Goal: Communication & Community: Connect with others

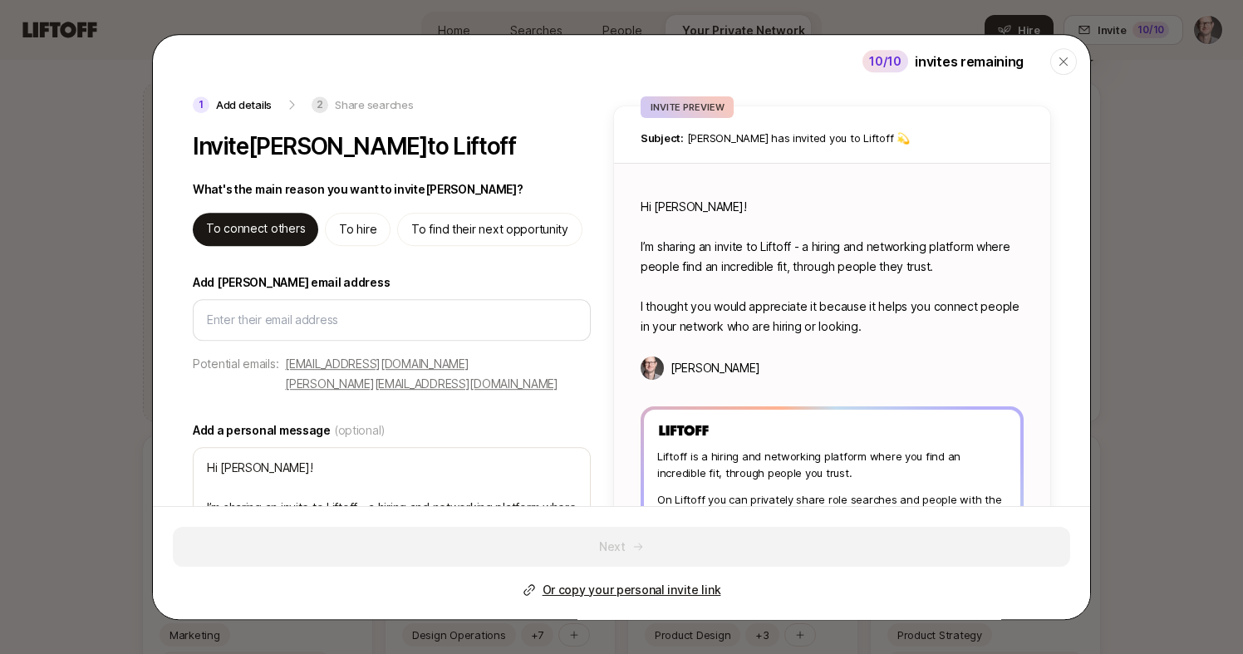
scroll to position [0, 86]
click at [562, 420] on label "Add a personal message (optional)" at bounding box center [392, 430] width 398 height 20
click at [562, 447] on textarea "Hi Ryan! I’m sharing an invite to Liftoff - a hiring and networking platform wh…" at bounding box center [392, 527] width 398 height 161
click at [1067, 61] on icon "button" at bounding box center [1063, 61] width 13 height 13
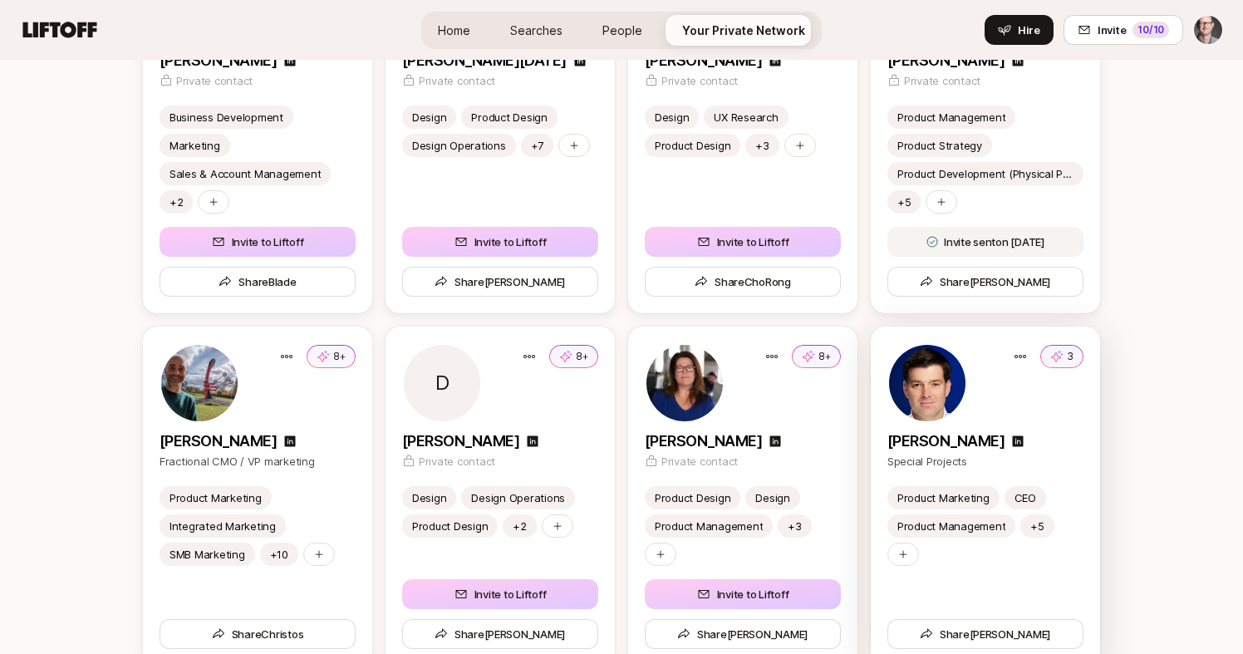
scroll to position [2705, 0]
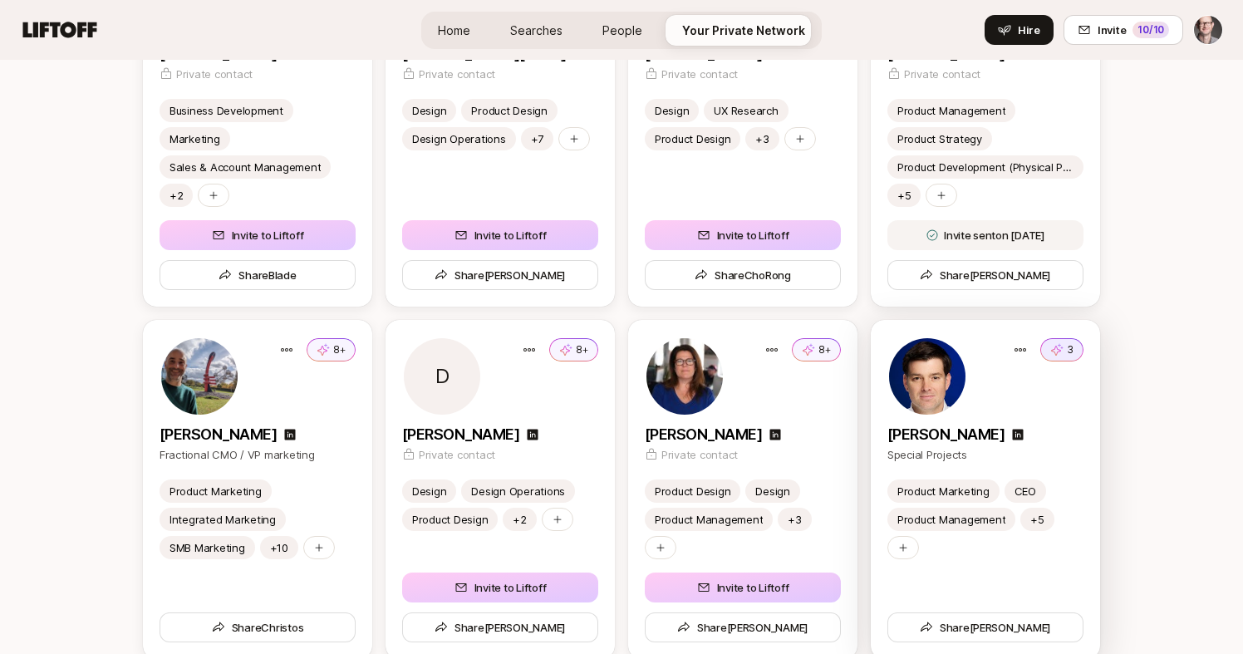
click at [1067, 349] on p "3" at bounding box center [1070, 349] width 7 height 15
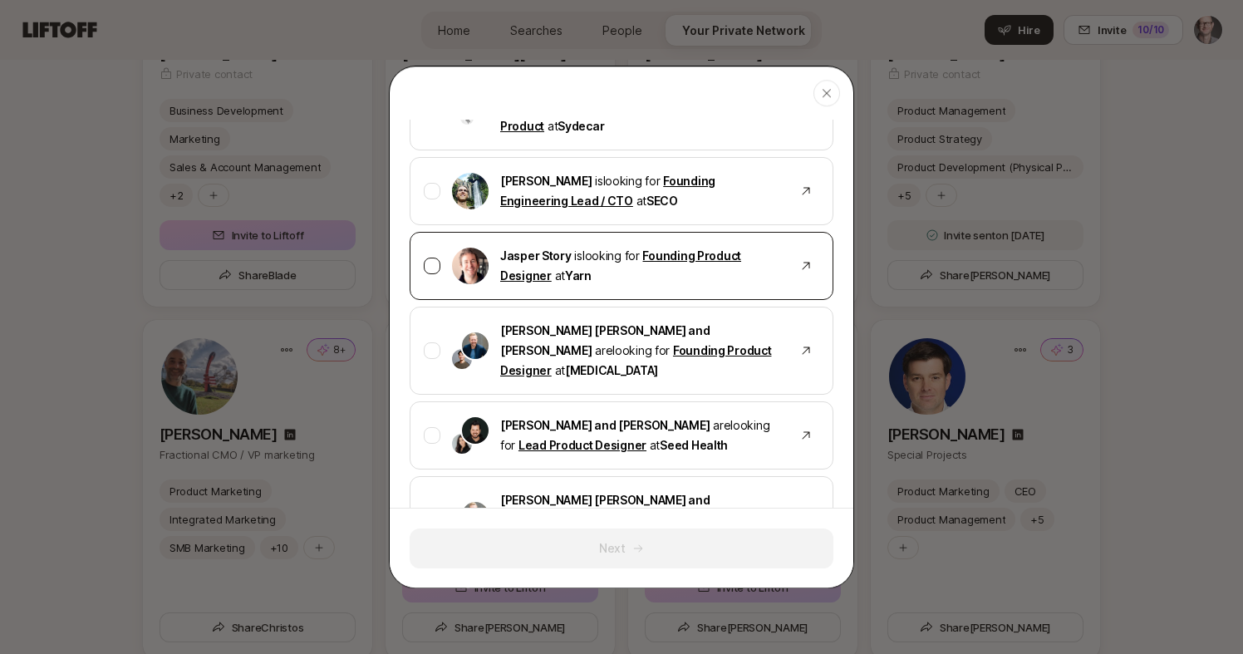
scroll to position [448, 0]
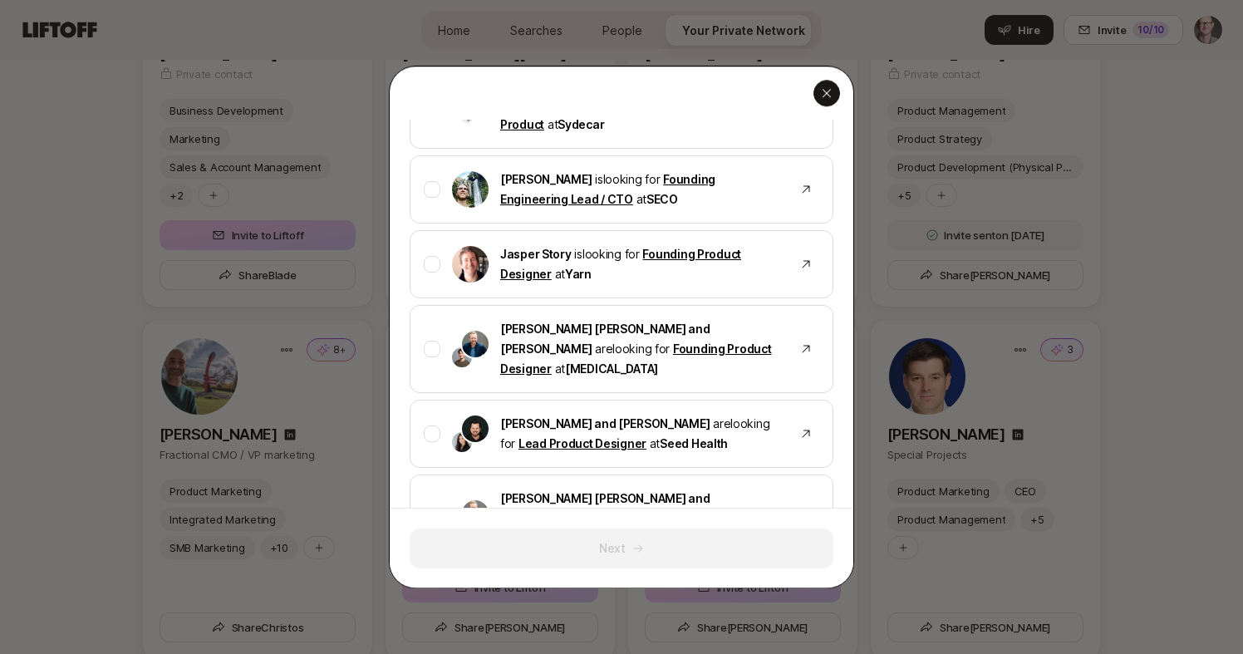
click at [829, 92] on icon "button" at bounding box center [826, 92] width 13 height 13
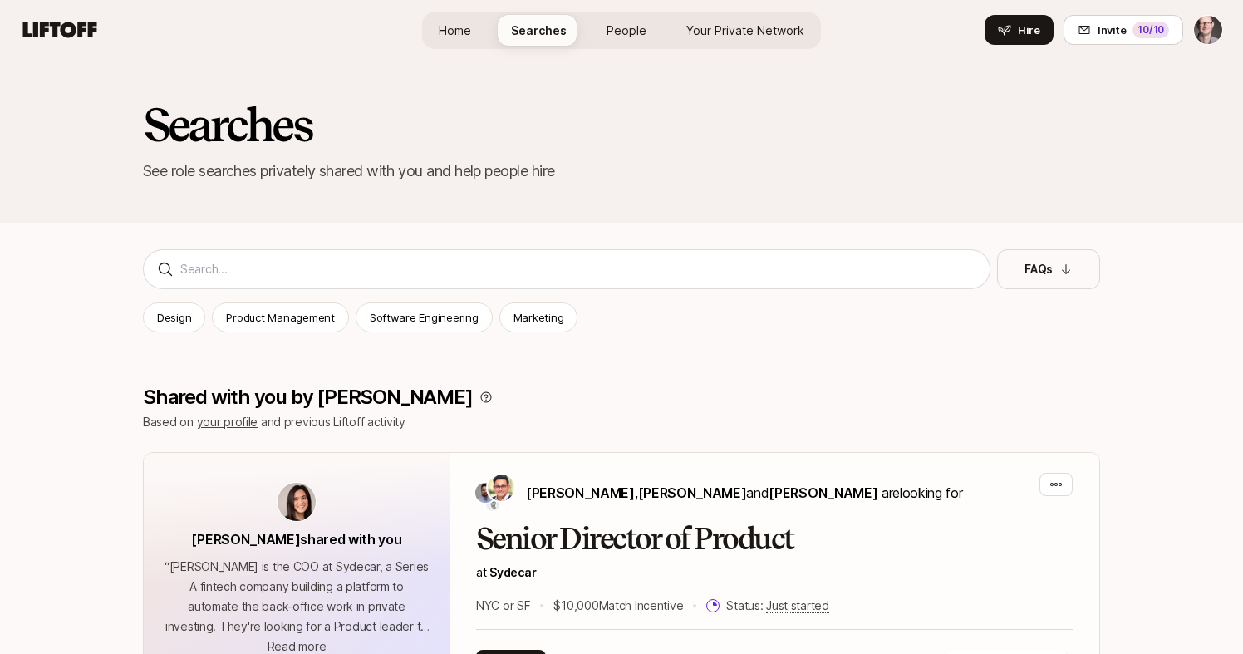
scroll to position [30, 0]
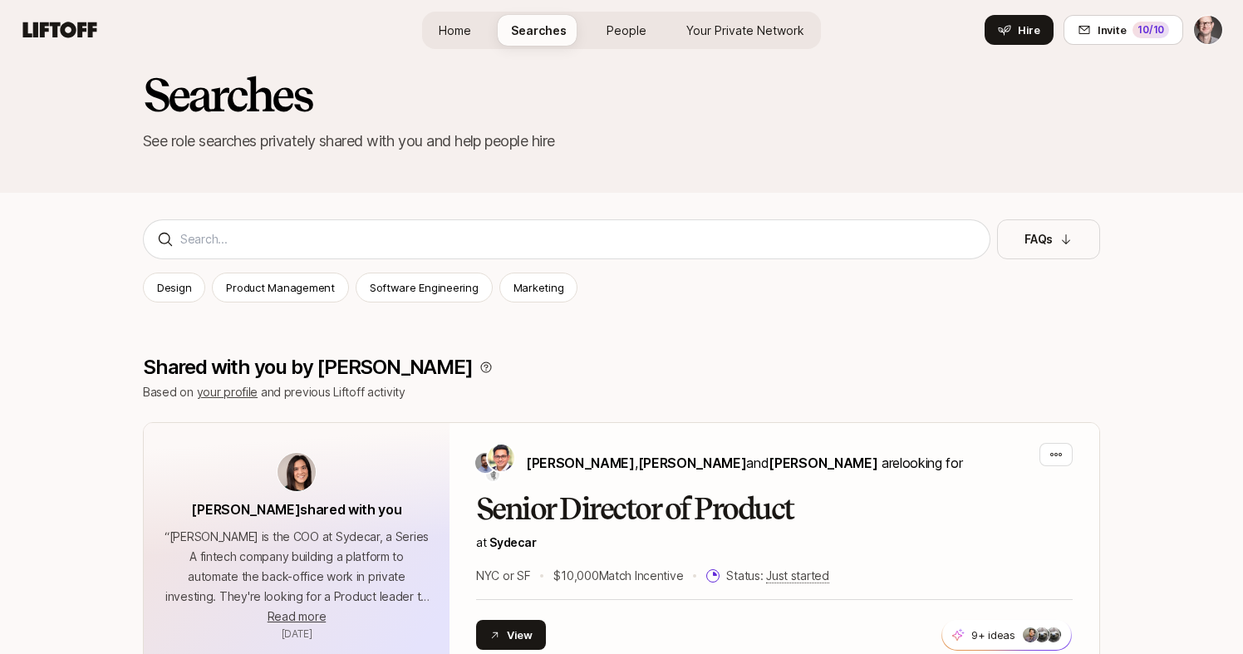
click at [749, 27] on span "Your Private Network" at bounding box center [745, 30] width 118 height 17
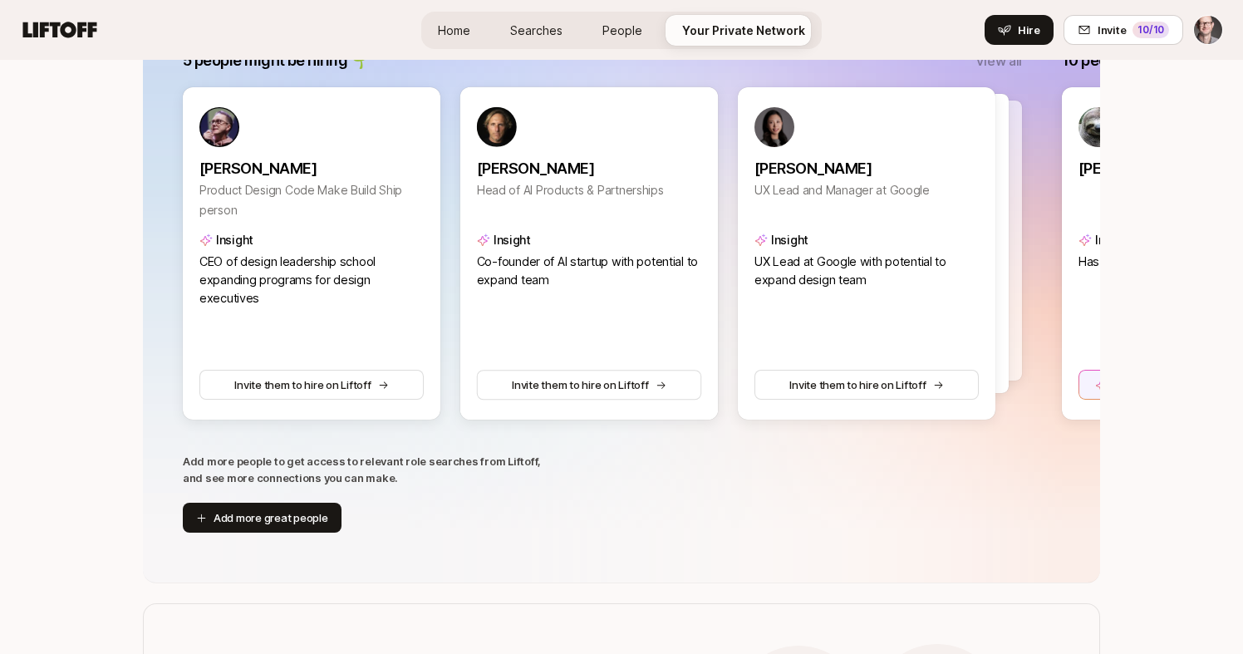
scroll to position [349, 0]
click at [274, 521] on button "Add more great people" at bounding box center [262, 517] width 159 height 30
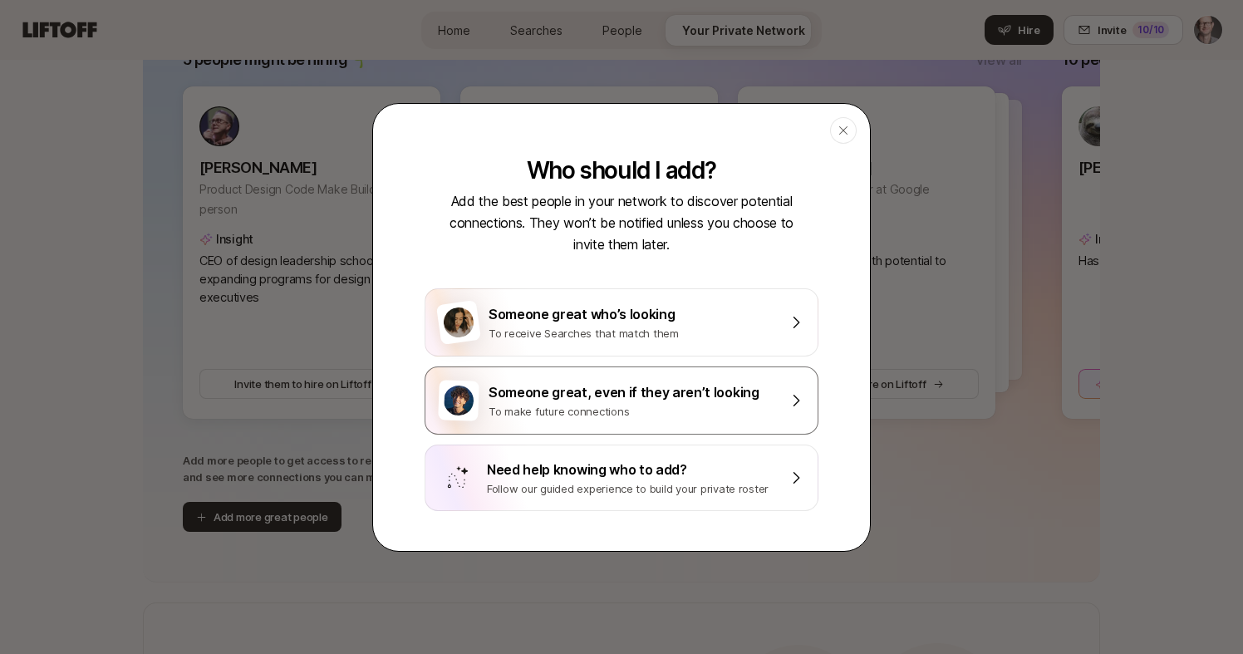
click at [522, 405] on div "To make future connections" at bounding box center [633, 411] width 289 height 17
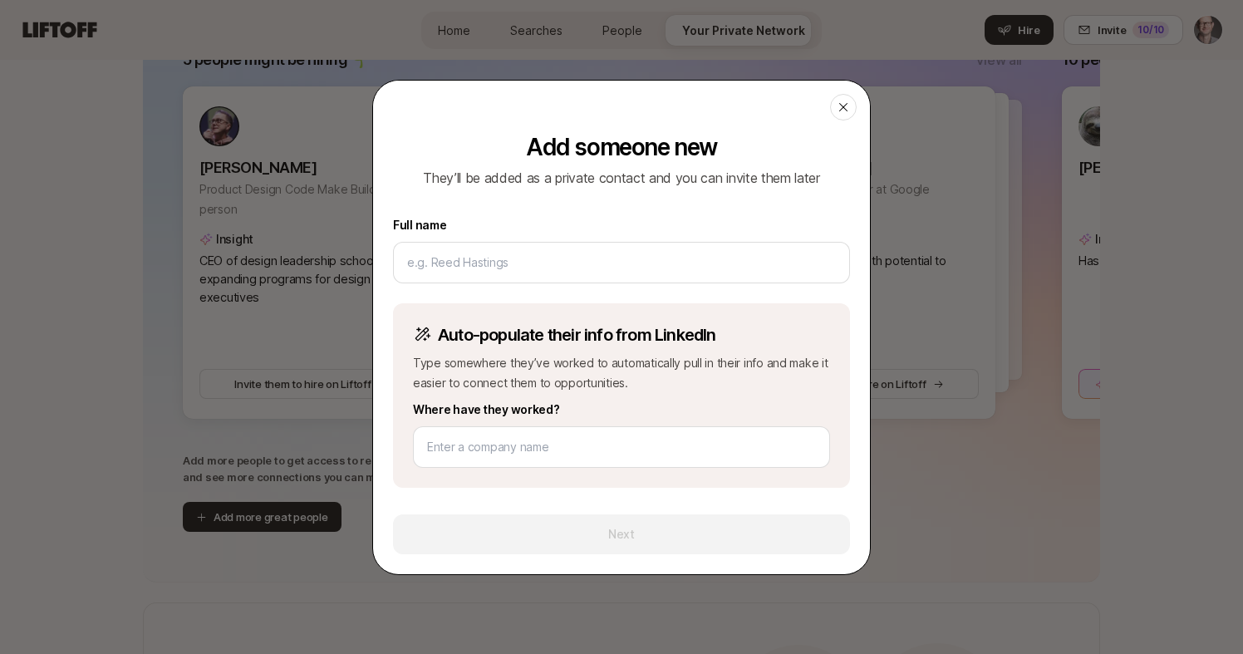
click at [853, 106] on div at bounding box center [843, 107] width 27 height 27
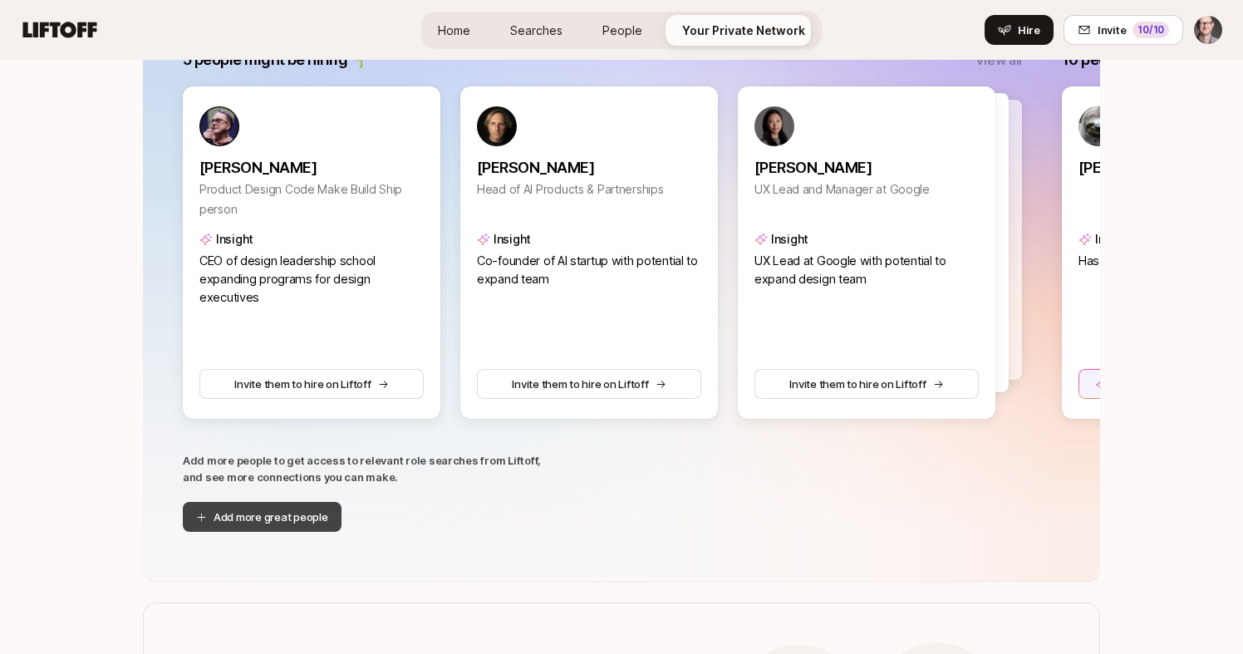
click at [267, 520] on button "Add more great people" at bounding box center [262, 517] width 159 height 30
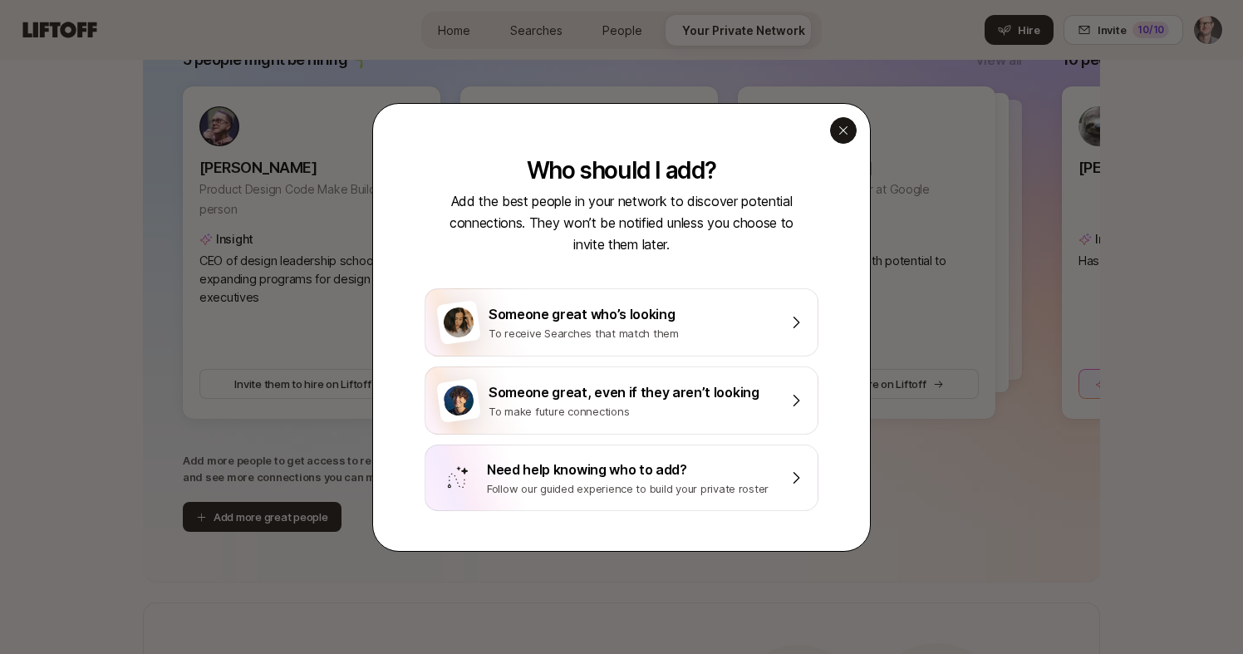
click at [845, 135] on icon "button" at bounding box center [843, 130] width 13 height 13
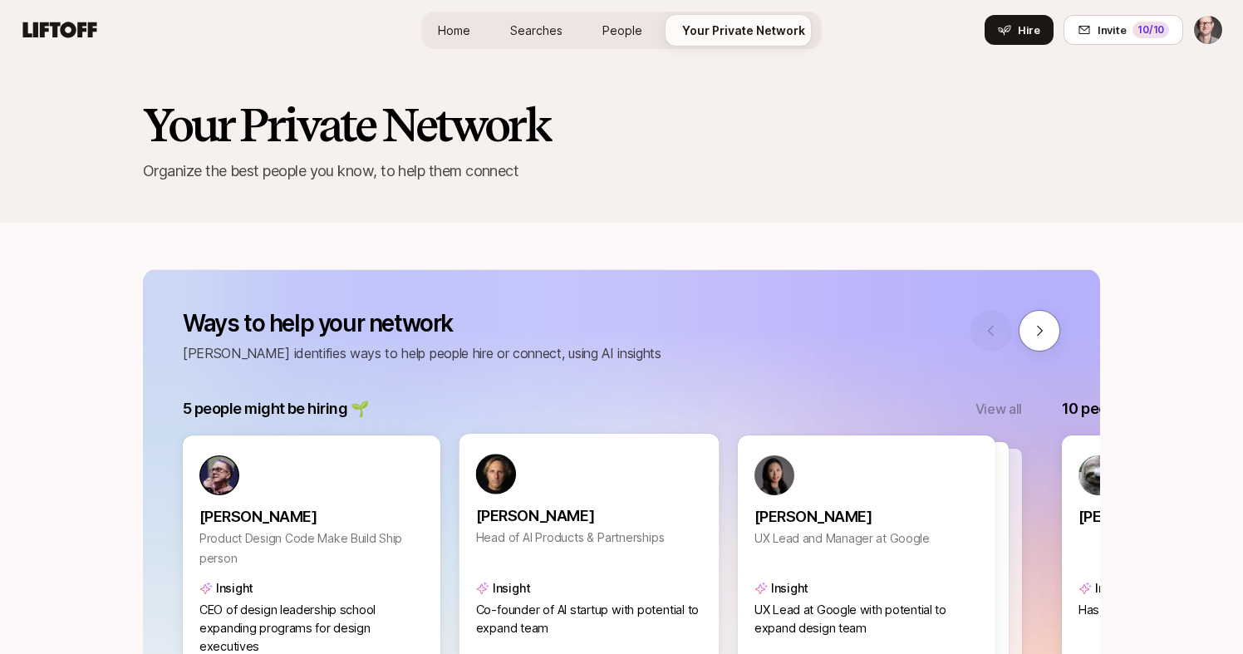
scroll to position [0, 0]
click at [631, 3] on div "Home Searches People Your Private Network Hire" at bounding box center [621, 30] width 400 height 60
click at [626, 39] on link "People" at bounding box center [622, 30] width 66 height 31
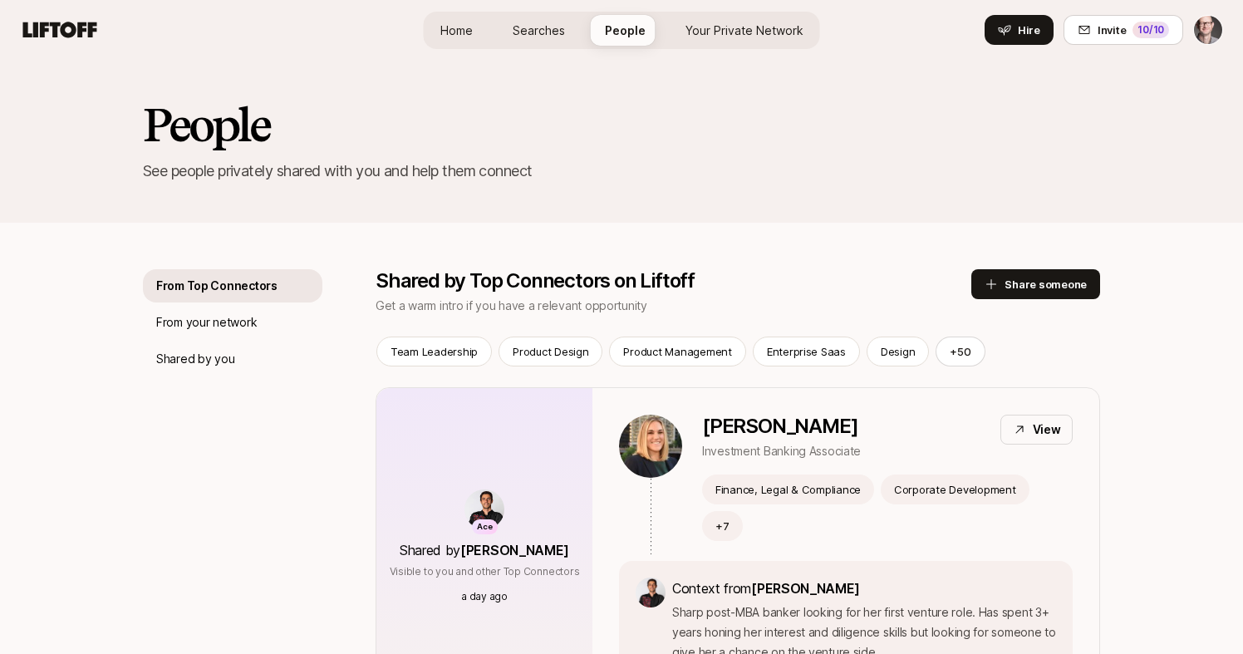
click at [543, 30] on span "Searches" at bounding box center [539, 30] width 52 height 17
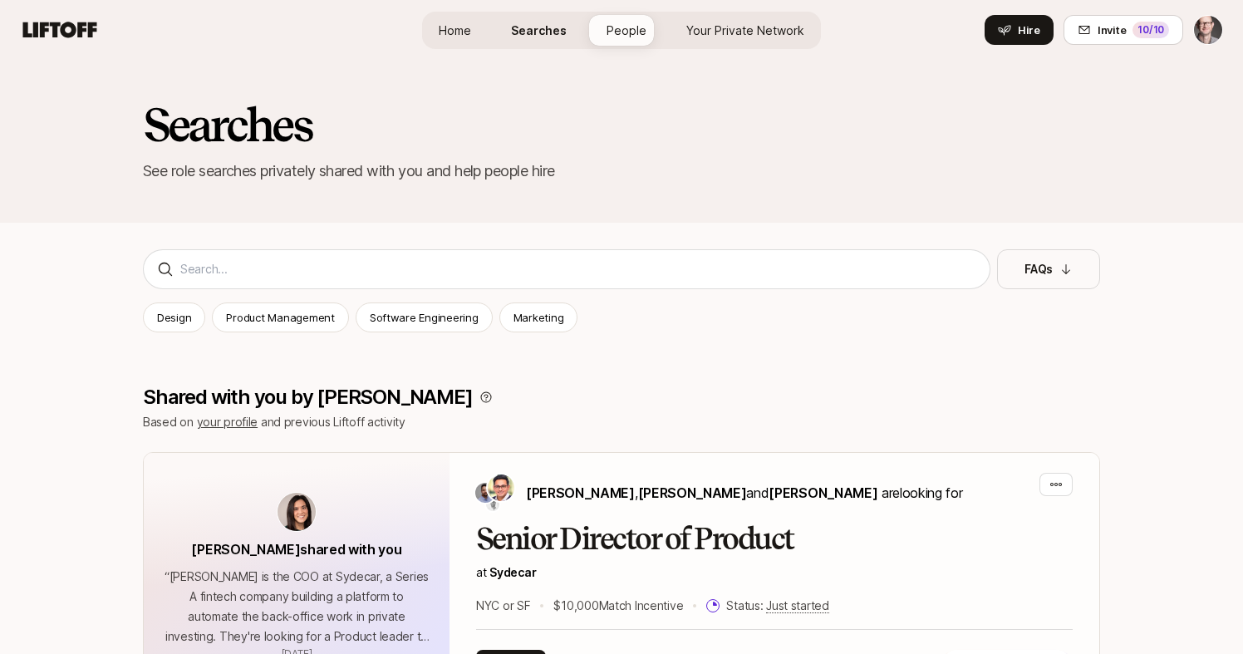
scroll to position [30, 0]
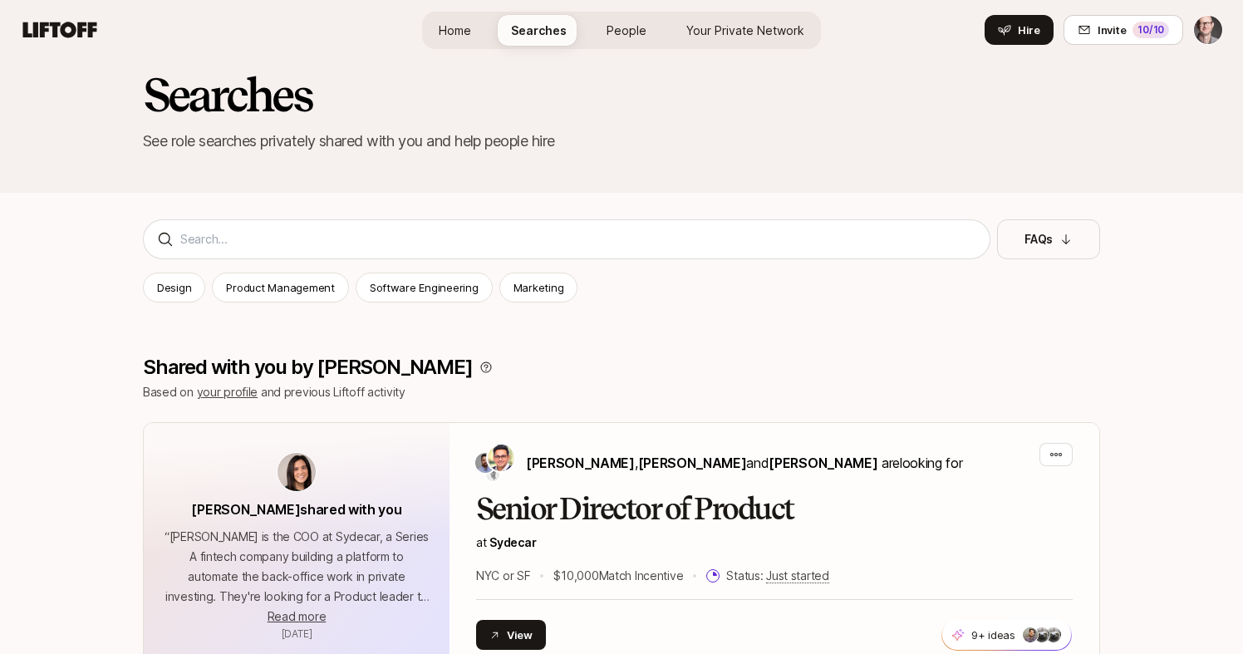
click at [454, 27] on span "Home" at bounding box center [455, 30] width 32 height 17
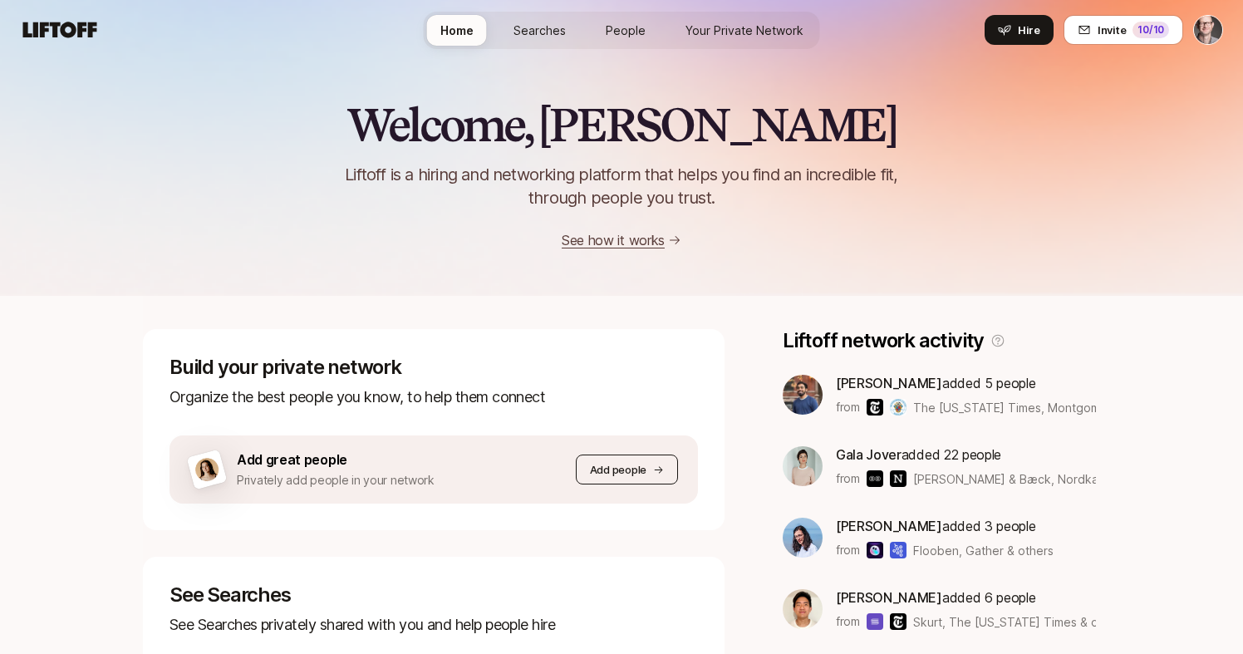
click at [636, 479] on button "Add people" at bounding box center [627, 469] width 102 height 30
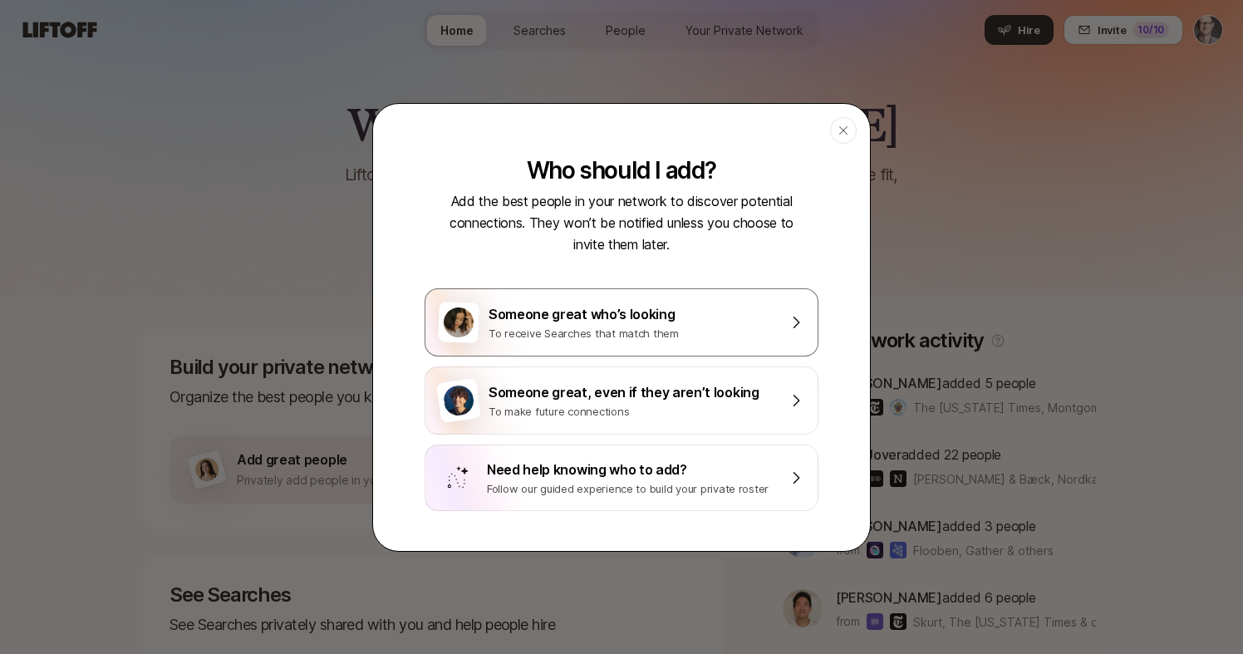
click at [711, 322] on div "Someone great who’s looking" at bounding box center [633, 314] width 289 height 22
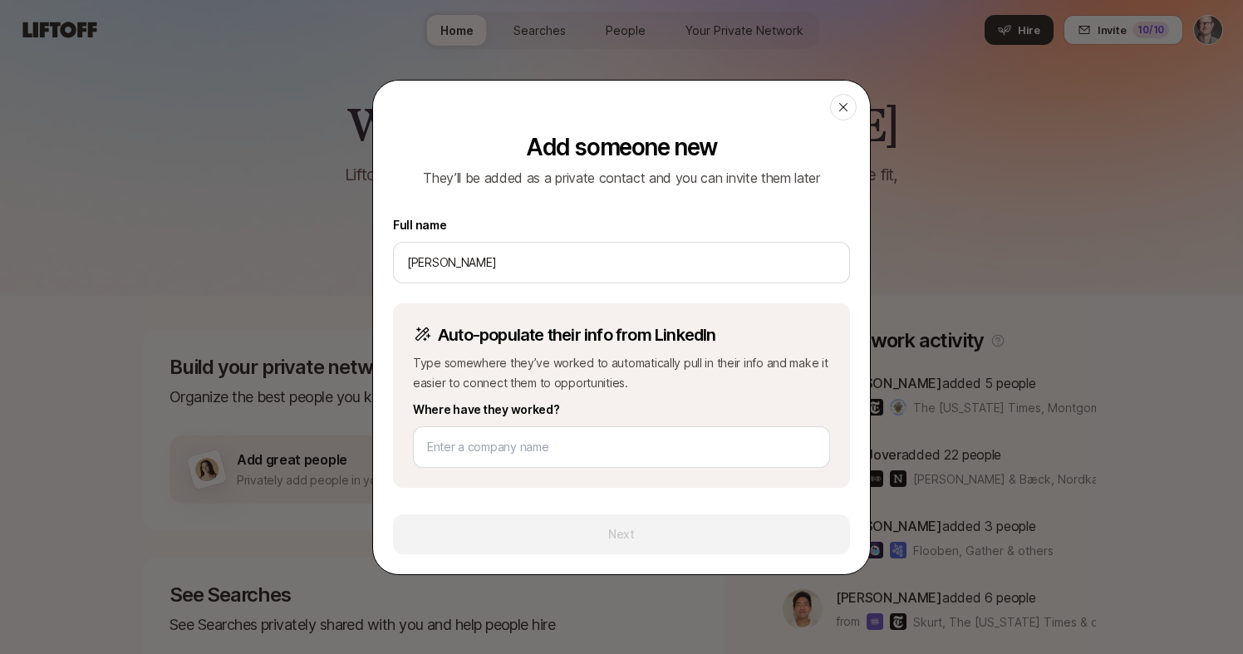
type input "[PERSON_NAME]"
click at [843, 108] on icon at bounding box center [843, 107] width 13 height 13
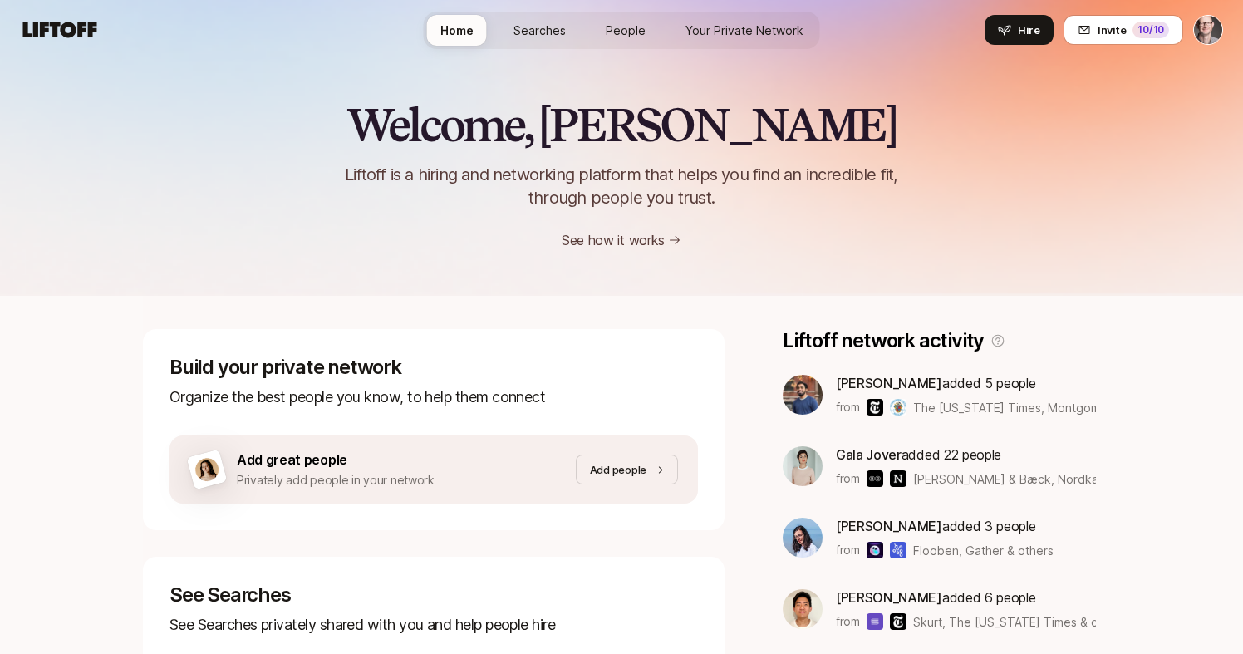
click at [757, 40] on link "Your Private Network" at bounding box center [744, 30] width 145 height 31
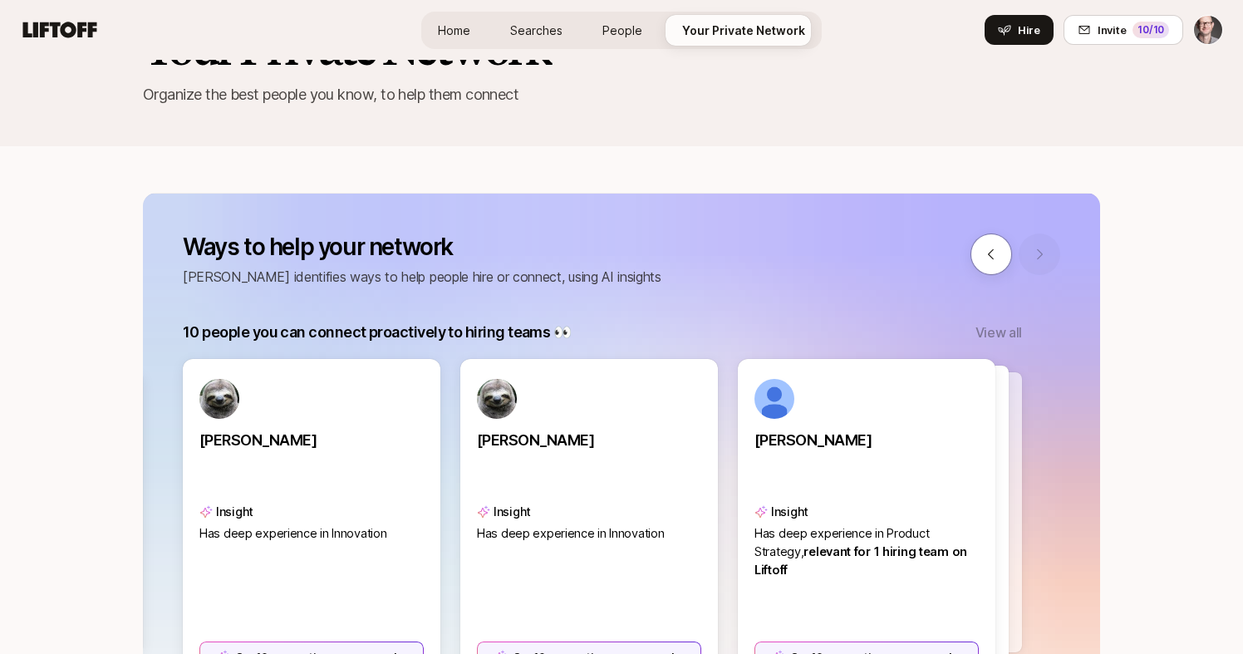
scroll to position [79, 0]
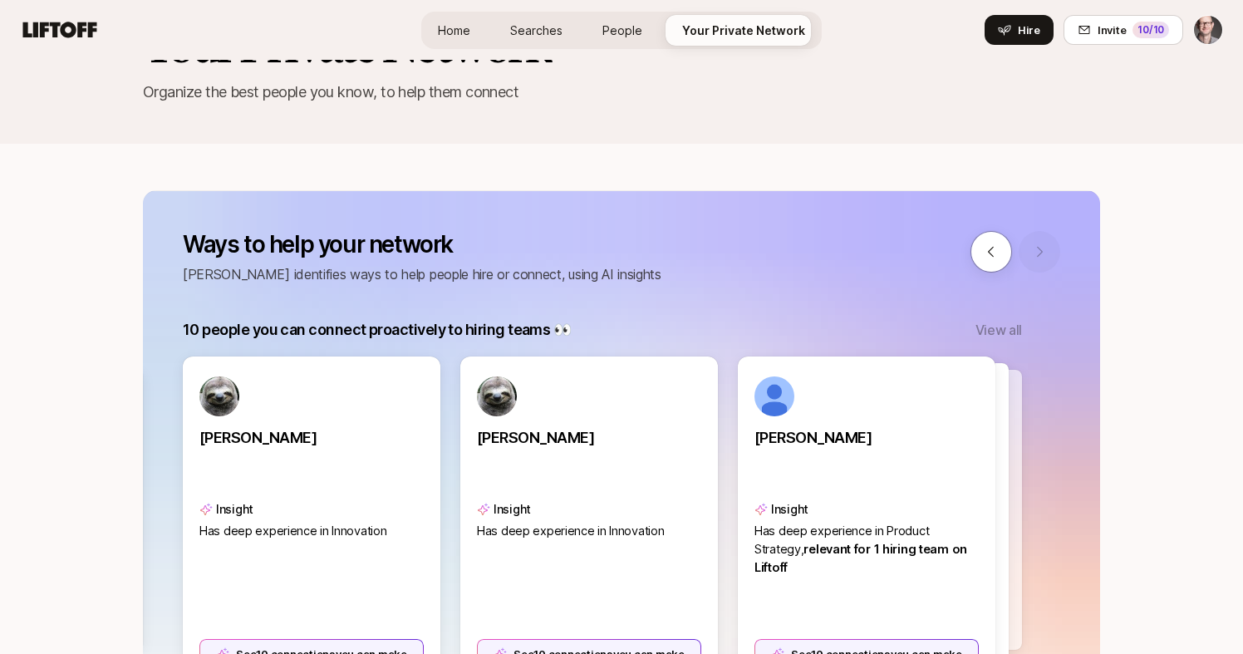
click at [998, 327] on p "View all" at bounding box center [998, 330] width 47 height 22
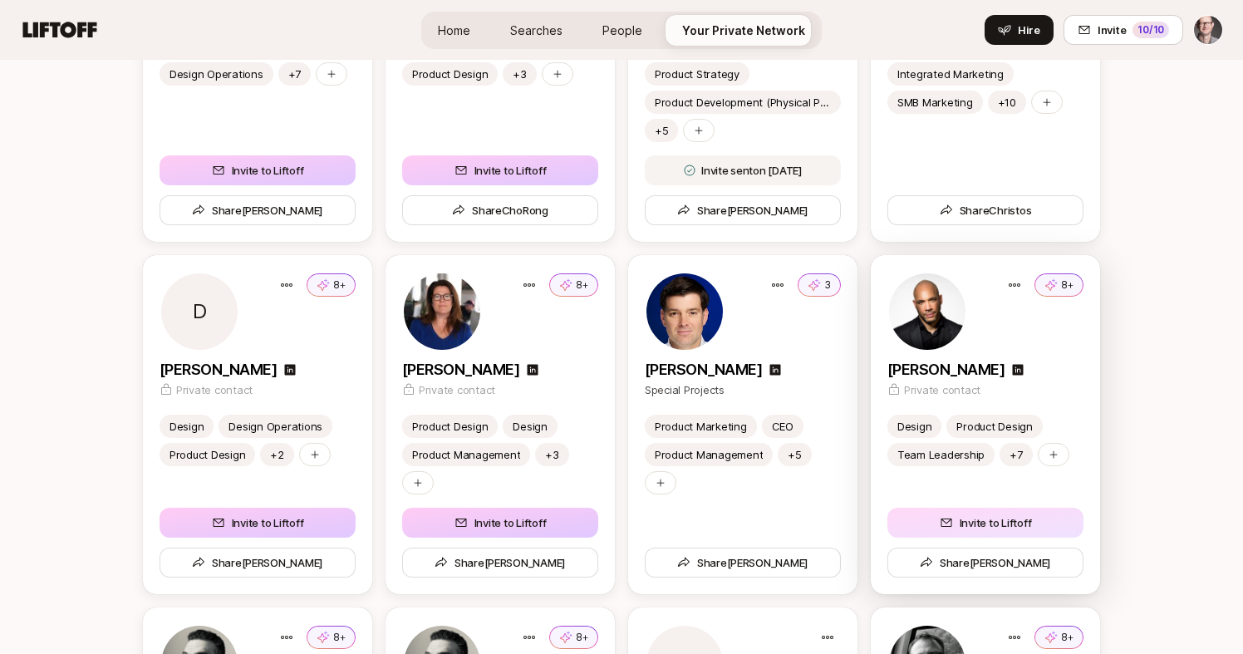
scroll to position [2780, 0]
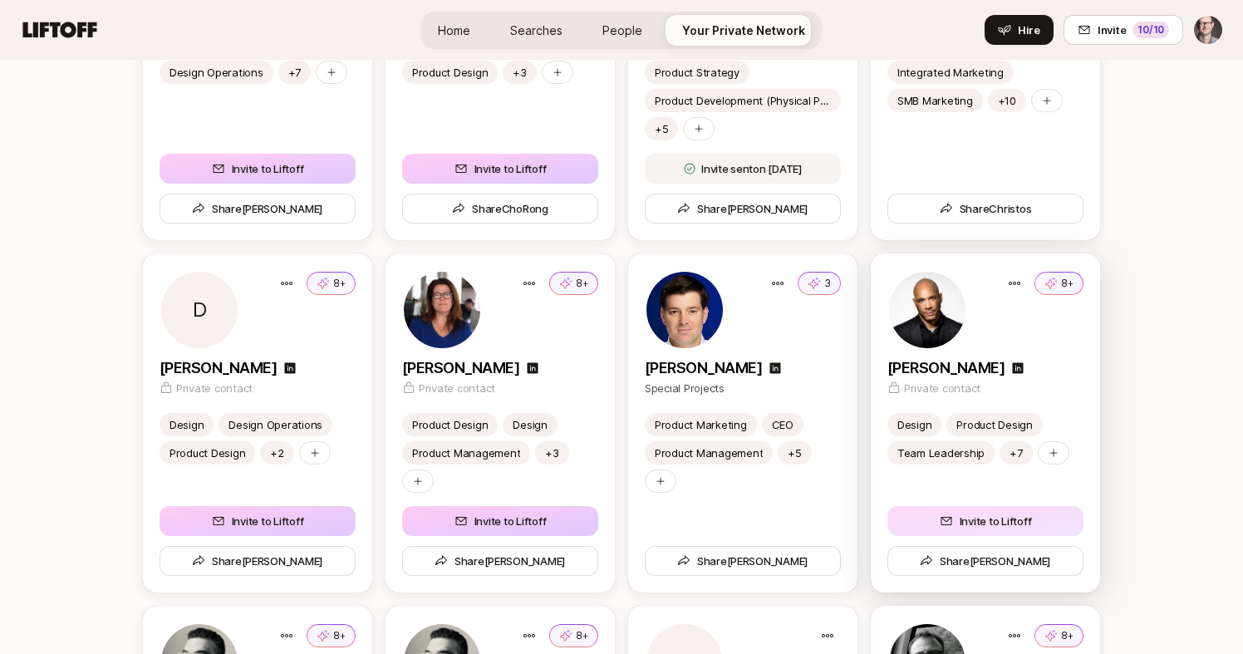
click at [1014, 524] on button "Invite to Liftoff" at bounding box center [985, 521] width 196 height 30
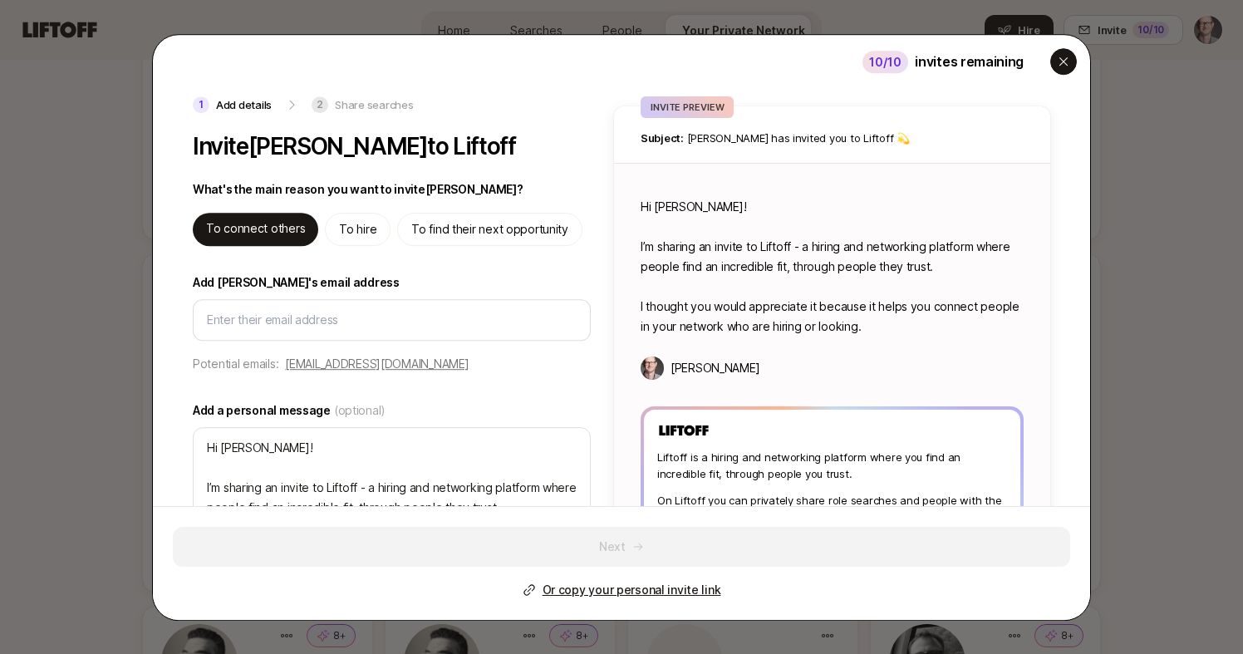
scroll to position [0, 0]
click at [1067, 57] on icon "button" at bounding box center [1063, 61] width 13 height 13
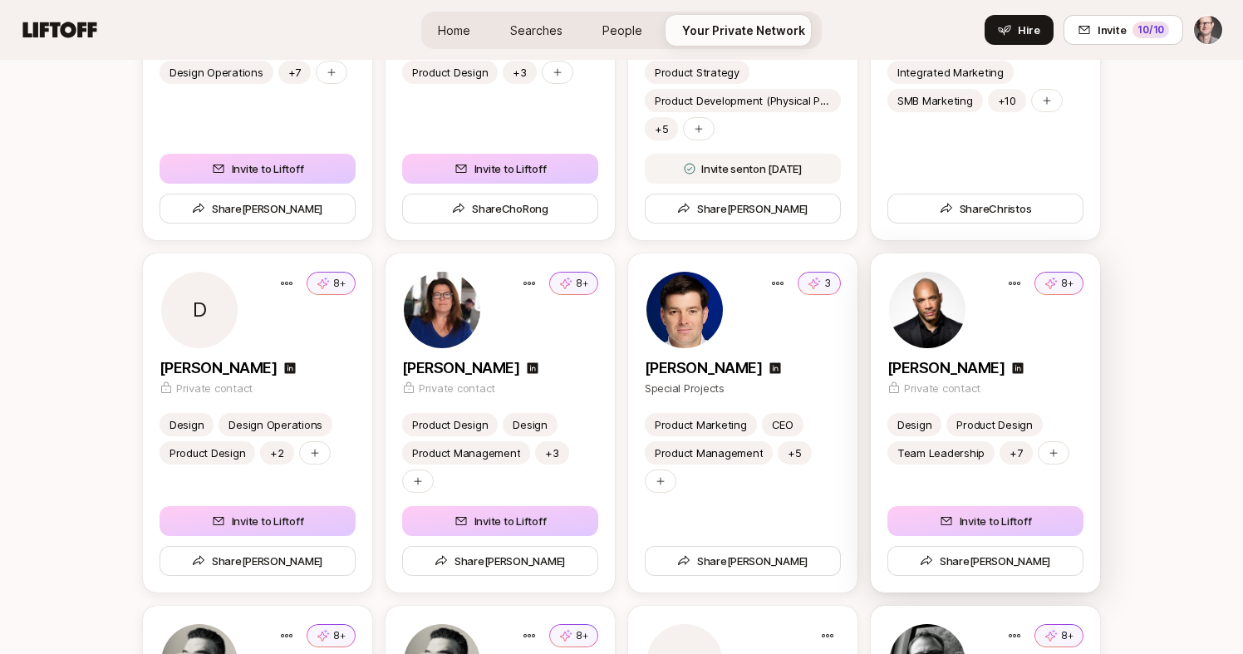
click at [934, 368] on p "[PERSON_NAME]" at bounding box center [945, 367] width 117 height 23
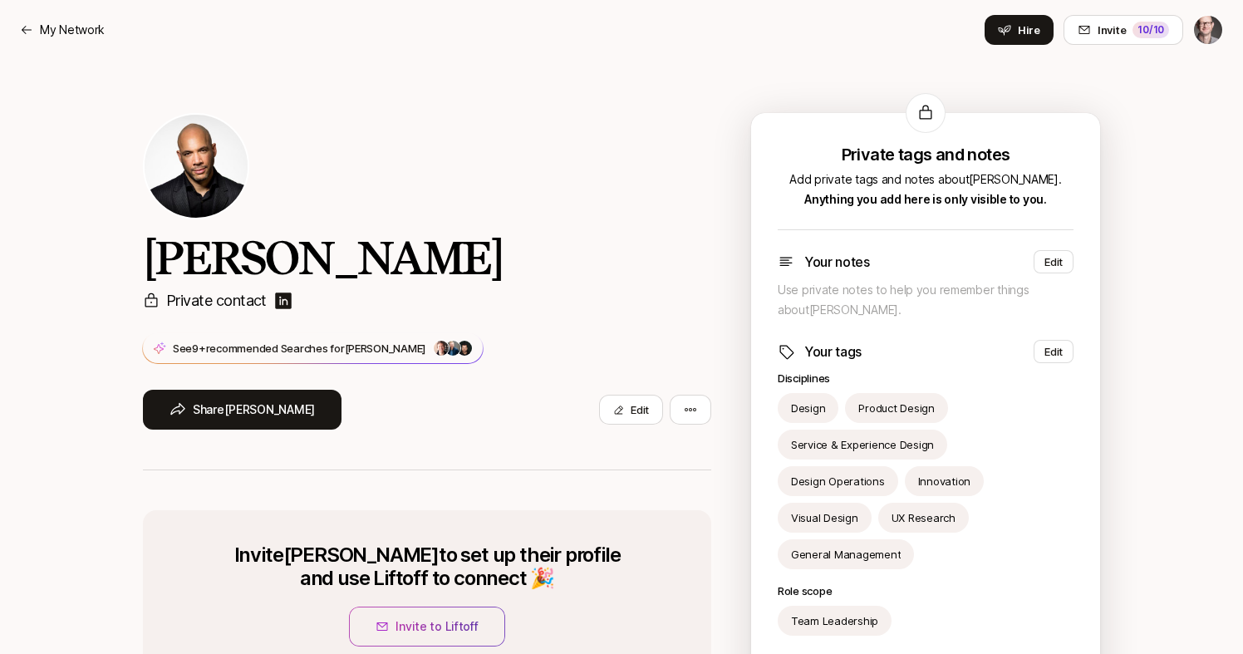
click at [284, 298] on img at bounding box center [283, 301] width 20 height 20
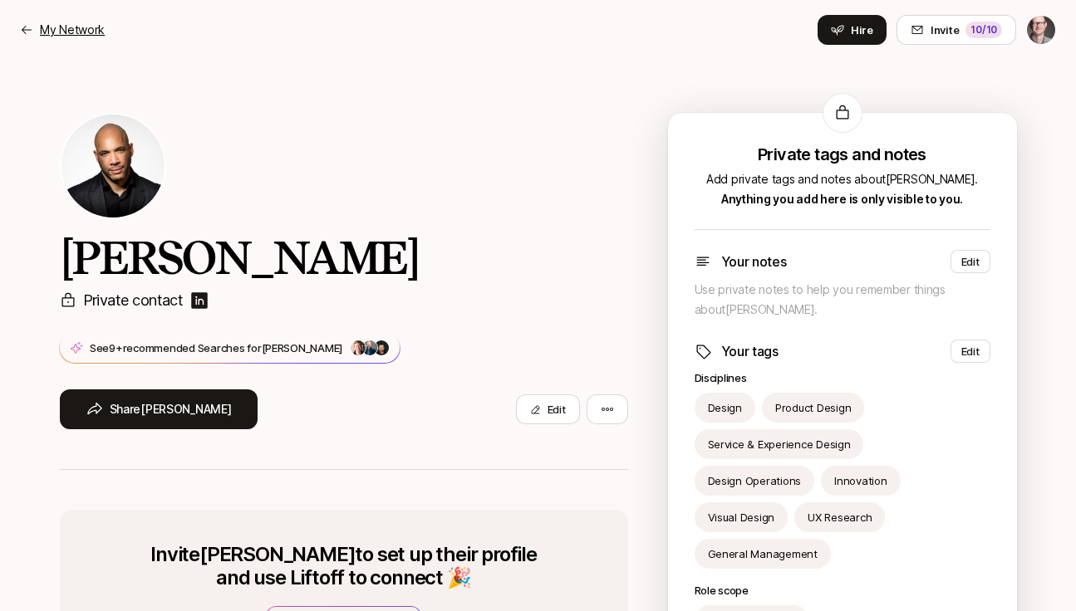
click at [89, 31] on p "My Network" at bounding box center [72, 30] width 65 height 20
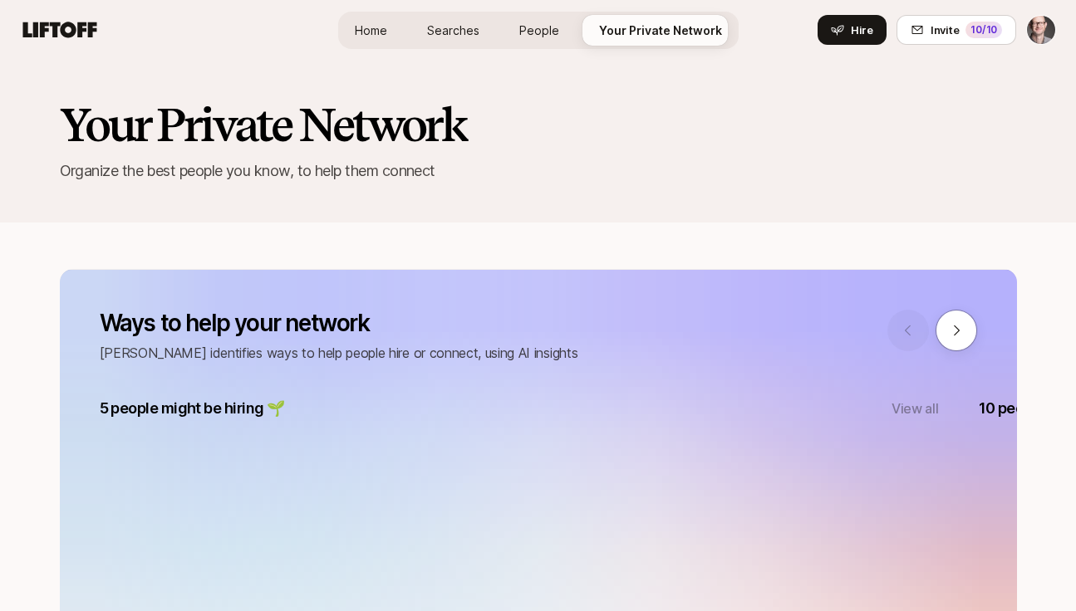
scroll to position [2780, 0]
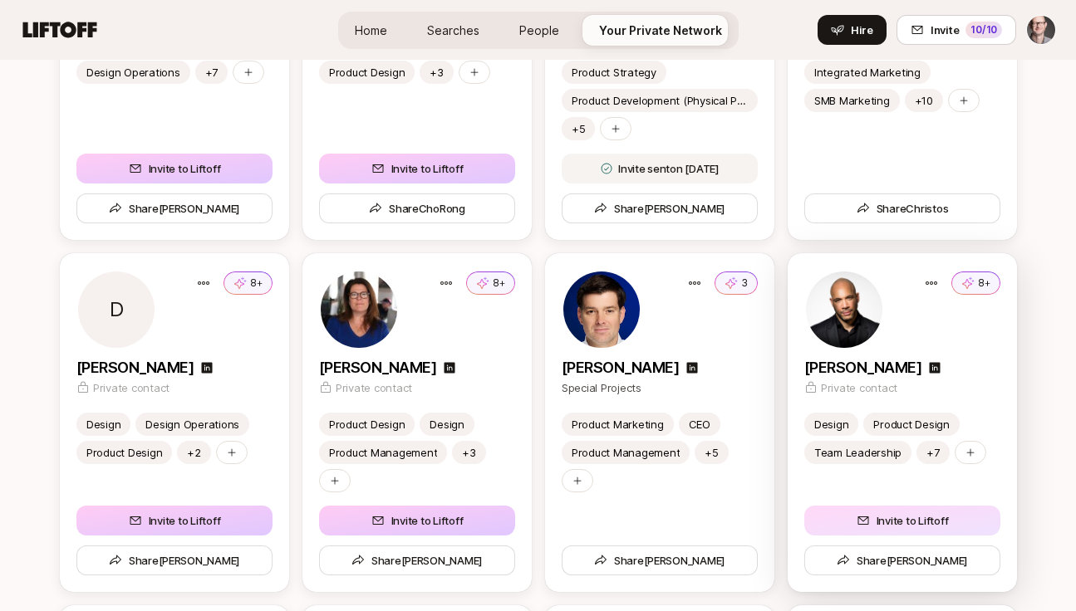
click at [915, 522] on button "Invite to Liftoff" at bounding box center [902, 521] width 196 height 30
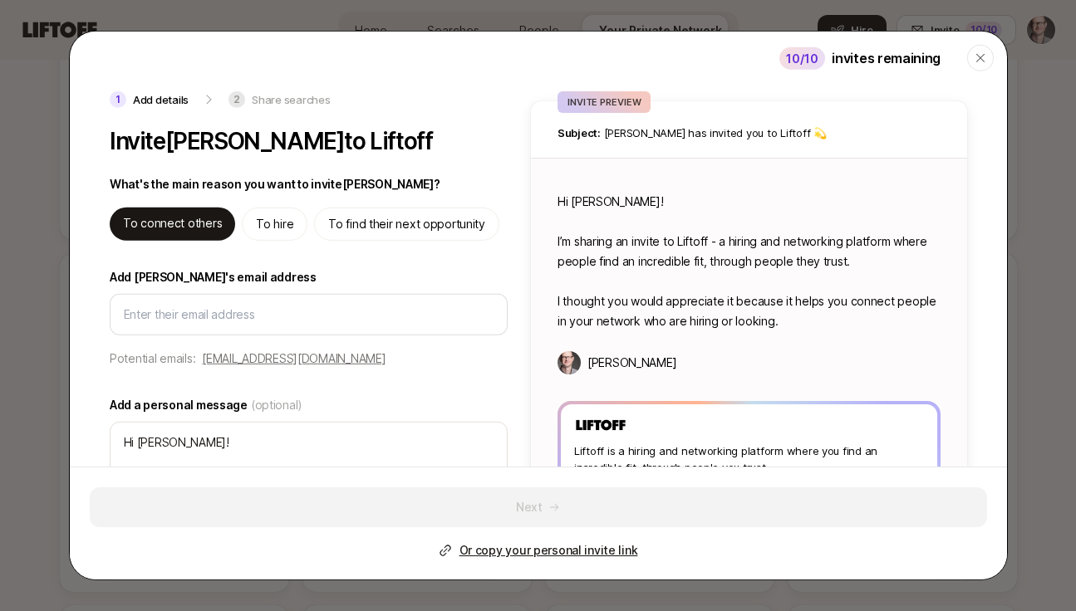
type textarea "x"
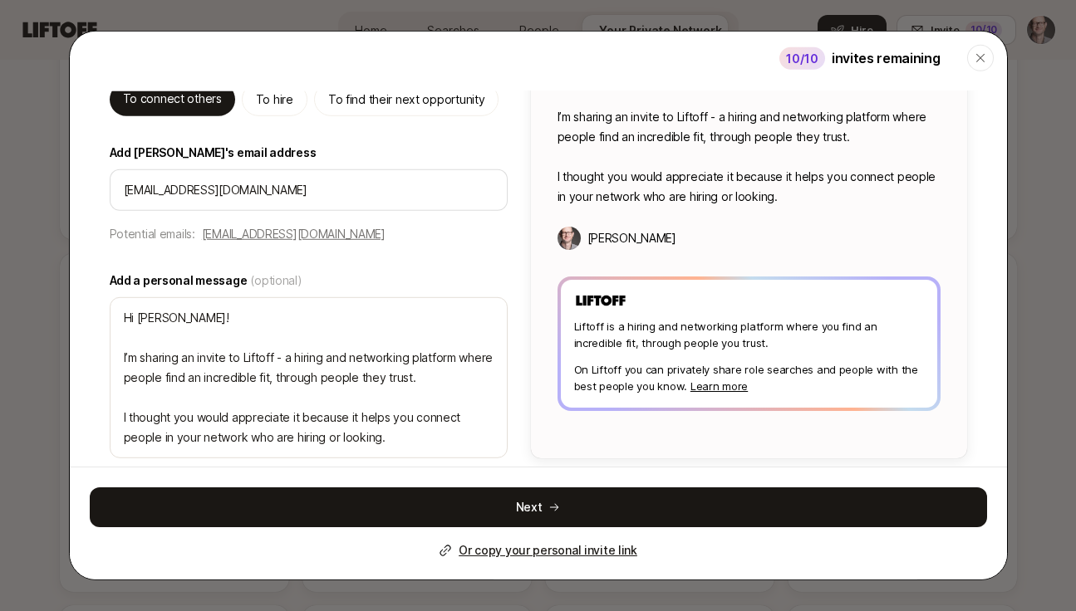
scroll to position [127, 0]
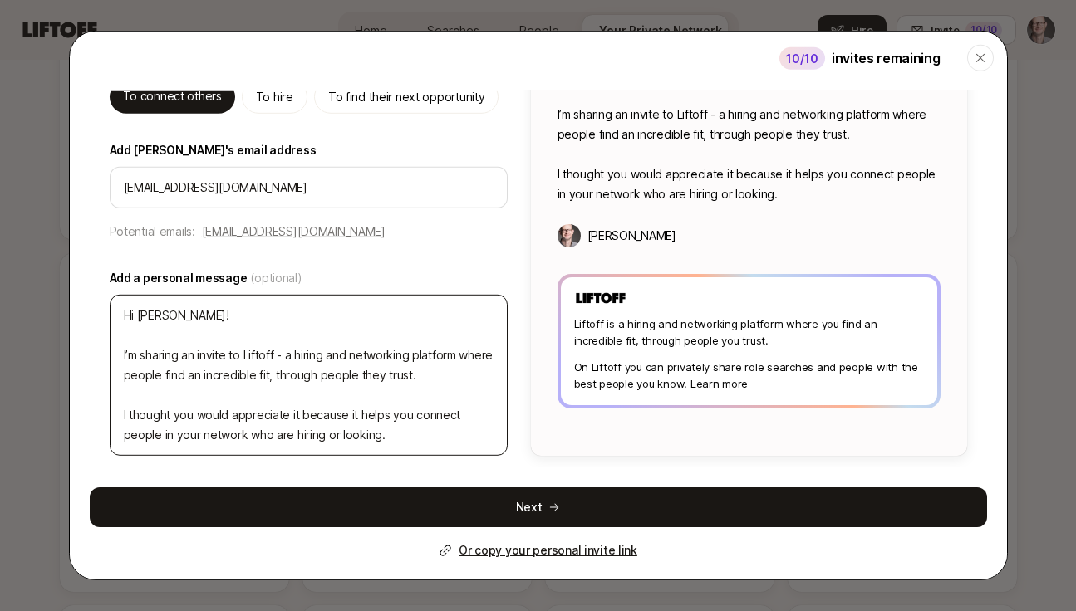
type input "[EMAIL_ADDRESS][DOMAIN_NAME]"
click at [279, 314] on textarea "Hi [PERSON_NAME]! I’m sharing an invite to Liftoff - a hiring and networking pl…" at bounding box center [309, 374] width 398 height 161
type textarea "x"
type textarea "Hi [PERSON_NAME]! I’m sharing an invite to Liftoff - a hiring and networking pl…"
type textarea "x"
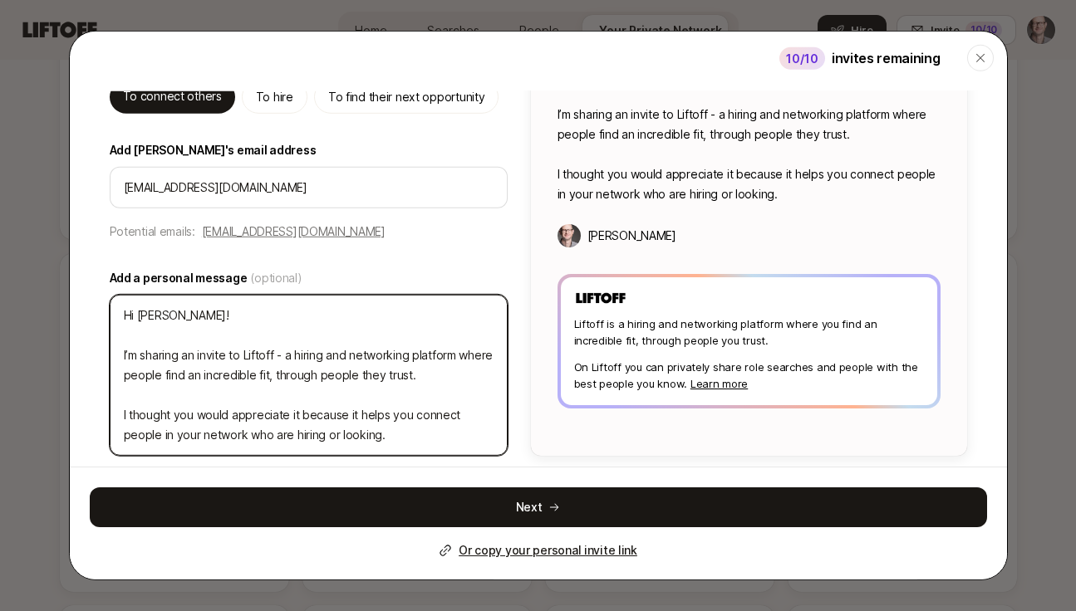
type textarea "Hi [PERSON_NAME]! I I’m sharing an invite to Liftoff - a hiring and networking …"
type textarea "x"
type textarea "Hi [PERSON_NAME]! I' I’m sharing an invite to Liftoff - a hiring and networking…"
type textarea "x"
type textarea "Hi [PERSON_NAME]! I'm I’m sharing an invite to Liftoff - a hiring and networkin…"
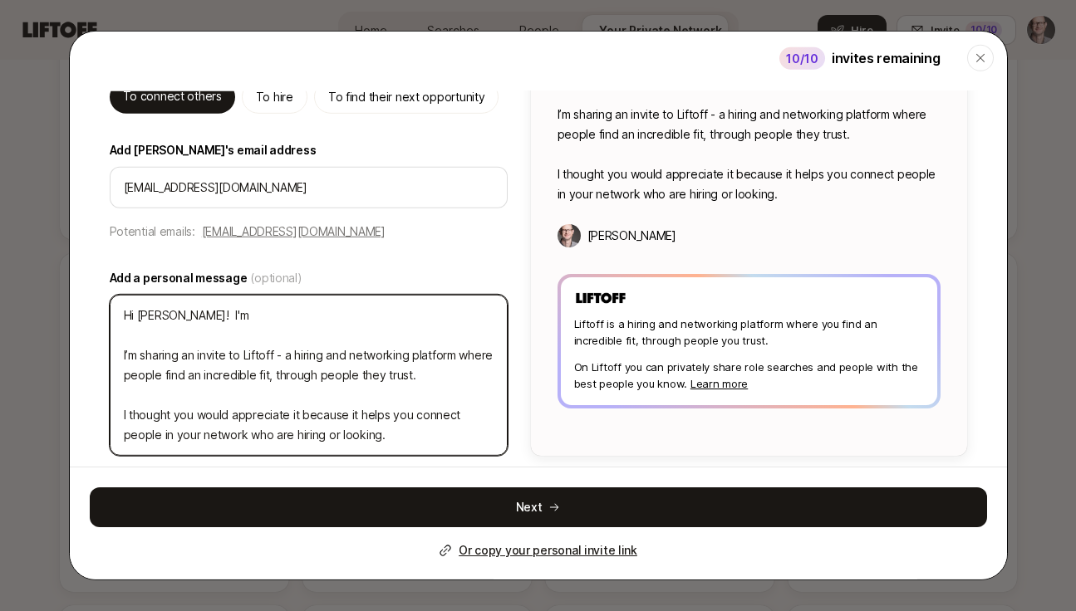
type textarea "x"
type textarea "Hi [PERSON_NAME]! I'm I’m sharing an invite to Liftoff - a hiring and networkin…"
type textarea "x"
type textarea "Hi [PERSON_NAME]! I'm h I’m sharing an invite to Liftoff - a hiring and network…"
type textarea "x"
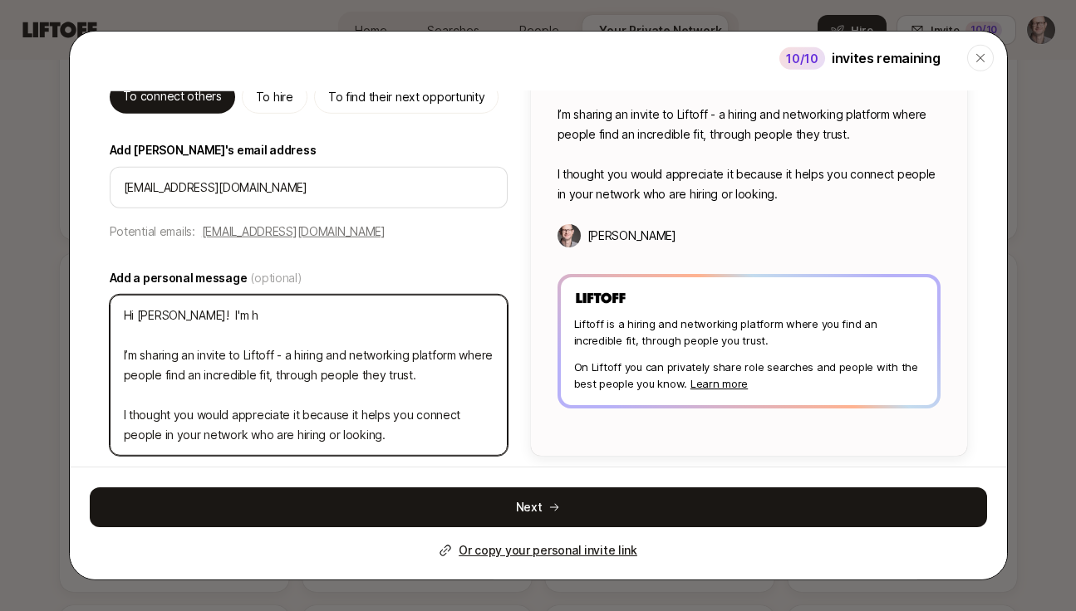
type textarea "Hi [PERSON_NAME]! I'm he I’m sharing an invite to Liftoff - a hiring and networ…"
type textarea "x"
type textarea "Hi [PERSON_NAME]! I'm hel I’m sharing an invite to Liftoff - a hiring and netwo…"
type textarea "x"
type textarea "Hi [PERSON_NAME]! I'm help I’m sharing an invite to Liftoff - a hiring and netw…"
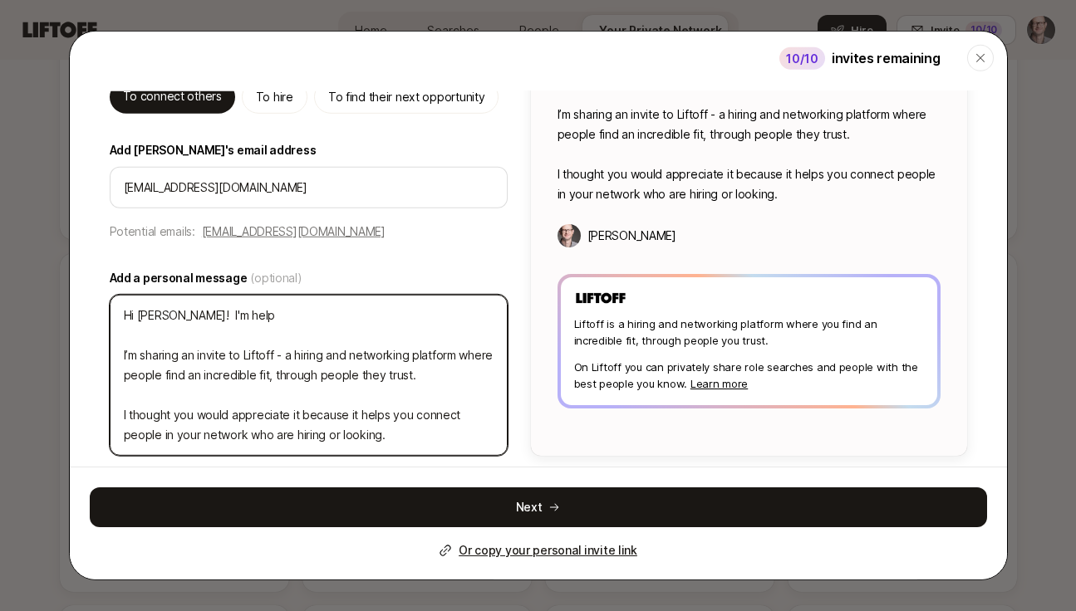
type textarea "x"
type textarea "Hi [PERSON_NAME]! I'm helpi I’m sharing an invite to Liftoff - a hiring and net…"
type textarea "x"
type textarea "Hi [PERSON_NAME]! I'm helpin I’m sharing an invite to Liftoff - a hiring and ne…"
type textarea "x"
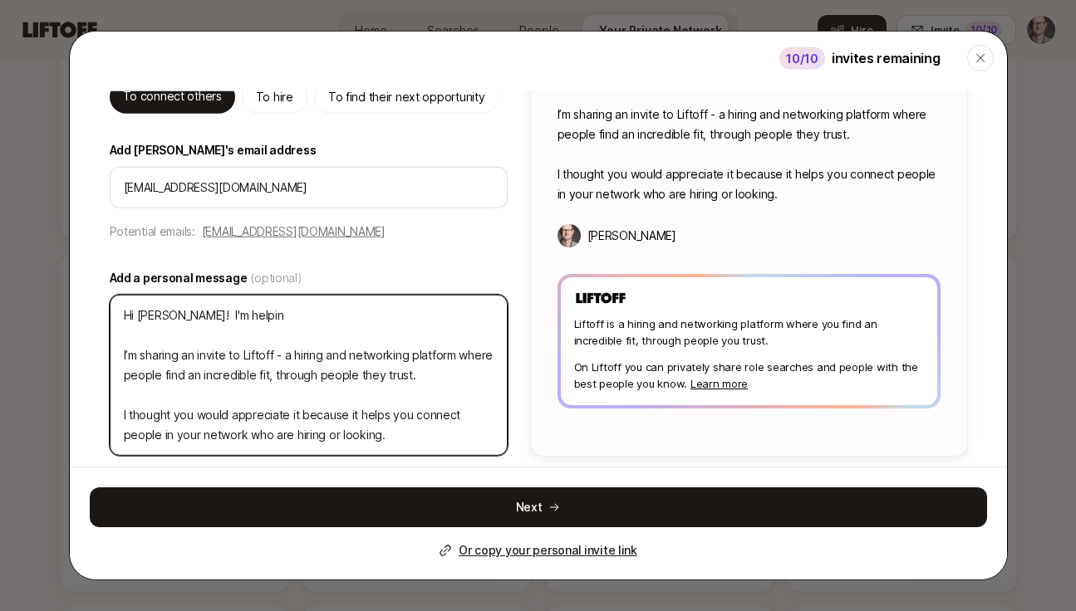
type textarea "Hi [PERSON_NAME]! I'm helping I’m sharing an invite to Liftoff - a hiring and n…"
type textarea "x"
type textarea "Hi [PERSON_NAME]! I'm helping I’m sharing an invite to Liftoff - a hiring and n…"
type textarea "x"
type textarea "Hi [PERSON_NAME]! I'm helping t I’m sharing an invite to Liftoff - a hiring and…"
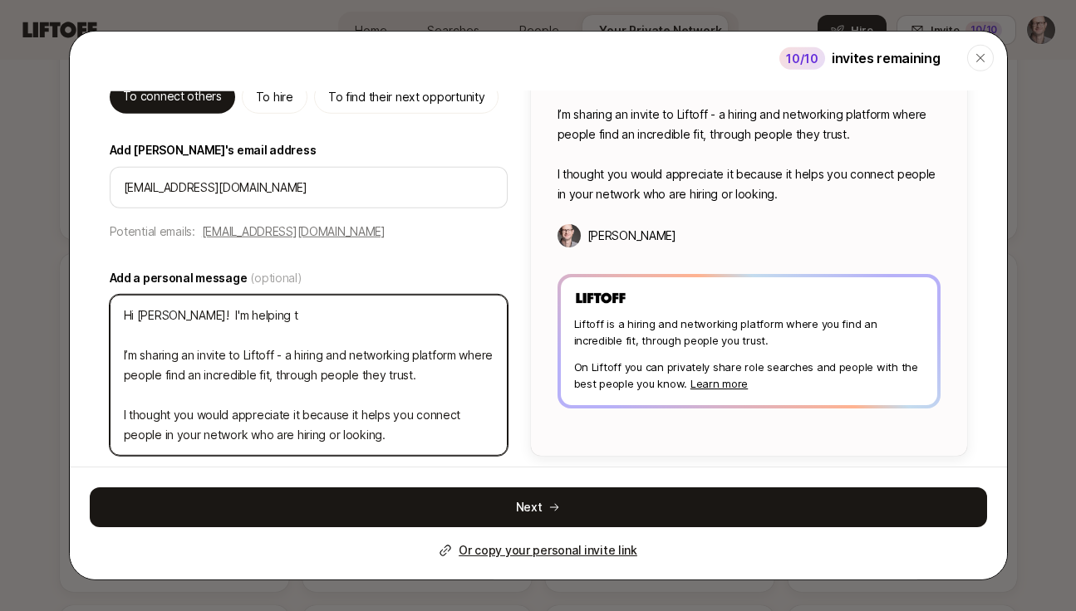
type textarea "x"
type textarea "Hi [PERSON_NAME]! I'm helping th I’m sharing an invite to Liftoff - a hiring an…"
type textarea "x"
type textarea "Hi [PERSON_NAME]! I'm helping the I’m sharing an invite to Liftoff - a hiring a…"
type textarea "x"
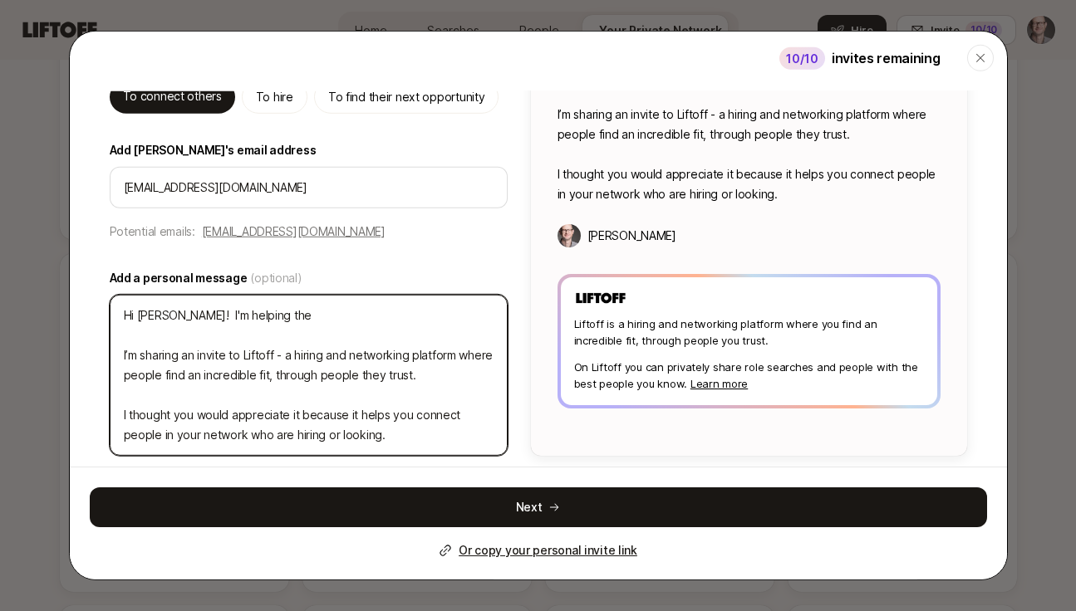
type textarea "Hi [PERSON_NAME]! I'm helping the I’m sharing an invite to Liftoff - a hiring a…"
type textarea "x"
type textarea "Hi [PERSON_NAME]! I'm helping the d I’m sharing an invite to Liftoff - a hiring…"
type textarea "x"
type textarea "Hi [PERSON_NAME]! I'm helping the I’m sharing an invite to Liftoff - a hiring a…"
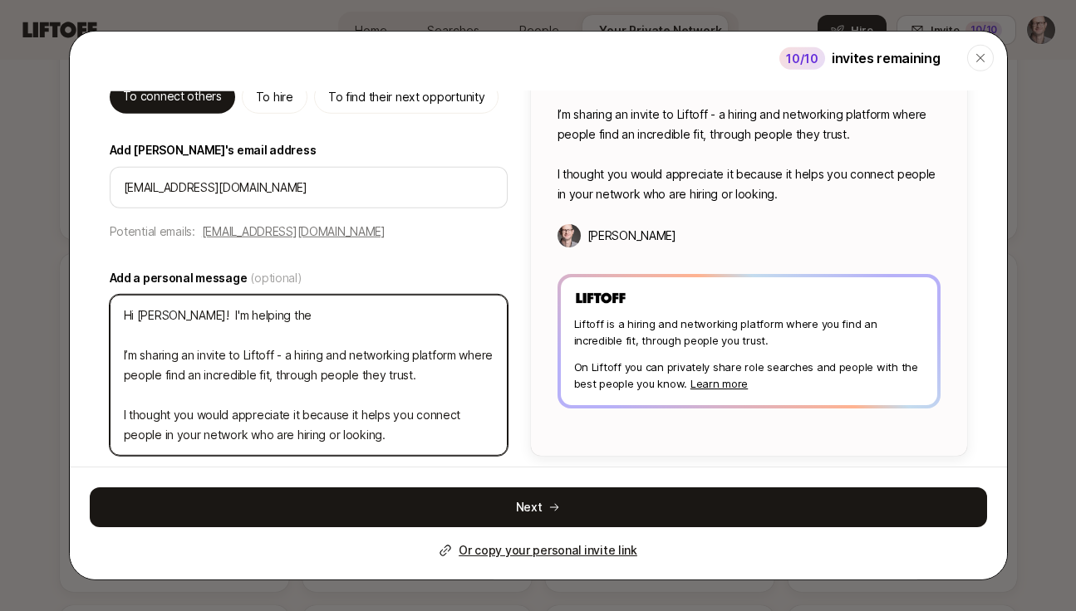
type textarea "x"
type textarea "Hi [PERSON_NAME]! I'm helping the f I’m sharing an invite to Liftoff - a hiring…"
type textarea "x"
type textarea "Hi [PERSON_NAME]! I'm helping the fo I’m sharing an invite to Liftoff - a hirin…"
type textarea "x"
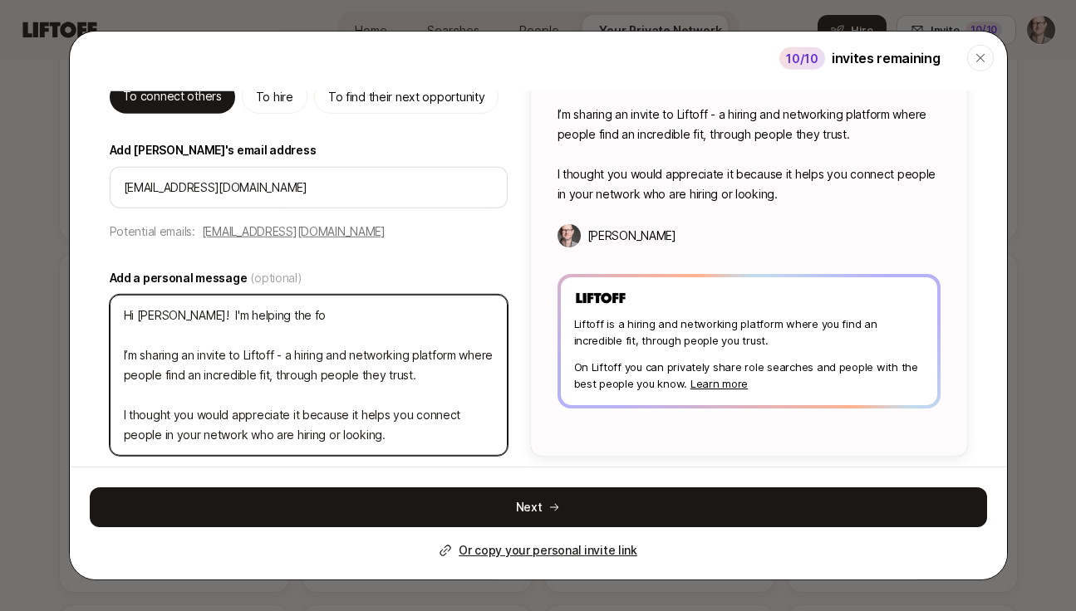
type textarea "Hi [PERSON_NAME]! I'm helping the fou I’m sharing an invite to Liftoff - a hiri…"
type textarea "x"
type textarea "Hi [PERSON_NAME]! I'm helping the foud I’m sharing an invite to Liftoff - a hir…"
type textarea "x"
type textarea "Hi [PERSON_NAME]! I'm helping the [PERSON_NAME] I’m sharing an invite to Liftof…"
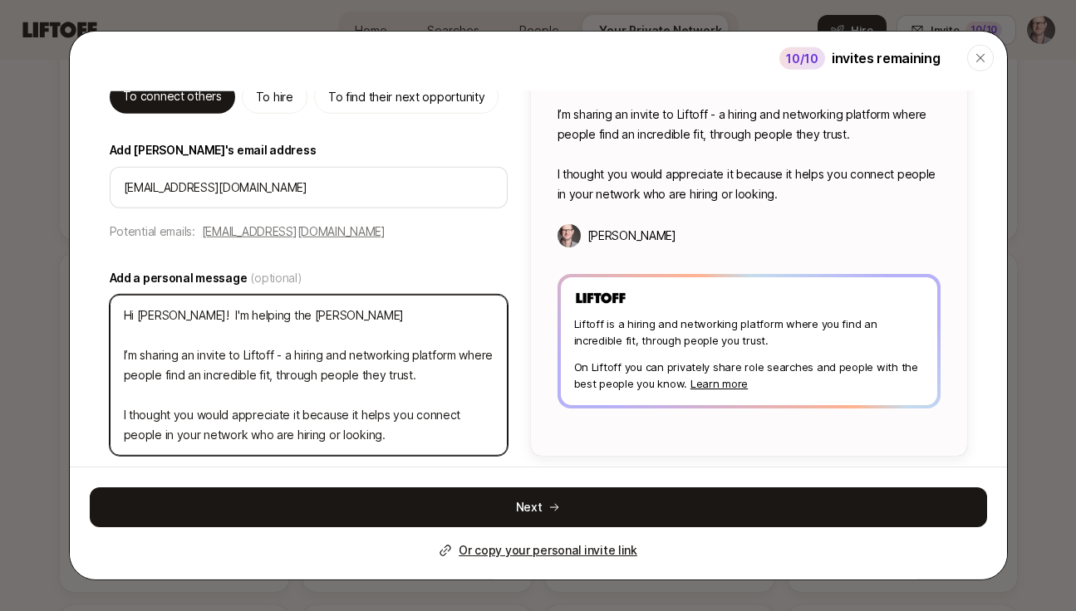
type textarea "x"
type textarea "Hi [PERSON_NAME]! I'm helping the foudin I’m sharing an invite to Liftoff - a h…"
type textarea "x"
type textarea "Hi [PERSON_NAME]! I'm helping the fouding I’m sharing an invite to Liftoff - a …"
type textarea "x"
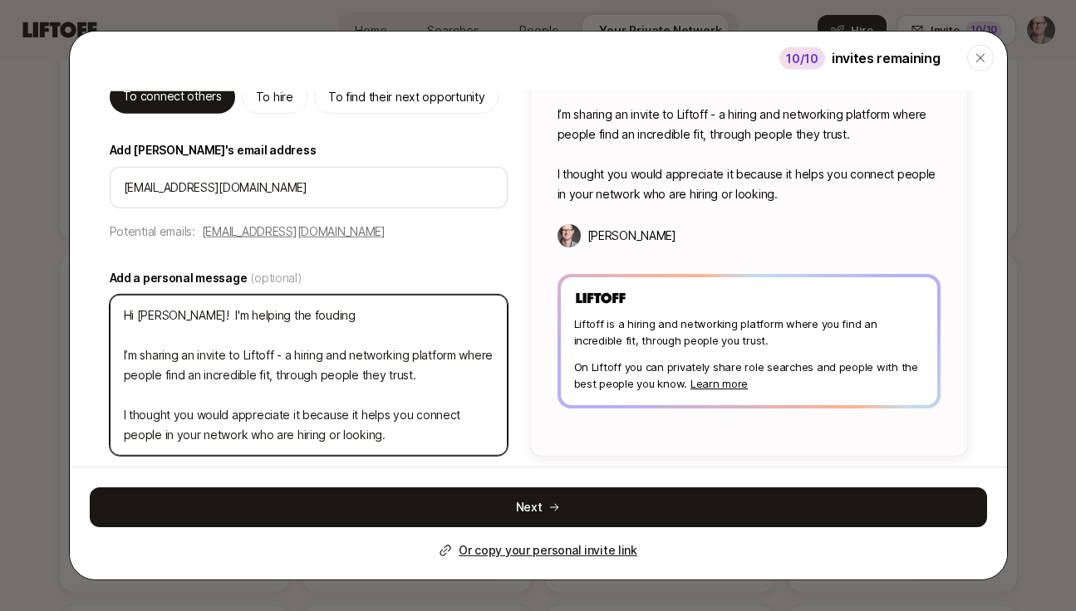
type textarea "Hi [PERSON_NAME]! I'm helping the founding I’m sharing an invite to Liftoff - a…"
type textarea "x"
type textarea "Hi [PERSON_NAME]! I'm helping the founding d I’m sharing an invite to Liftoff -…"
type textarea "x"
type textarea "Hi [PERSON_NAME]! I'm helping the founding de I’m sharing an invite to Liftoff …"
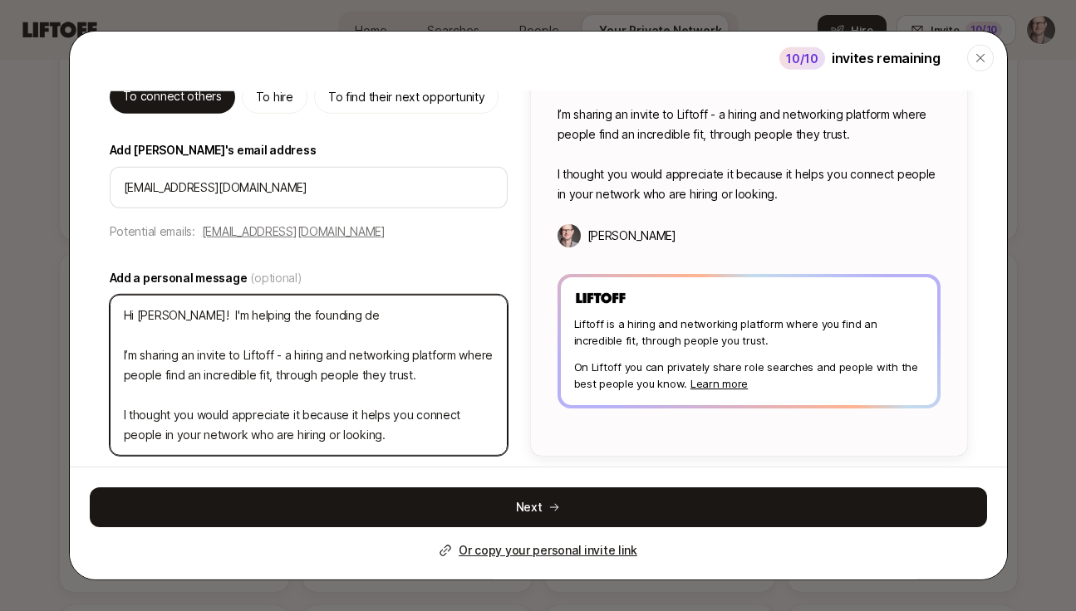
type textarea "x"
type textarea "Hi [PERSON_NAME]! I'm helping the founding des I’m sharing an invite to Liftoff…"
type textarea "x"
type textarea "Hi [PERSON_NAME]! I'm helping the founding desi I’m sharing an invite to Liftof…"
type textarea "x"
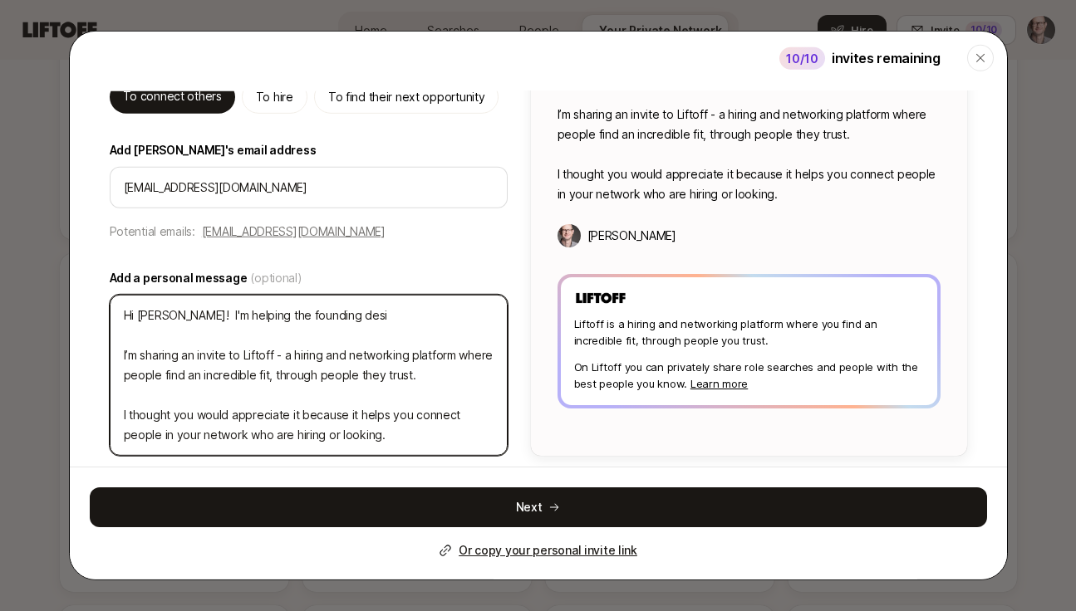
type textarea "Hi [PERSON_NAME]! I'm helping the founding desig I’m sharing an invite to Lifto…"
type textarea "x"
type textarea "Hi [PERSON_NAME]! I'm helping the founding design I’m sharing an invite to Lift…"
type textarea "x"
type textarea "Hi [PERSON_NAME]! I'm helping the founding designe I’m sharing an invite to Lif…"
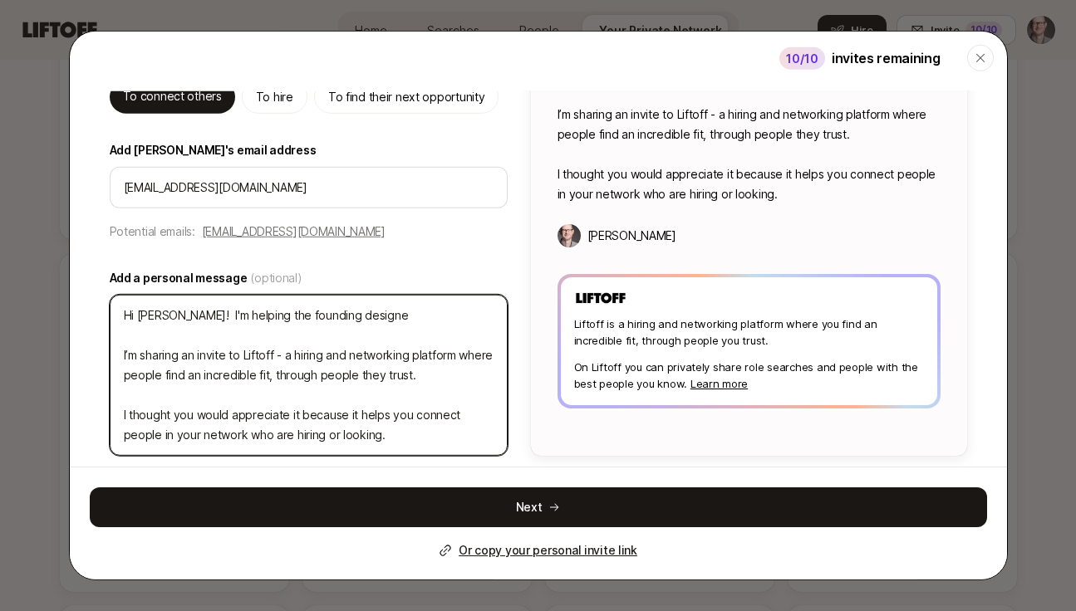
type textarea "x"
type textarea "Hi [PERSON_NAME]! I'm helping the founding designer I’m sharing an invite to Li…"
type textarea "x"
type textarea "Hi [PERSON_NAME]! I'm helping the founding designer I’m sharing an invite to Li…"
type textarea "x"
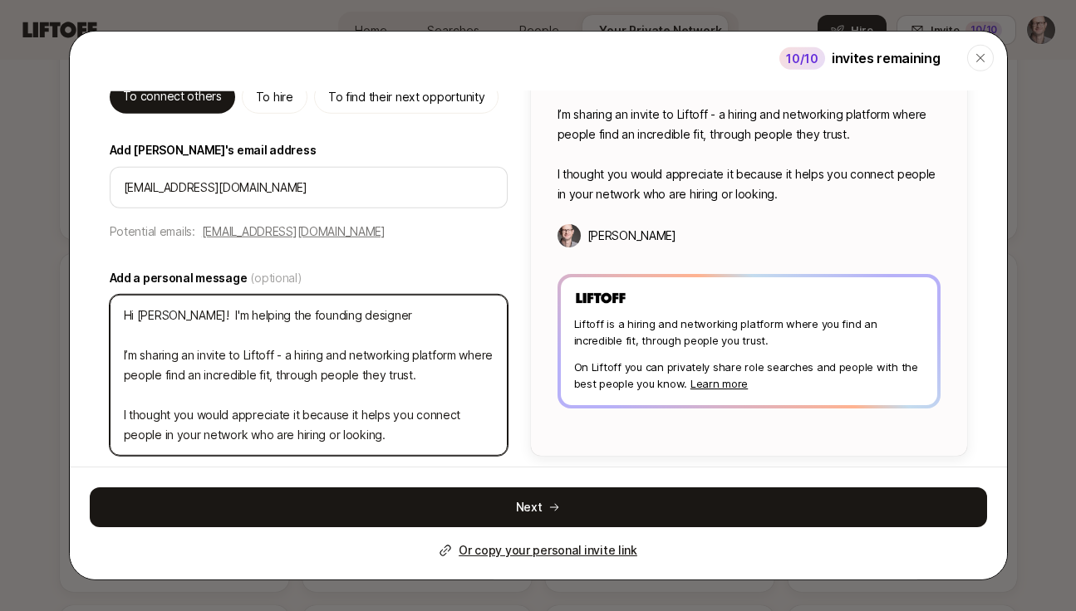
type textarea "Hi [PERSON_NAME]! I'm helping the founding designer ( I’m sharing an invite to …"
type textarea "x"
type textarea "Hi [PERSON_NAME]! I'm helping the founding designer I’m sharing an invite to Li…"
type textarea "x"
type textarea "Hi [PERSON_NAME]! I'm helping the founding designer e I’m sharing an invite to …"
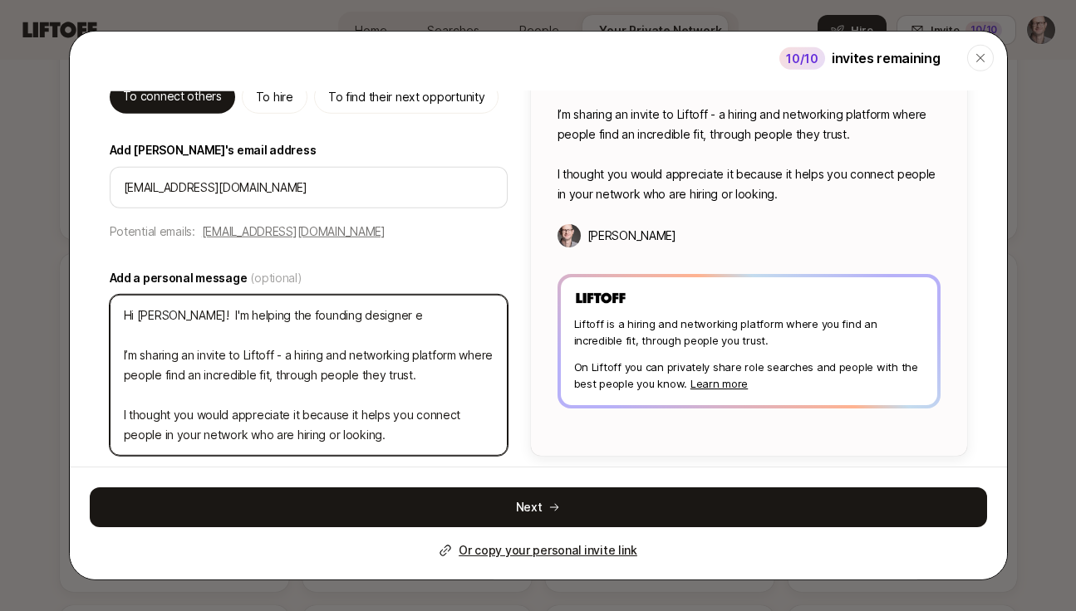
type textarea "x"
type textarea "Hi [PERSON_NAME]! I'm helping the founding designer I’m sharing an invite to Li…"
type textarea "x"
type textarea "Hi [PERSON_NAME]! I'm helping the founding designer ( I’m sharing an invite to …"
type textarea "x"
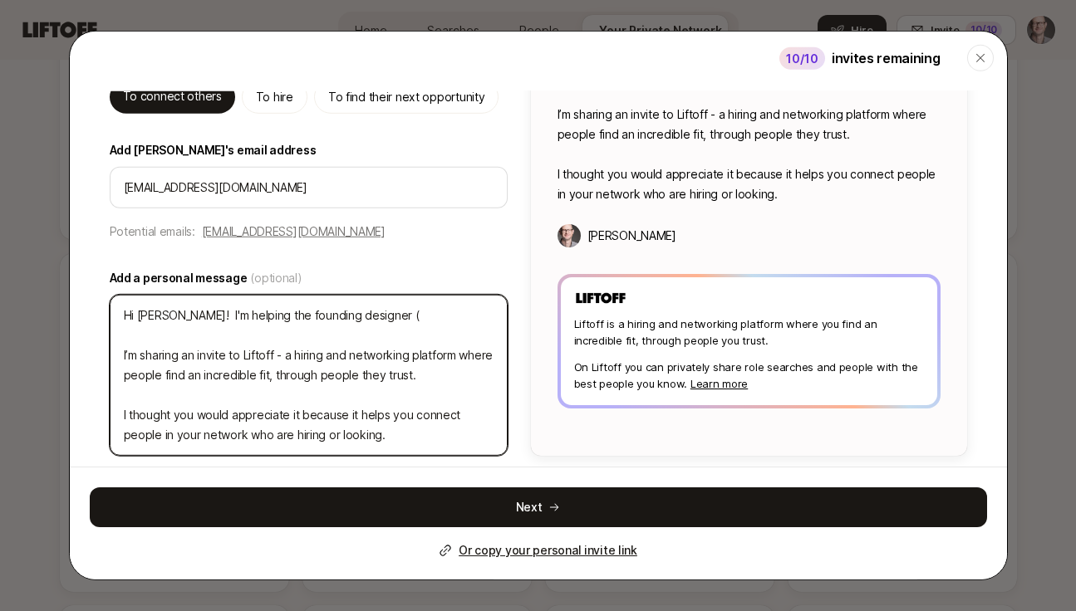
type textarea "Hi [PERSON_NAME]! I'm helping the founding designer (E I’m sharing an invite to…"
type textarea "x"
type textarea "Hi [PERSON_NAME]! I'm helping the founding designer (Ex I’m sharing an invite t…"
type textarea "x"
type textarea "Hi [PERSON_NAME]! I'm helping the founding designer (Ex I’m sharing an invite t…"
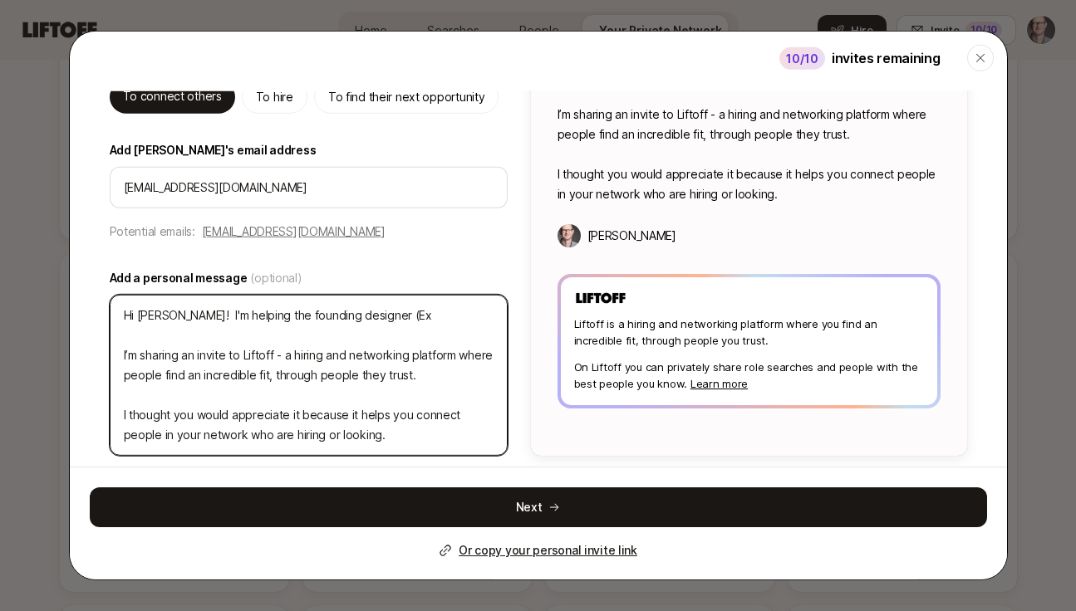
type textarea "x"
type textarea "Hi [PERSON_NAME]! I'm helping the founding designer (Ex I I’m sharing an invite…"
type textarea "x"
type textarea "Hi [PERSON_NAME]! I'm helping the founding designer (Ex In I’m sharing an invit…"
type textarea "x"
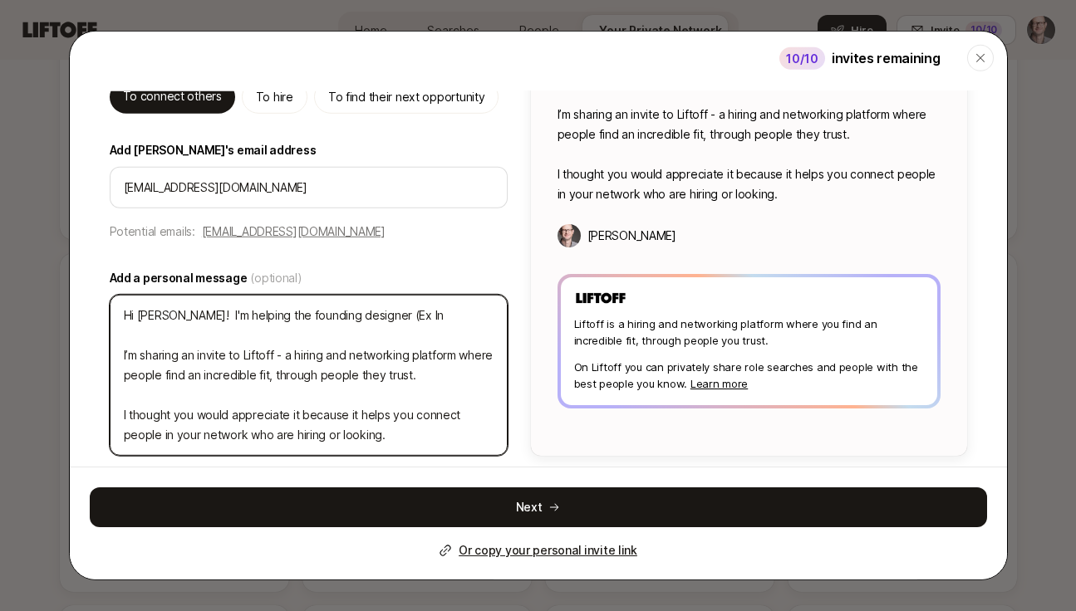
type textarea "Hi [PERSON_NAME]! I'm helping the founding designer (Ex InV I’m sharing an invi…"
type textarea "x"
type textarea "Hi [PERSON_NAME]! I'm helping the founding designer (Ex InVi I’m sharing an inv…"
type textarea "x"
type textarea "Hi [PERSON_NAME]! I'm helping the founding designer (Ex InVis I’m sharing an in…"
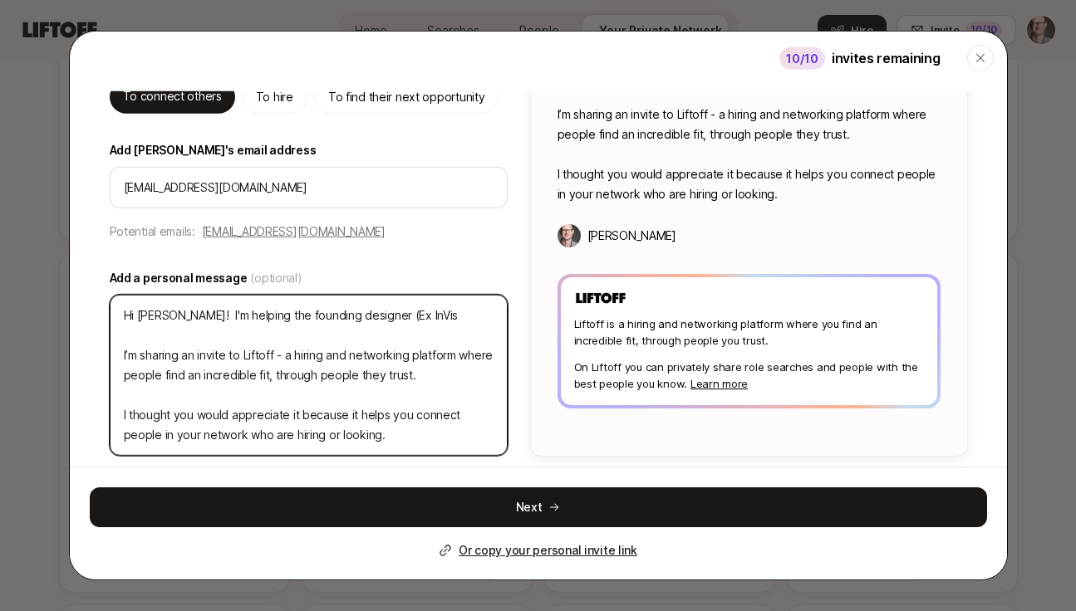
type textarea "x"
type textarea "Hi [PERSON_NAME]! I'm helping the founding designer (Ex InVisi I’m sharing an i…"
type textarea "x"
type textarea "Hi [PERSON_NAME]! I'm helping the founding designer (Ex InVisio I’m sharing an …"
type textarea "x"
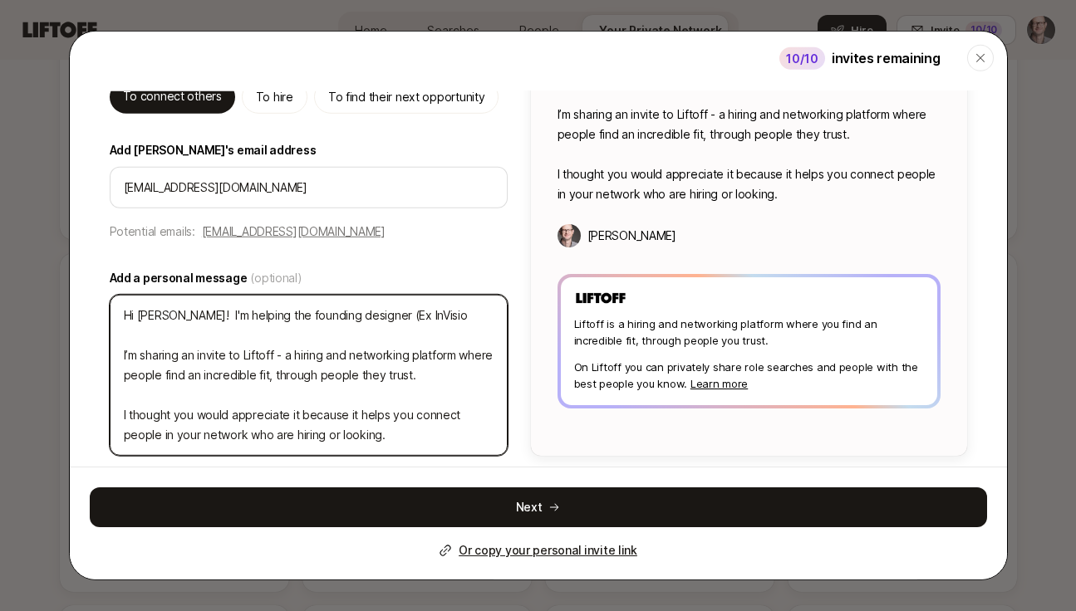
type textarea "Hi [PERSON_NAME]! I'm helping the founding designer (Ex InVision I’m sharing an…"
type textarea "x"
type textarea "Hi [PERSON_NAME]! I'm helping the founding designer (Ex InVision I’m sharing an…"
type textarea "x"
type textarea "Hi [PERSON_NAME]! I'm helping the founding designer (Ex InVision a I’m sharing …"
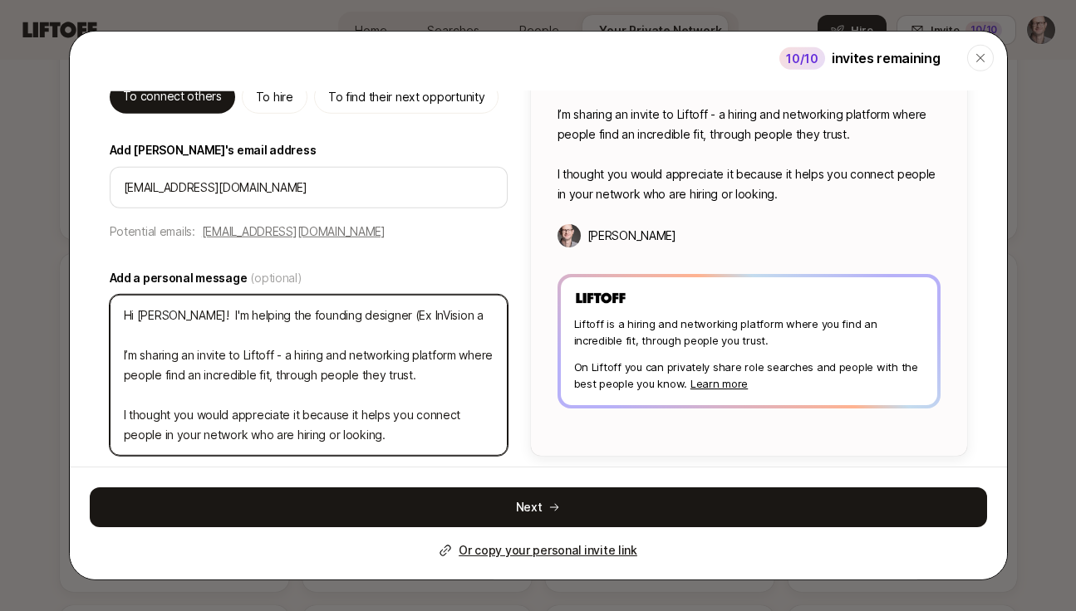
type textarea "x"
type textarea "Hi [PERSON_NAME]! I'm helping the founding designer (Ex InVision an I’m sharing…"
type textarea "x"
type textarea "Hi [PERSON_NAME]! I'm helping the founding designer (Ex InVision and I’m sharin…"
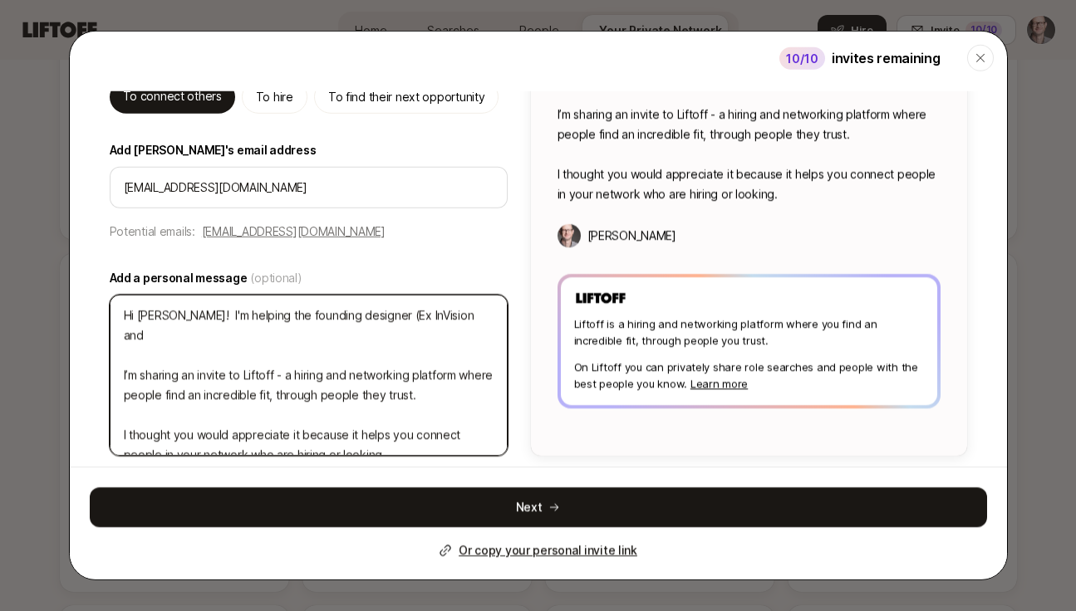
type textarea "x"
type textarea "Hi [PERSON_NAME]! I'm helping the founding designer (Ex InVision and I’m sharin…"
type textarea "x"
type textarea "Hi [PERSON_NAME]! I'm helping the founding designer (Ex InVision and N I’m shar…"
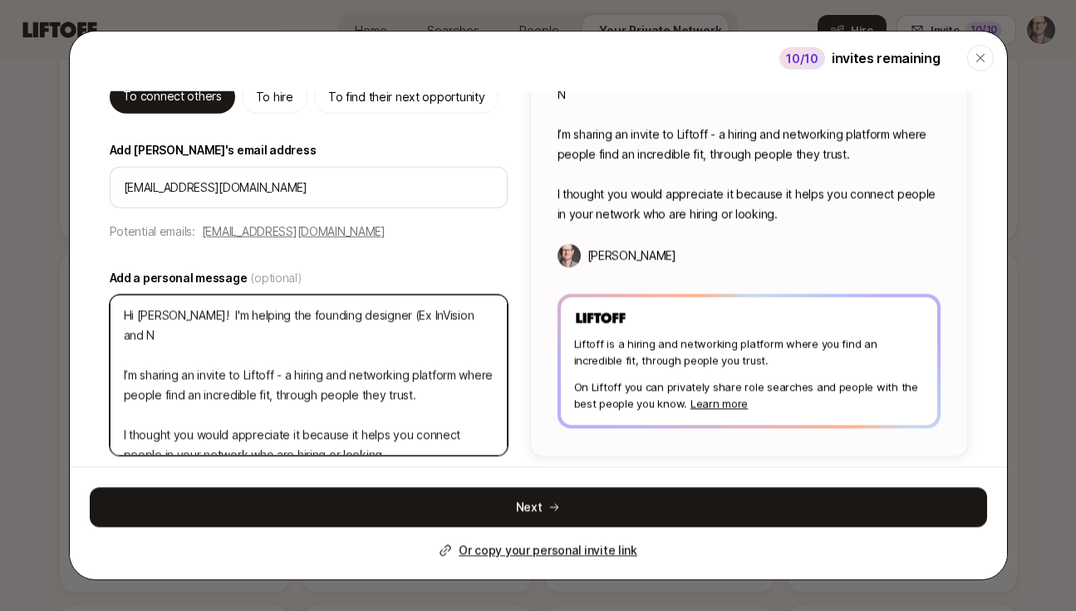
type textarea "x"
type textarea "Hi [PERSON_NAME]! I'm helping the founding designer (Ex InVision and NY I’m sha…"
type textarea "x"
type textarea "Hi [PERSON_NAME]! I'm helping the founding designer (Ex InVision and [GEOGRAPHI…"
type textarea "x"
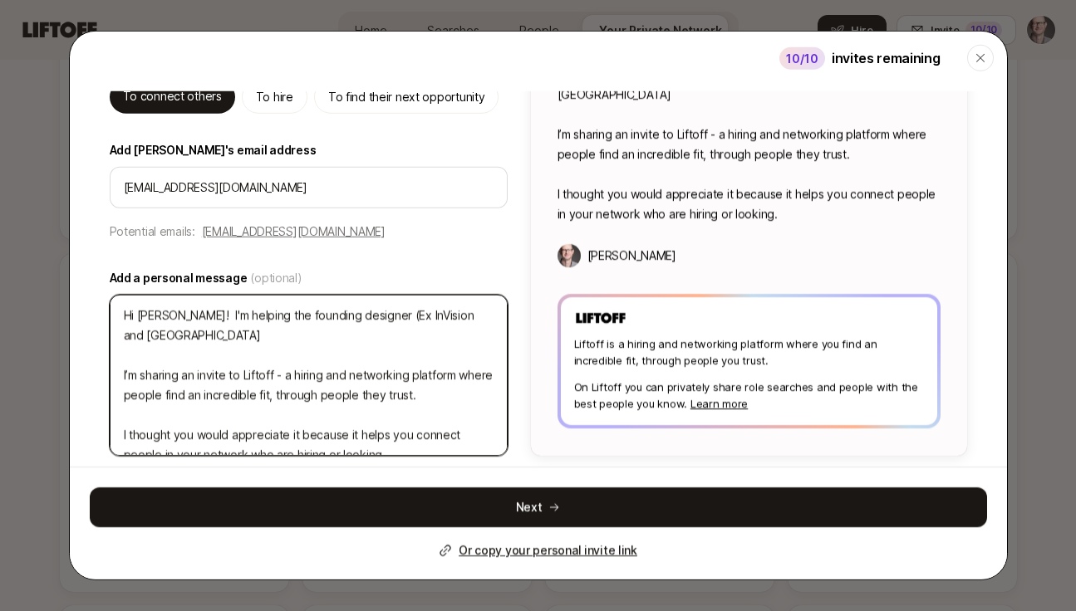
type textarea "Hi [PERSON_NAME]! I'm helping the founding designer (Ex InVision and [GEOGRAPHI…"
type textarea "x"
type textarea "Hi [PERSON_NAME]! I'm helping the founding designer (Ex InVision and [GEOGRAPHI…"
type textarea "x"
type textarea "Hi [PERSON_NAME]! I'm helping the founding designer (Ex InVision and [GEOGRAPHI…"
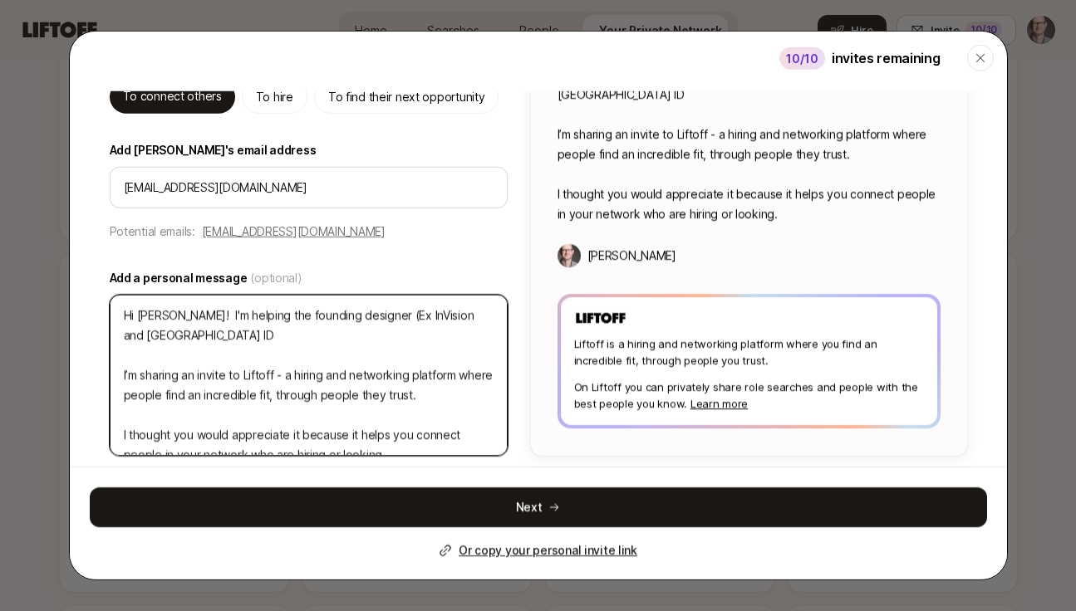
type textarea "x"
type textarea "Hi [PERSON_NAME]! I'm helping the founding designer (Ex InVision and NYC IDE I’…"
type textarea "x"
type textarea "Hi [PERSON_NAME]! I'm helping the founding designer (Ex InVision and NYC IDEO I…"
type textarea "x"
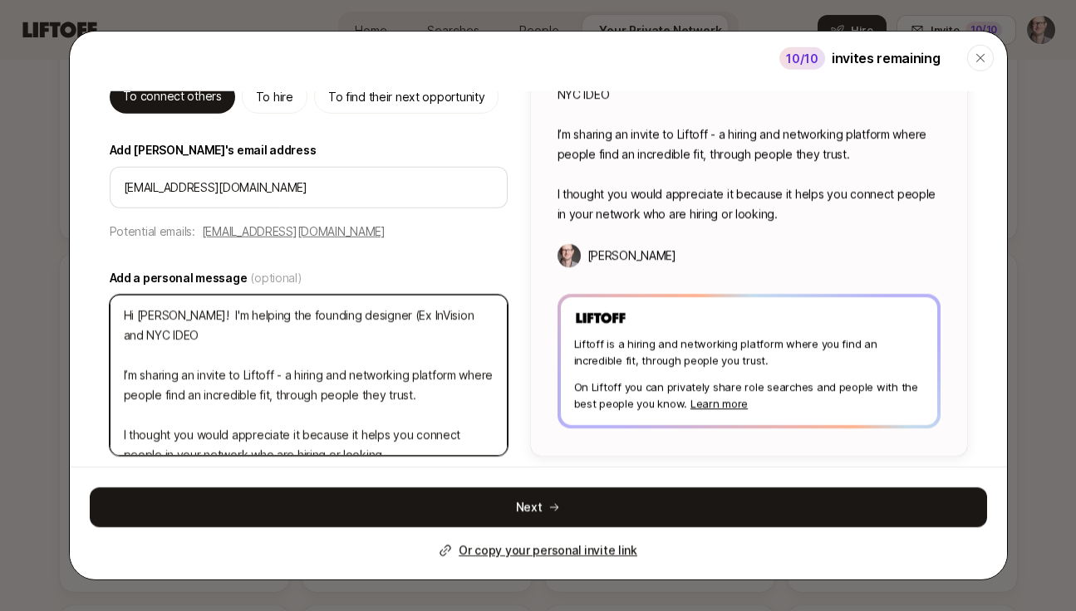
type textarea "Hi [PERSON_NAME]! I'm helping the founding designer (Ex InVision and NYC IDEO) …"
type textarea "x"
type textarea "Hi [PERSON_NAME]! I'm helping the founding designer (Ex InVision and NYC IDEO) …"
type textarea "x"
type textarea "Hi [PERSON_NAME]! I'm helping the founding designer (Ex InVision and NYC IDEO) …"
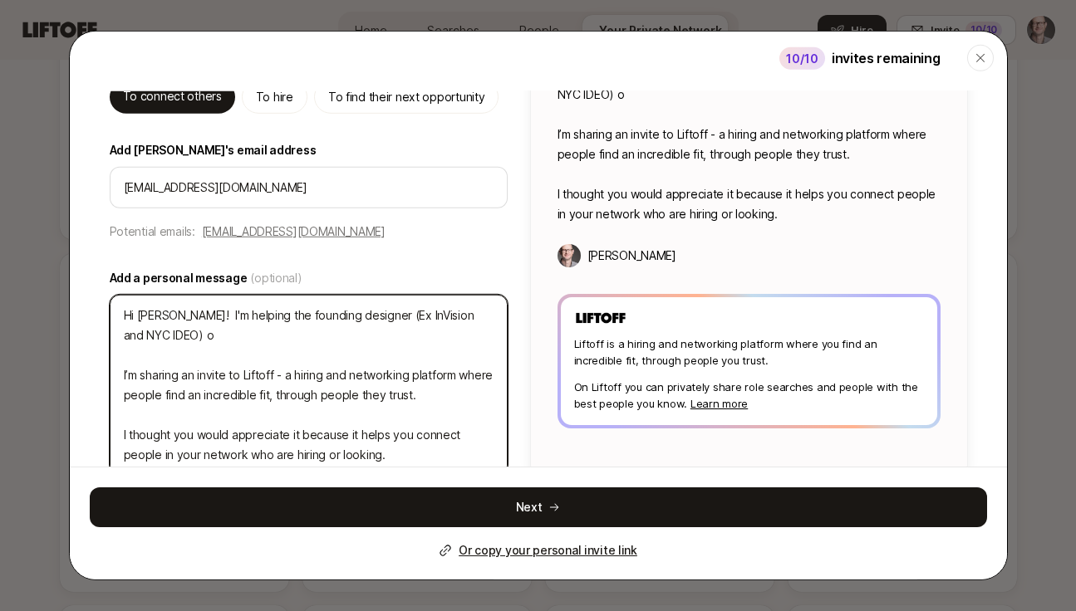
type textarea "x"
type textarea "Hi [PERSON_NAME]! I'm helping the founding designer (Ex InVision and NYC IDEO) …"
type textarea "x"
type textarea "Hi [PERSON_NAME]! I'm helping the founding designer (Ex InVision and NYC IDEO) …"
type textarea "x"
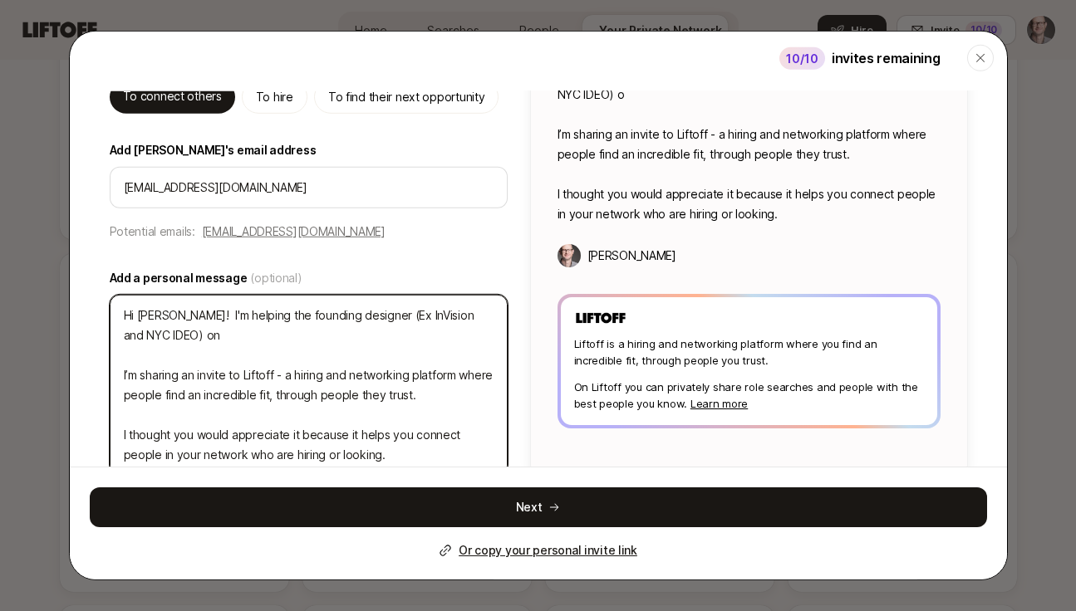
type textarea "Hi [PERSON_NAME]! I'm helping the founding designer (Ex InVision and NYC IDEO) …"
type textarea "x"
type textarea "Hi [PERSON_NAME]! I'm helping the founding designer (Ex InVision and NYC IDEO) …"
type textarea "x"
type textarea "Hi [PERSON_NAME]! I'm helping the founding designer (Ex InVision and NYC IDEO) …"
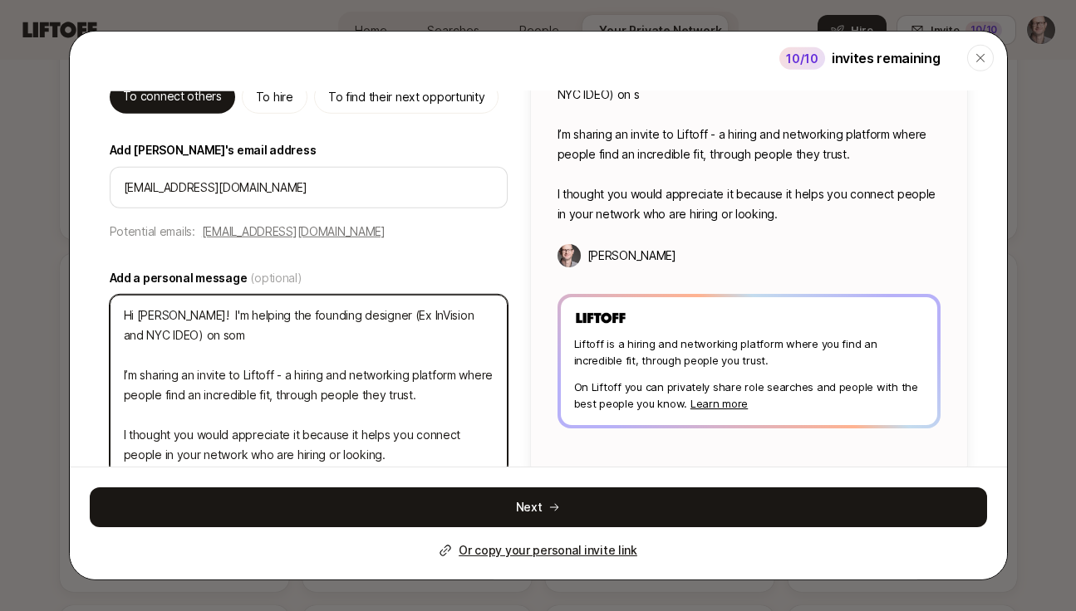
type textarea "x"
type textarea "Hi [PERSON_NAME]! I'm helping the founding designer (Ex InVision and NYC IDEO) …"
type textarea "x"
type textarea "Hi [PERSON_NAME]! I'm helping the founding designer (Ex InVision and NYC IDEO) …"
type textarea "x"
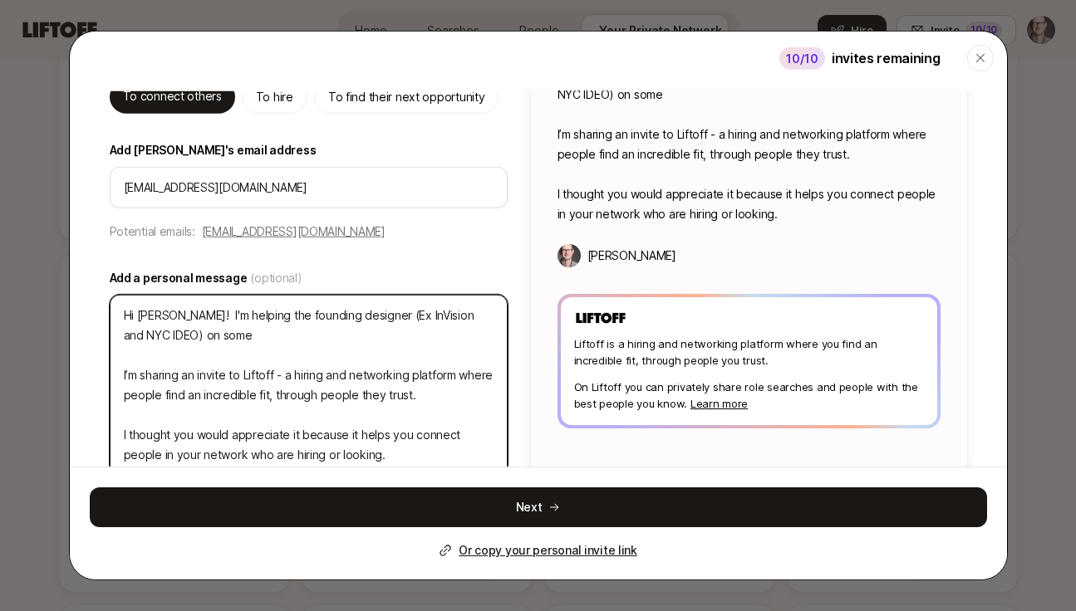
type textarea "Hi [PERSON_NAME]! I'm helping the founding designer (Ex InVision and NYC IDEO) …"
type textarea "x"
type textarea "Hi [PERSON_NAME]! I'm helping the founding designer (Ex InVision and NYC IDEO) …"
type textarea "x"
type textarea "Hi [PERSON_NAME]! I'm helping the founding designer (Ex InVision and NYC IDEO) …"
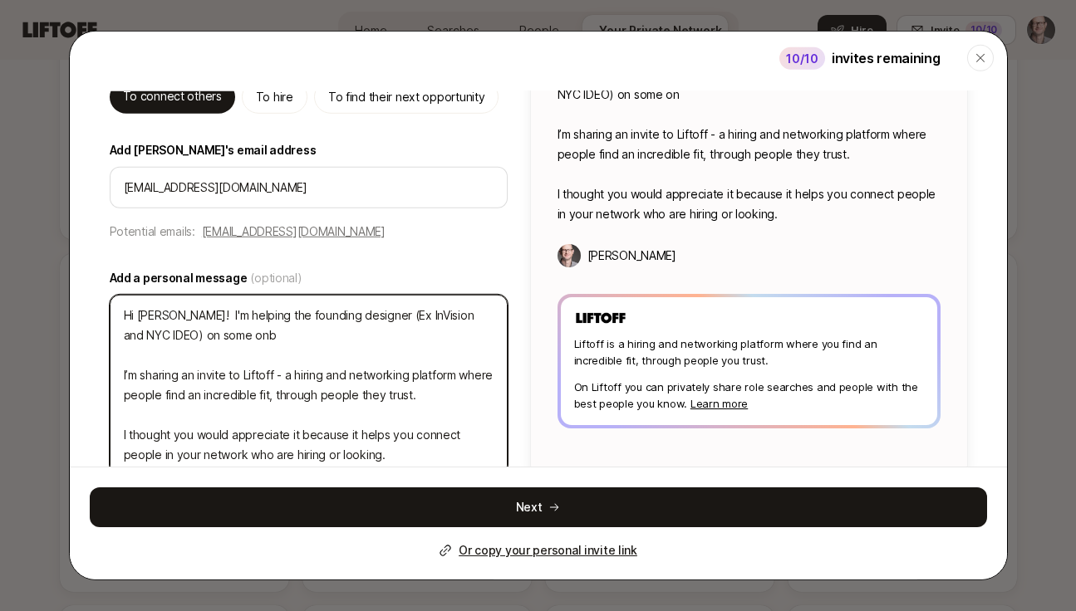
type textarea "x"
type textarea "Hi [PERSON_NAME]! I'm helping the founding designer (Ex InVision and NYC IDEO) …"
type textarea "x"
type textarea "Hi [PERSON_NAME]! I'm helping the founding designer (Ex InVision and NYC IDEO) …"
type textarea "x"
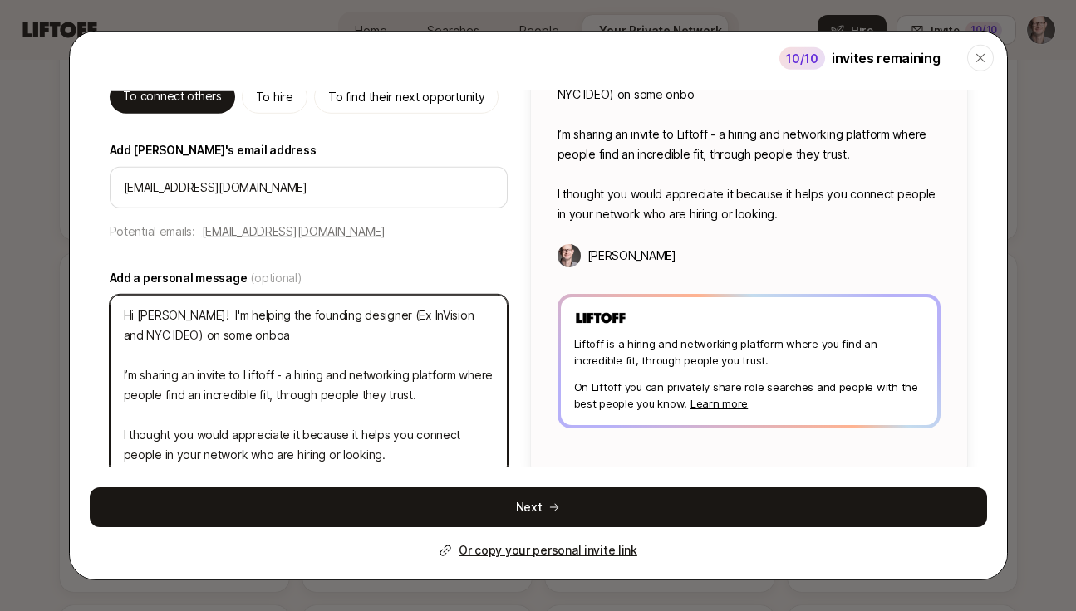
type textarea "Hi [PERSON_NAME]! I'm helping the founding designer (Ex InVision and NYC IDEO) …"
type textarea "x"
type textarea "Hi [PERSON_NAME]! I'm helping the founding designer (Ex InVision and NYC IDEO) …"
type textarea "x"
type textarea "Hi [PERSON_NAME]! I'm helping the founding designer (Ex InVision and NYC IDEO) …"
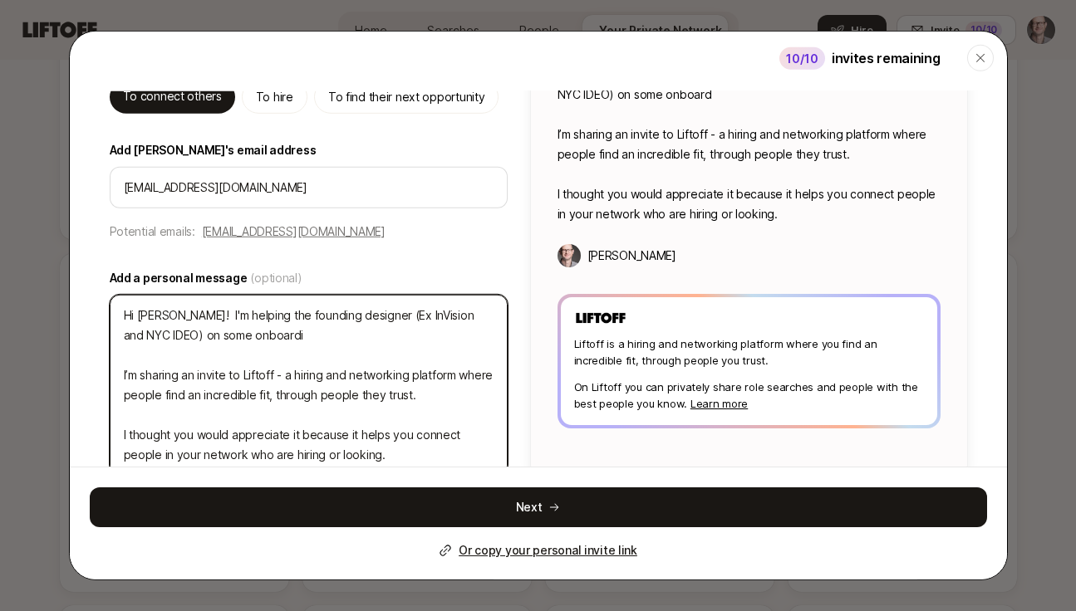
type textarea "x"
type textarea "Hi [PERSON_NAME]! I'm helping the founding designer (Ex InVision and NYC IDEO) …"
type textarea "x"
type textarea "Hi [PERSON_NAME]! I'm helping the founding designer (Ex InVision and NYC IDEO) …"
type textarea "x"
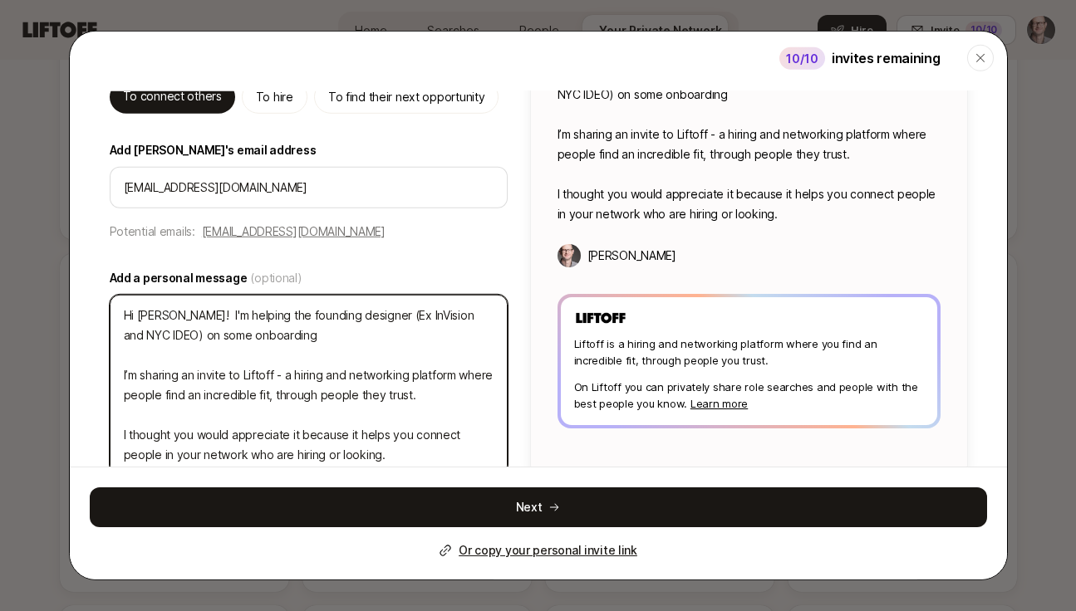
type textarea "Hi [PERSON_NAME]! I'm helping the founding designer (Ex InVision and NYC IDEO) …"
type textarea "x"
type textarea "Hi [PERSON_NAME]! I'm helping the founding designer (Ex InVision and NYC IDEO) …"
type textarea "x"
type textarea "Hi [PERSON_NAME]! I'm helping the founding designer (Ex InVision and NYC IDEO) …"
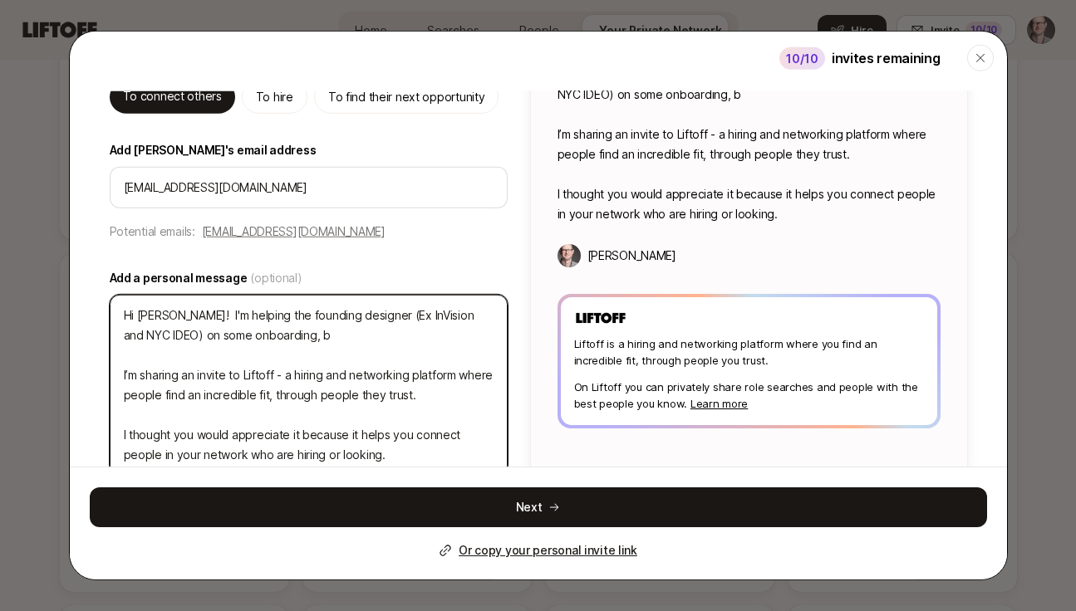
type textarea "x"
type textarea "Hi [PERSON_NAME]! I'm helping the founding designer (Ex InVision and NYC IDEO) …"
type textarea "x"
type textarea "Hi [PERSON_NAME]! I'm helping the founding designer (Ex InVision and NYC IDEO) …"
type textarea "x"
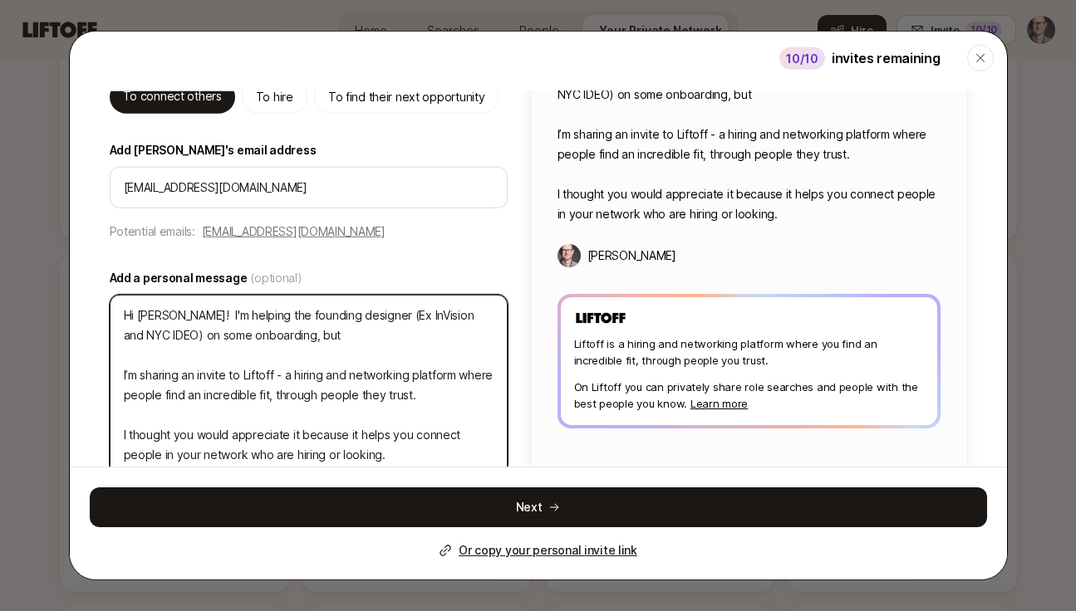
type textarea "Hi [PERSON_NAME]! I'm helping the founding designer (Ex InVision and NYC IDEO) …"
type textarea "x"
type textarea "Hi [PERSON_NAME]! I'm helping the founding designer (Ex InVision and NYC IDEO) …"
type textarea "x"
type textarea "Hi [PERSON_NAME]! I'm helping the founding designer (Ex InVision and NYC IDEO) …"
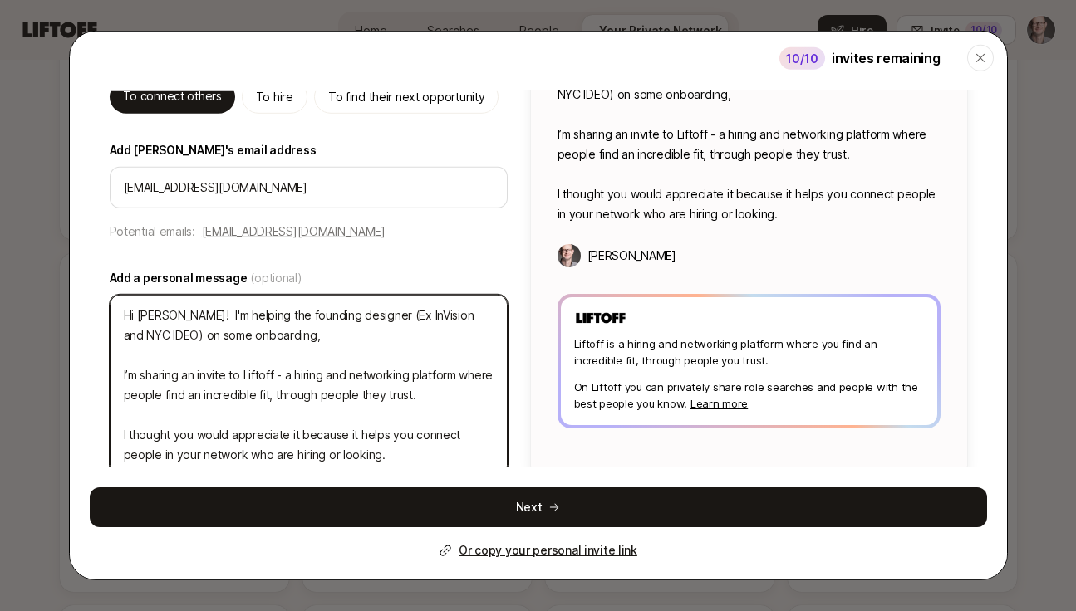
type textarea "x"
type textarea "Hi [PERSON_NAME]! I'm helping the founding designer (Ex InVision and NYC IDEO) …"
type textarea "x"
type textarea "Hi [PERSON_NAME]! I'm helping the founding designer (Ex InVision and NYC IDEO) …"
type textarea "x"
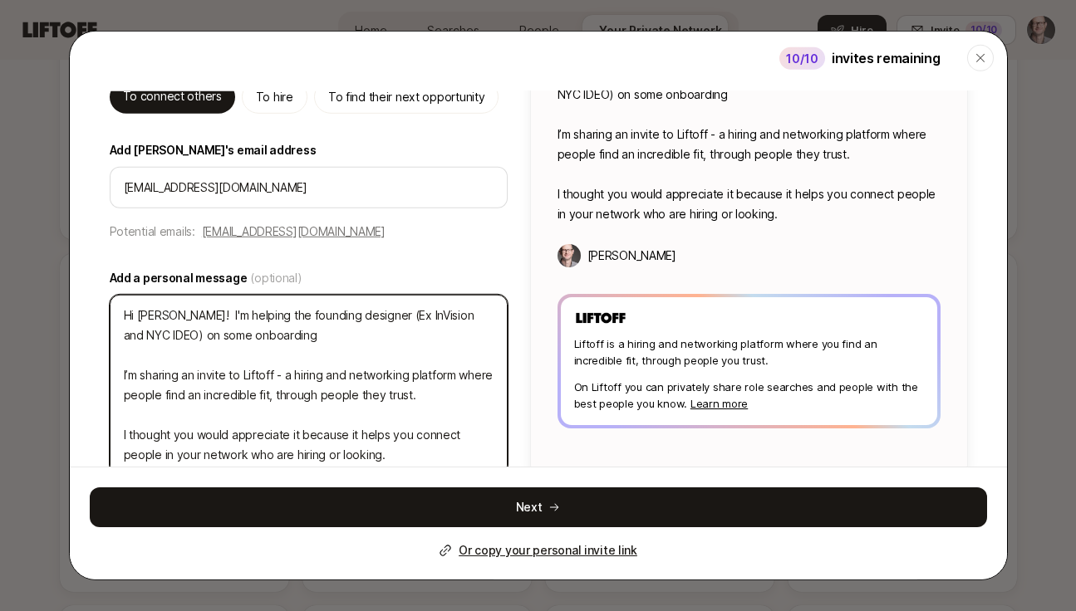
type textarea "Hi [PERSON_NAME]! I'm helping the founding designer (Ex InVision and NYC IDEO) …"
type textarea "x"
type textarea "Hi [PERSON_NAME]! I'm helping the founding designer (Ex InVision and NYC IDEO) …"
type textarea "x"
type textarea "Hi [PERSON_NAME]! I'm helping the founding designer (Ex InVision and NYC IDEO) …"
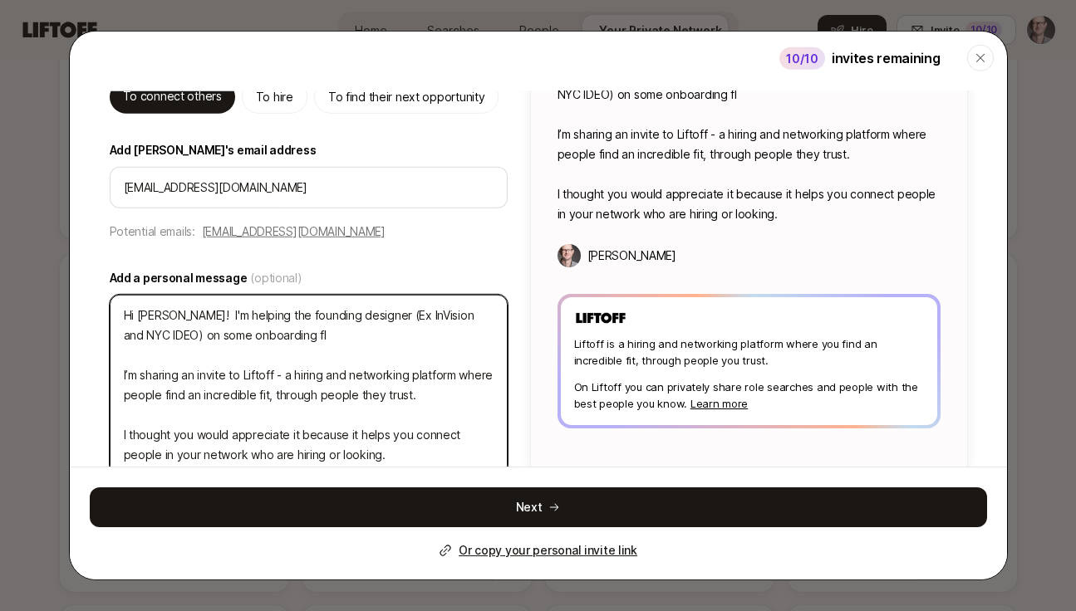
type textarea "x"
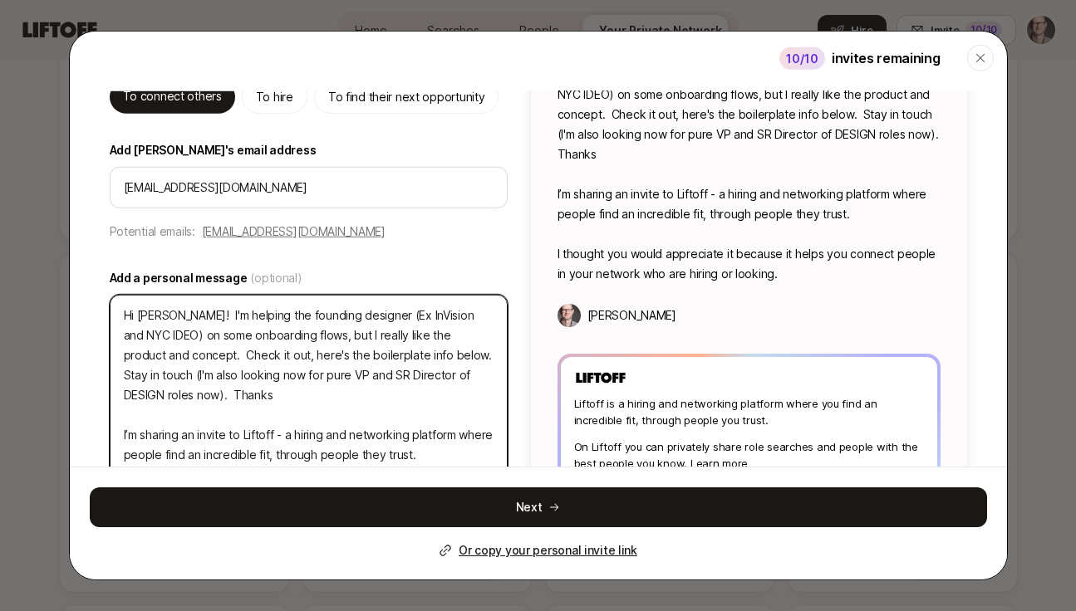
drag, startPoint x: 177, startPoint y: 391, endPoint x: 98, endPoint y: 289, distance: 129.1
click at [98, 289] on div "1 Add details 2 Share searches Invite [PERSON_NAME] to Liftoff What's the main …" at bounding box center [538, 249] width 937 height 572
click at [169, 410] on textarea "Hi [PERSON_NAME]! I'm helping the founding designer (Ex InVision and NYC IDEO) …" at bounding box center [309, 414] width 398 height 241
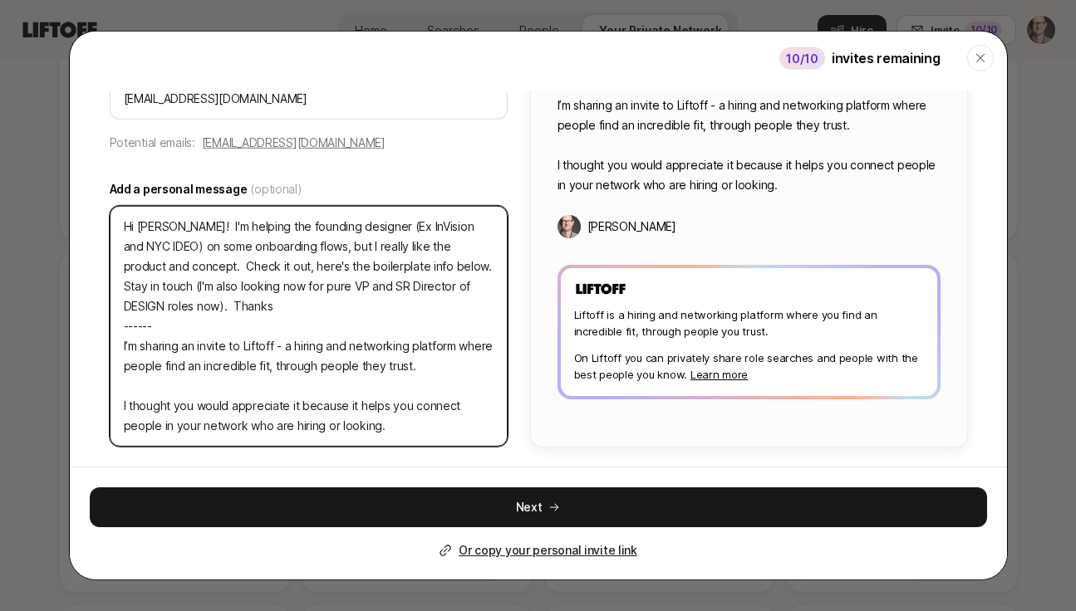
scroll to position [216, 0]
drag, startPoint x: 111, startPoint y: 256, endPoint x: 89, endPoint y: 221, distance: 41.5
click at [89, 221] on div "1 Add details 2 Share searches Invite [PERSON_NAME] to Liftoff What's the main …" at bounding box center [538, 161] width 937 height 572
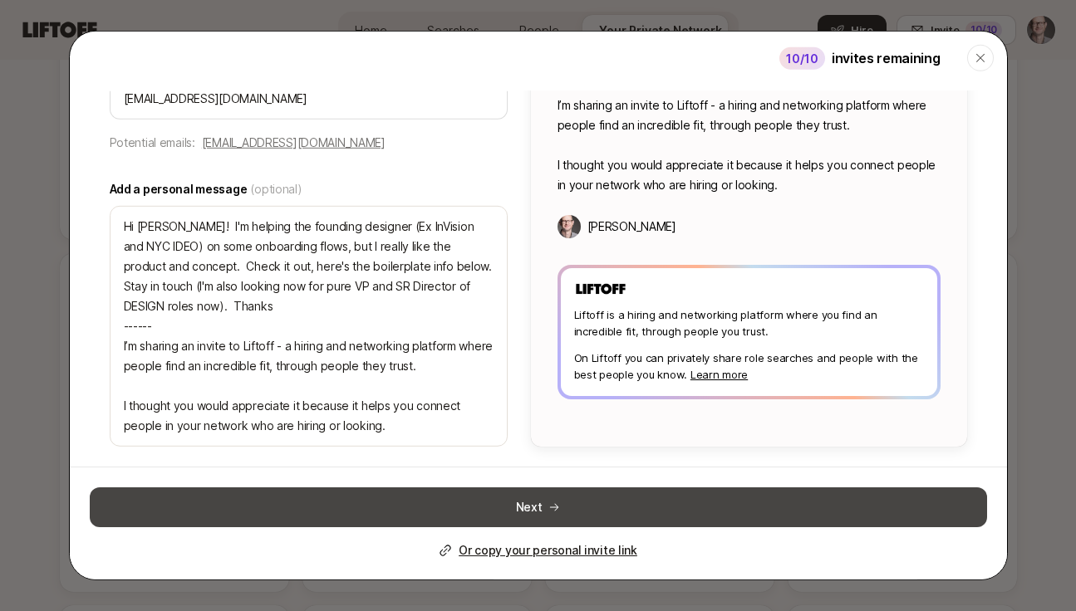
click at [552, 503] on icon at bounding box center [554, 507] width 12 height 12
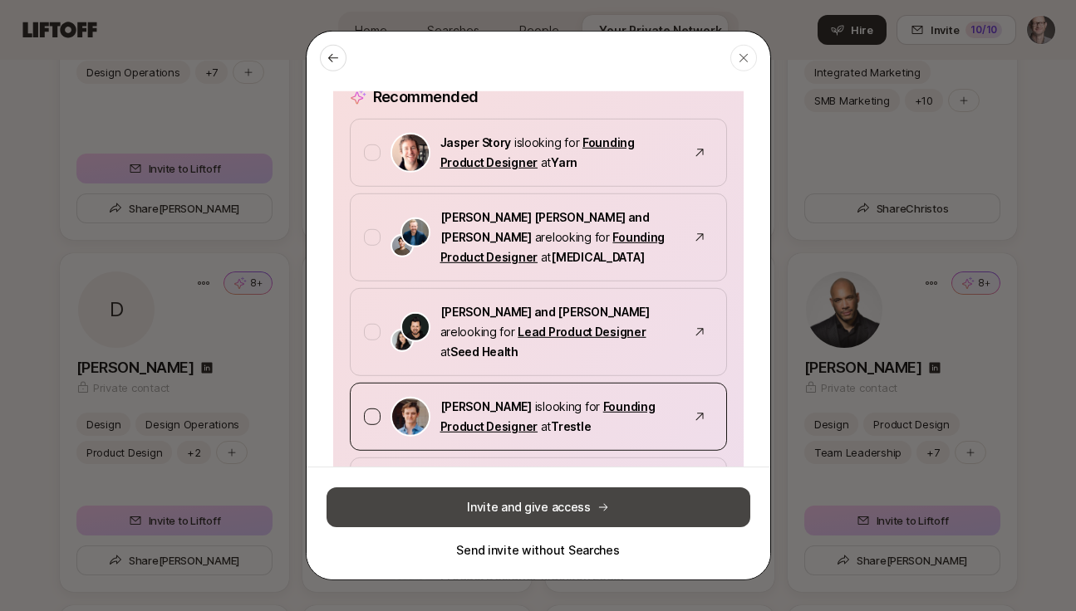
scroll to position [248, 0]
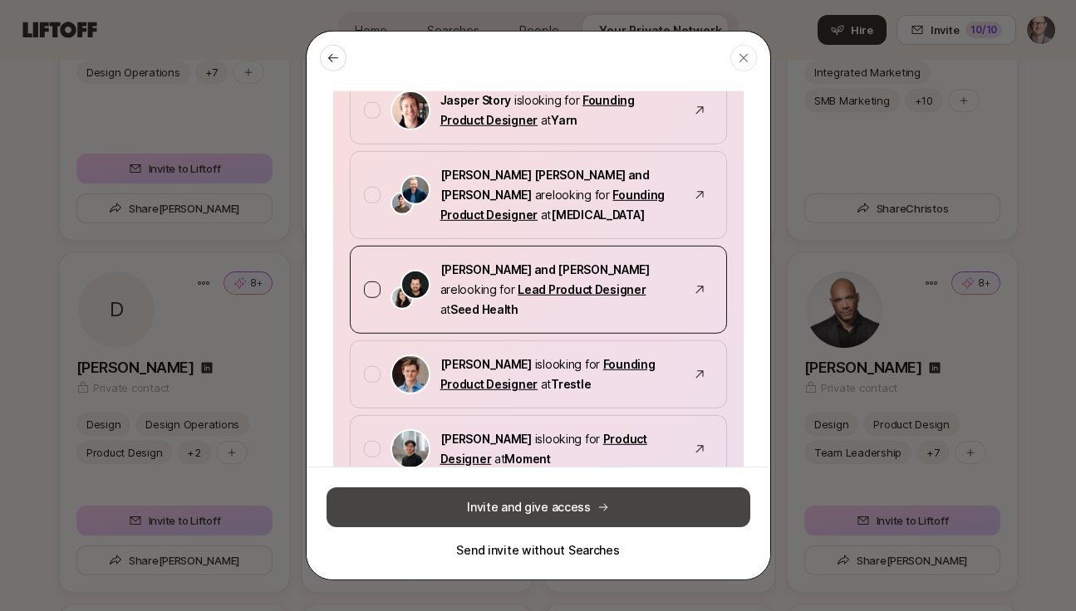
click at [375, 281] on div at bounding box center [372, 289] width 17 height 17
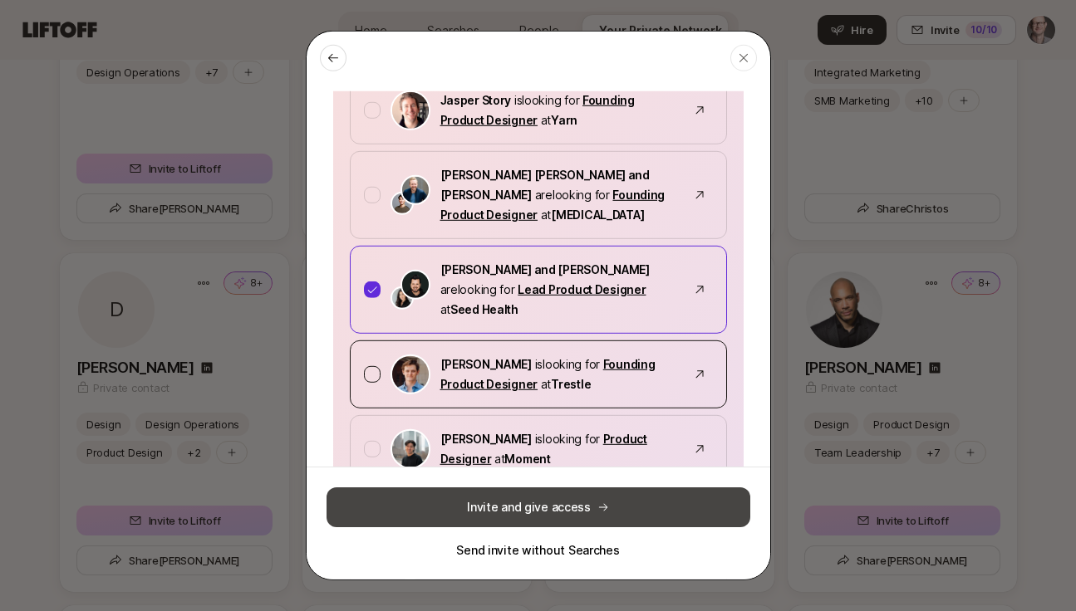
click at [364, 366] on div at bounding box center [372, 374] width 17 height 17
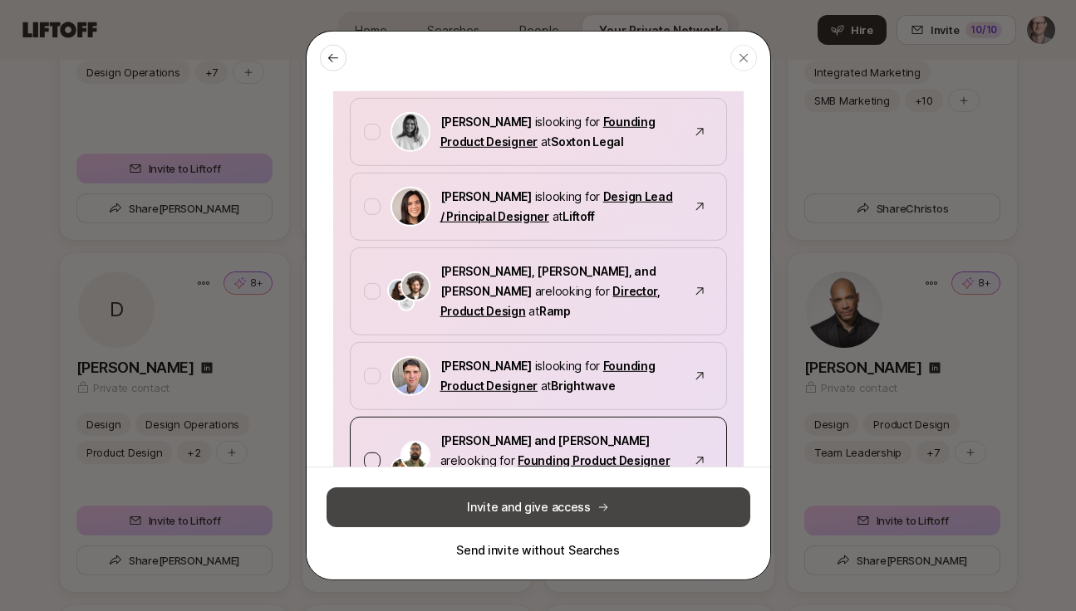
scroll to position [670, 0]
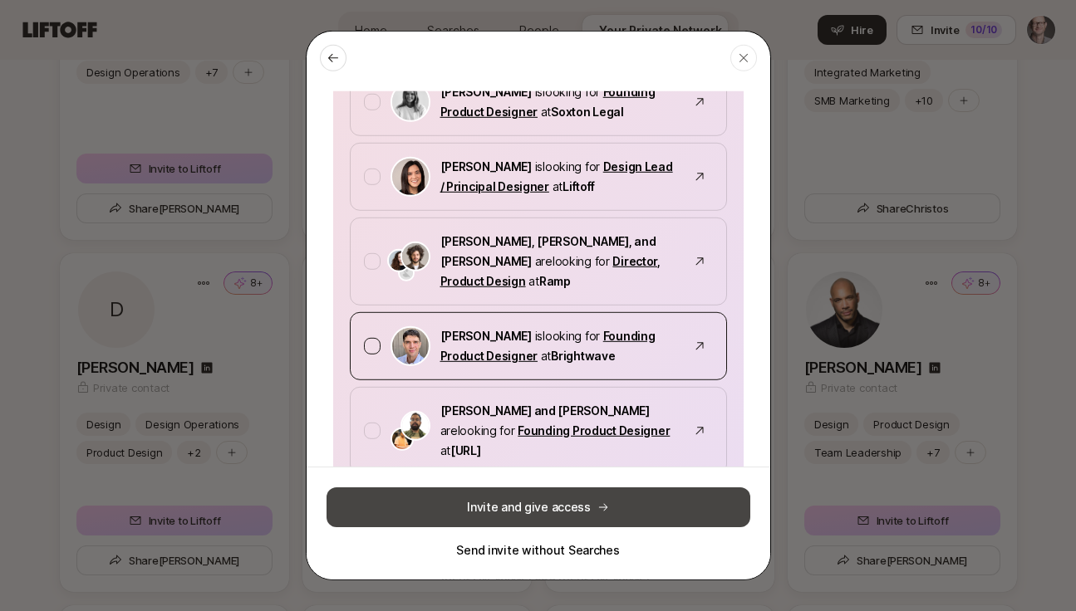
click at [371, 337] on div at bounding box center [372, 345] width 17 height 17
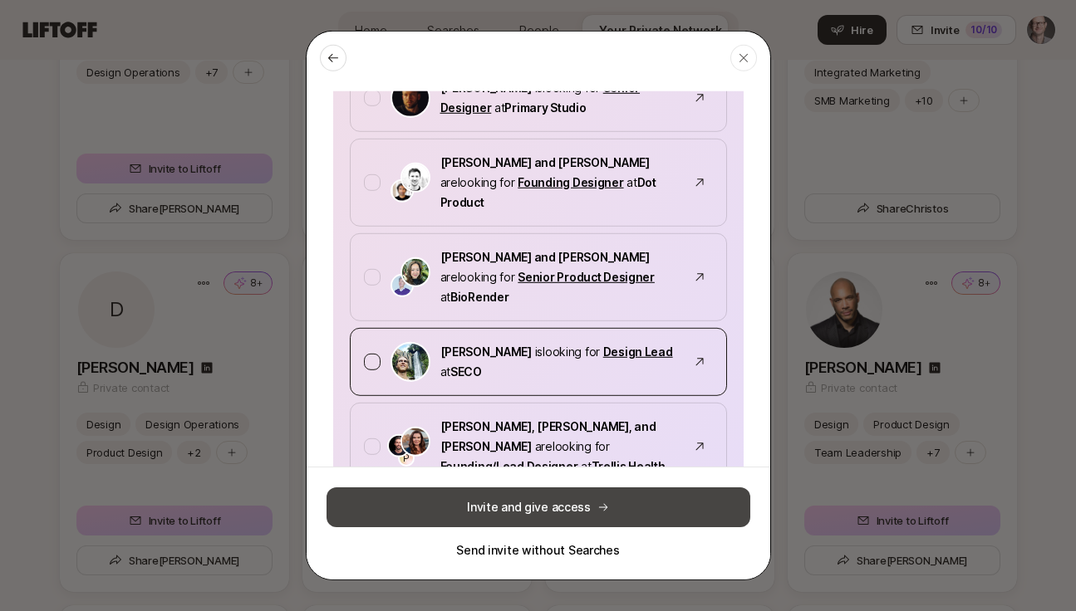
scroll to position [1096, 0]
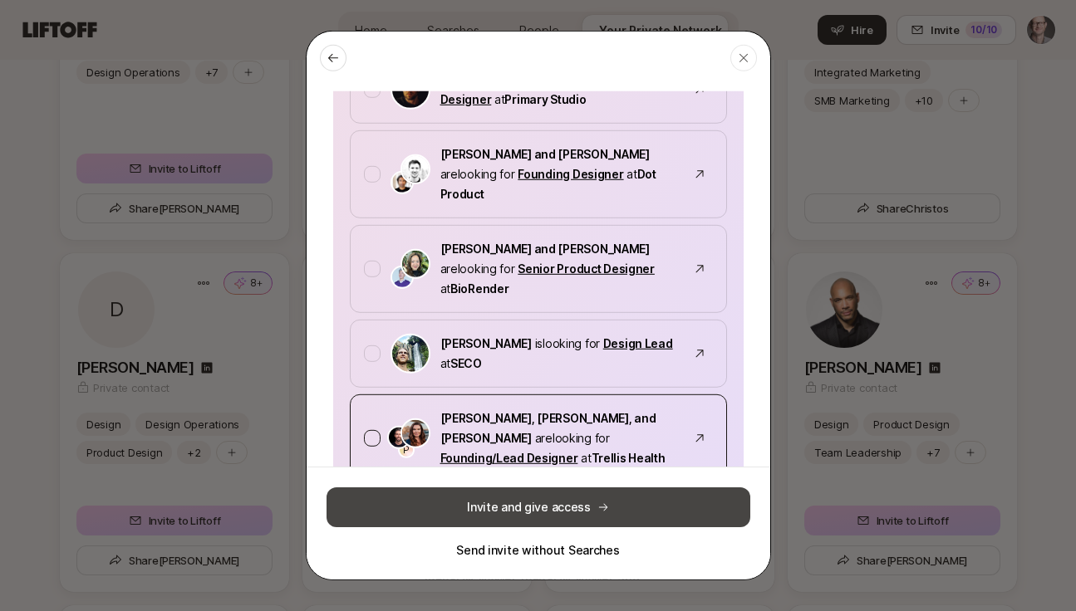
click at [371, 430] on div at bounding box center [372, 438] width 17 height 17
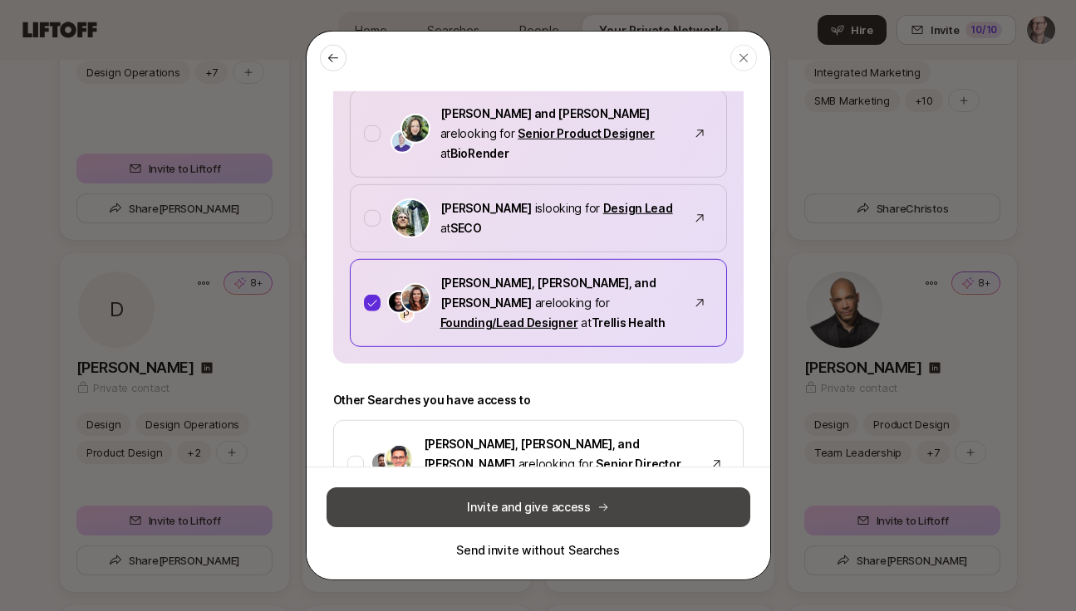
scroll to position [1234, 0]
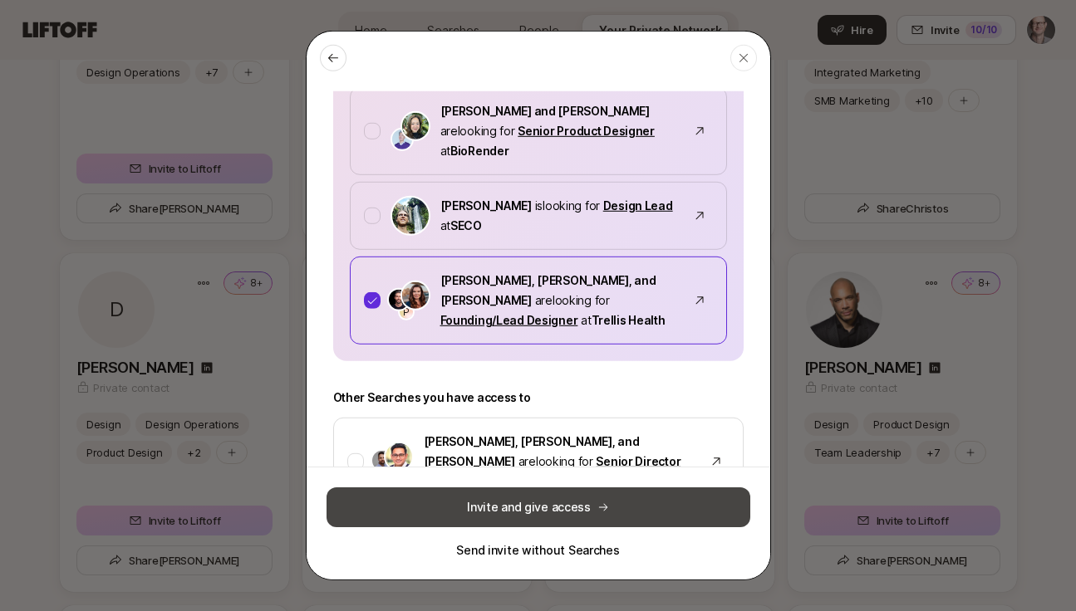
click at [581, 507] on button "Invite and give access" at bounding box center [539, 507] width 424 height 40
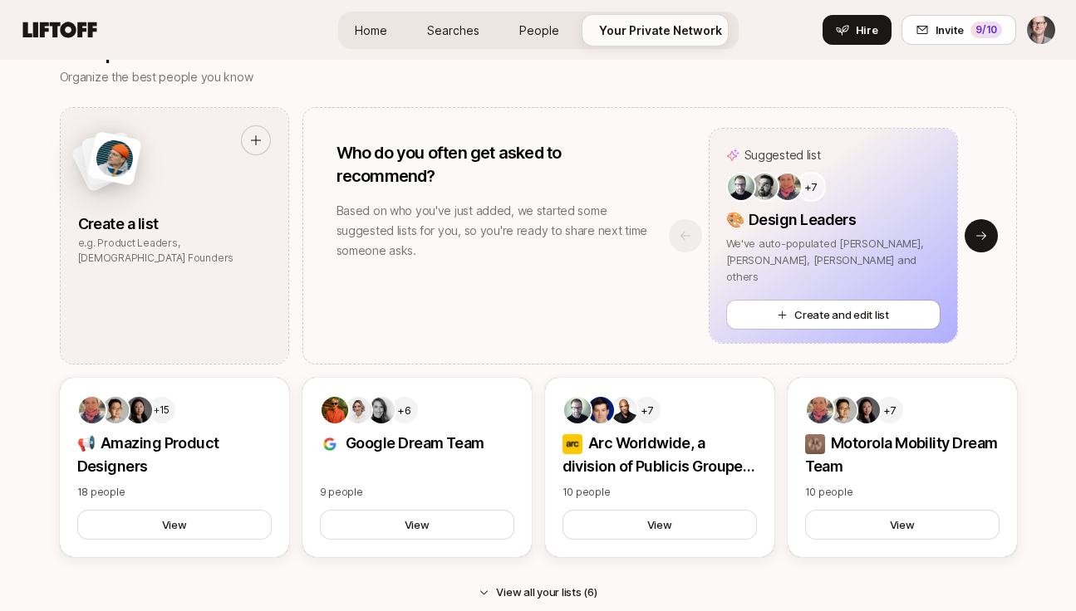
scroll to position [1504, 0]
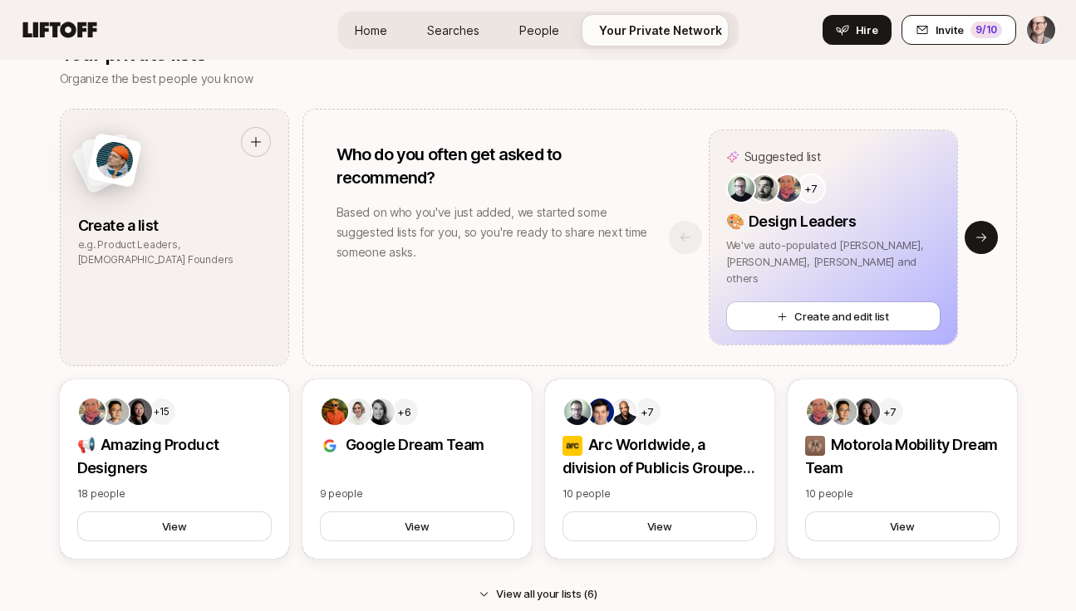
click at [946, 27] on span "Invite" at bounding box center [949, 30] width 28 height 17
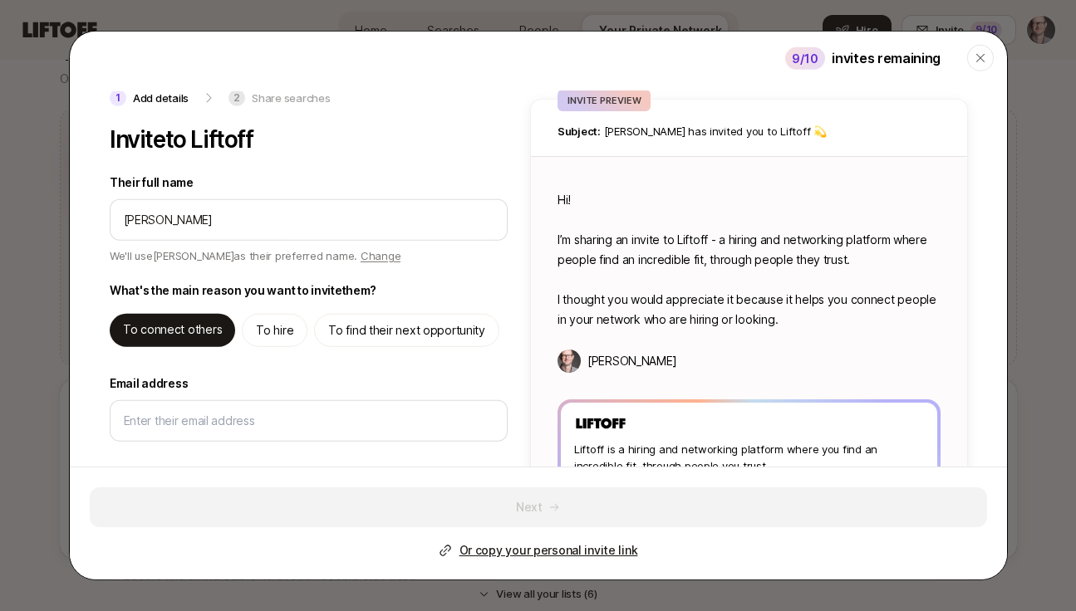
scroll to position [3, 0]
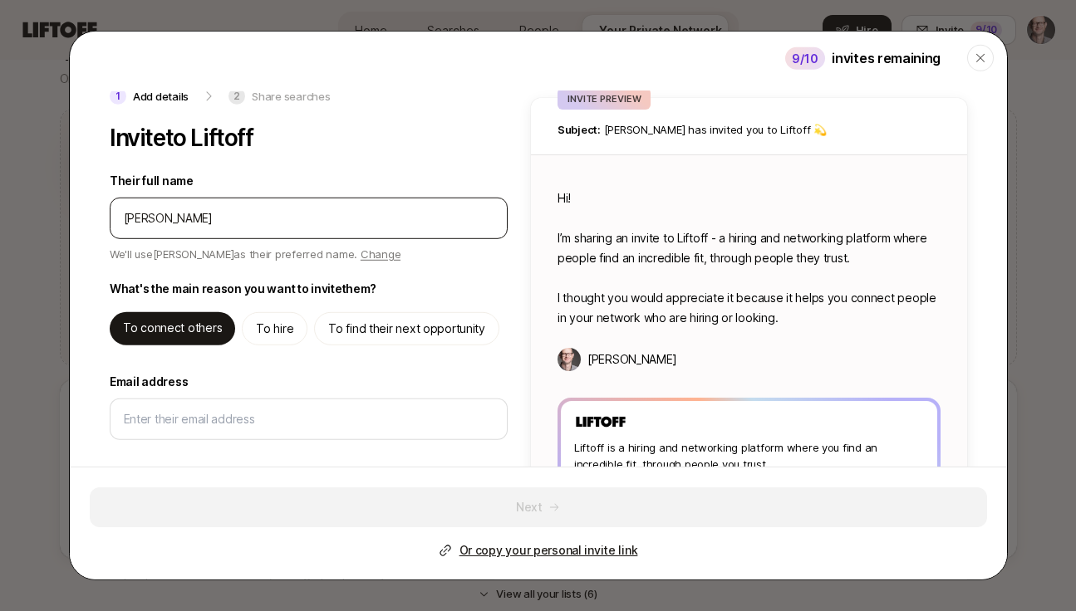
drag, startPoint x: 237, startPoint y: 209, endPoint x: 120, endPoint y: 208, distance: 116.3
click at [120, 208] on div at bounding box center [309, 218] width 398 height 42
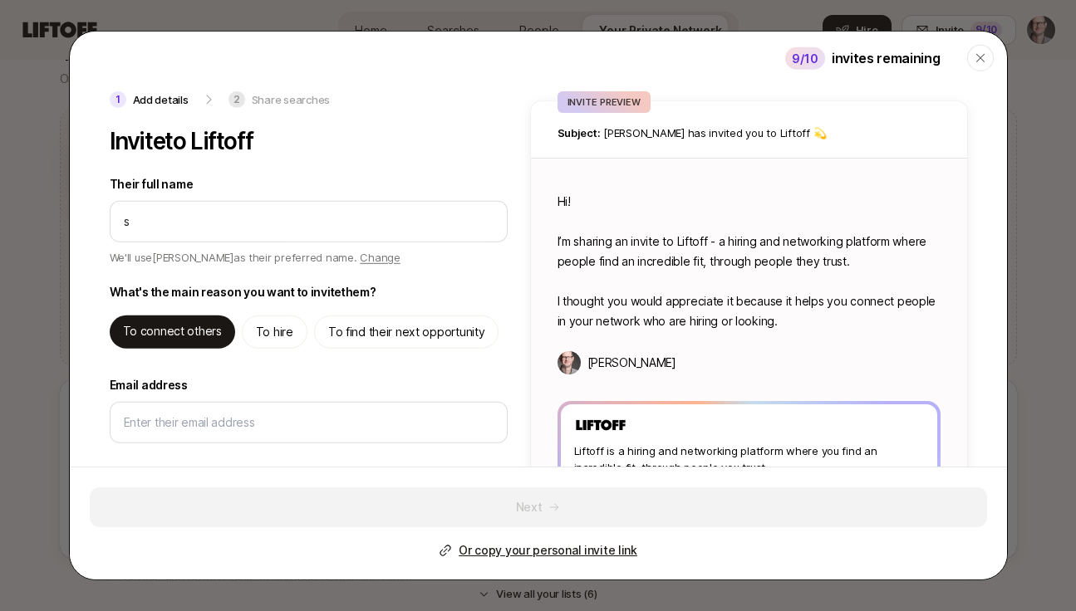
scroll to position [0, 0]
click at [270, 330] on p "To hire" at bounding box center [274, 332] width 37 height 20
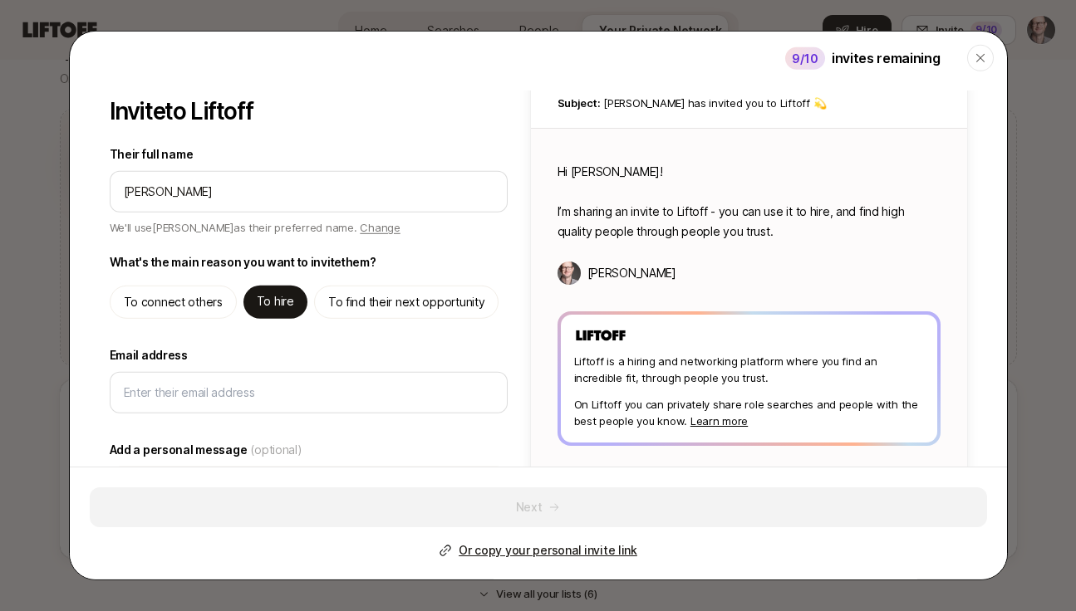
scroll to position [34, 0]
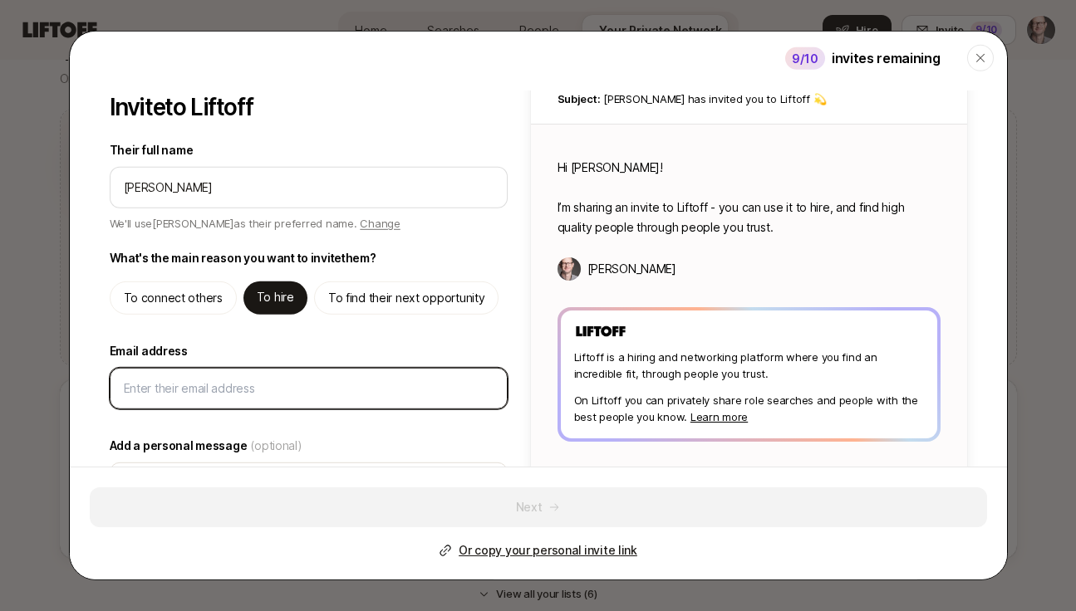
click at [175, 387] on input "Email address" at bounding box center [309, 388] width 370 height 20
paste input "[EMAIL_ADDRESS][DOMAIN_NAME]"
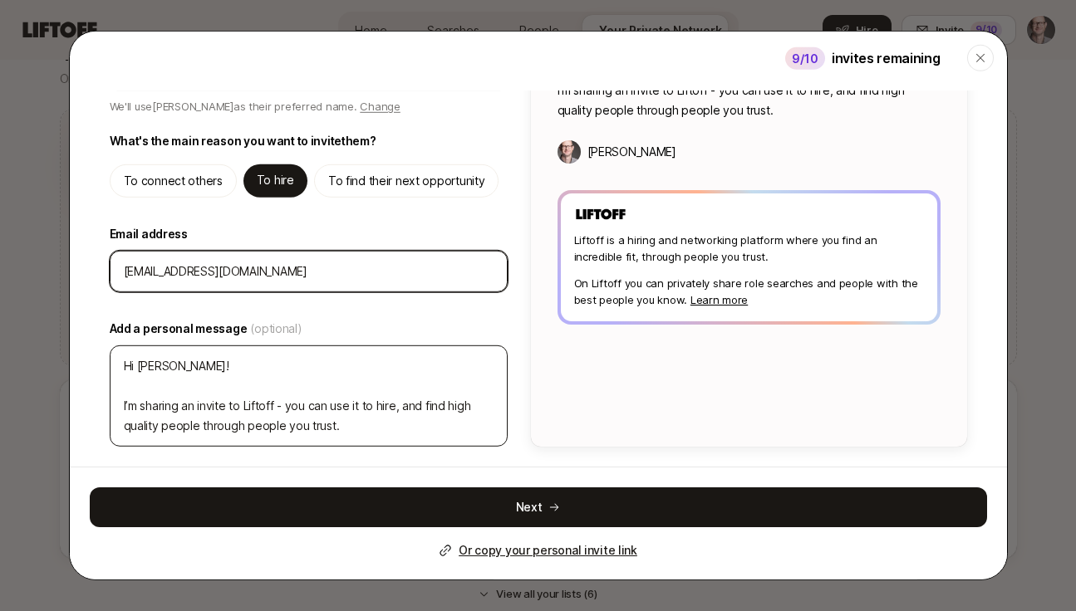
scroll to position [151, 0]
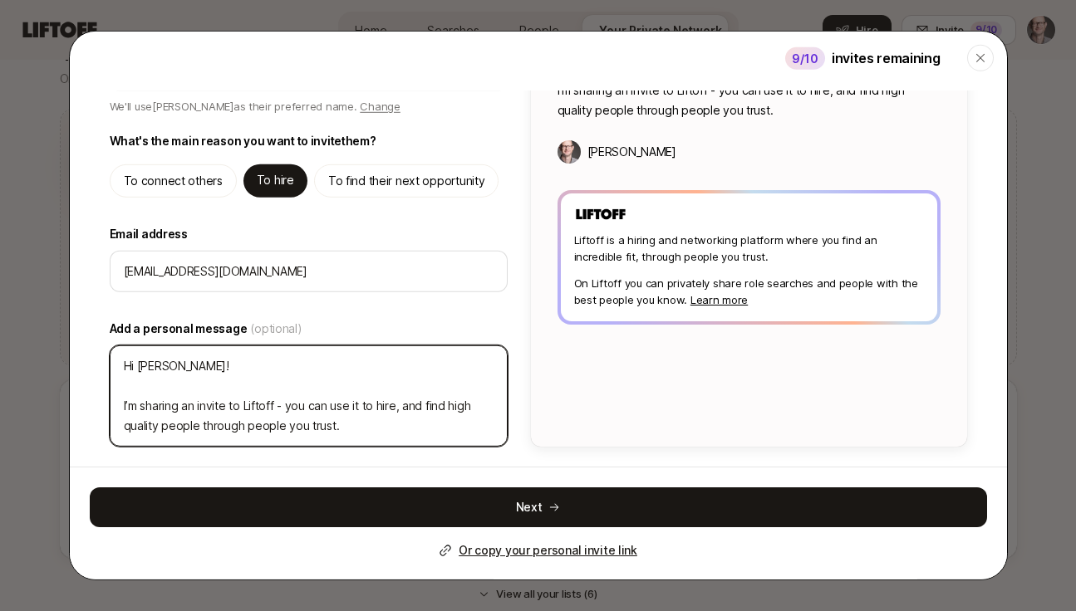
click at [362, 421] on textarea "Hi [PERSON_NAME]! I’m sharing an invite to Liftoff - you can use it to hire, an…" at bounding box center [309, 395] width 398 height 101
click at [220, 365] on textarea "Hi [PERSON_NAME]! I’m sharing an invite to Liftoff - you can use it to hire, an…" at bounding box center [309, 395] width 398 height 101
click at [125, 366] on textarea "Hi [PERSON_NAME]! I’m sharing an invite to Liftoff - you can use it to hire, an…" at bounding box center [309, 395] width 398 height 101
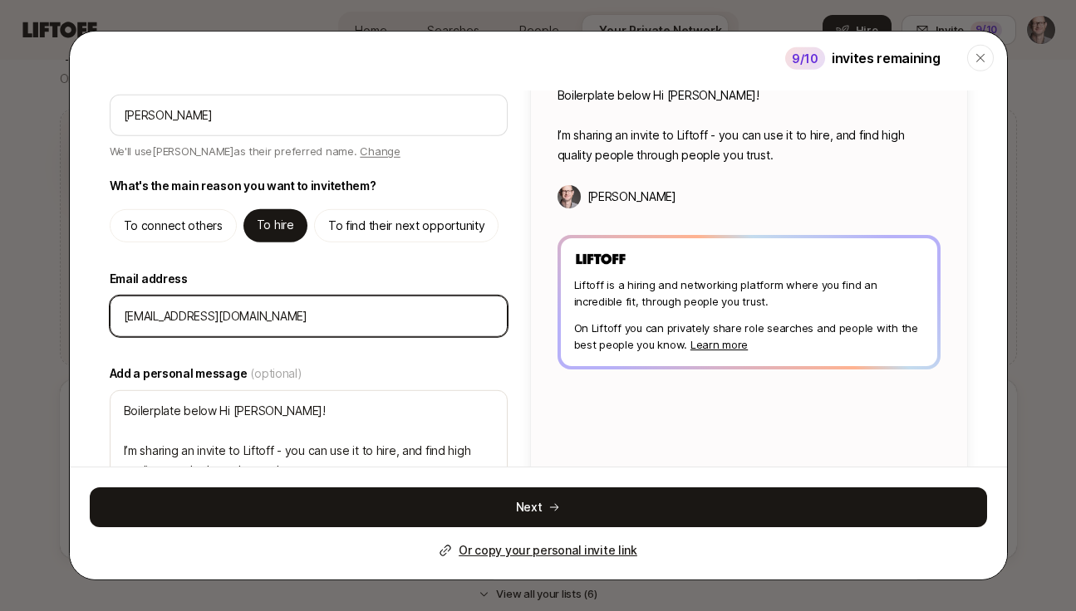
click at [287, 317] on input "[EMAIL_ADDRESS][DOMAIN_NAME]" at bounding box center [309, 316] width 370 height 20
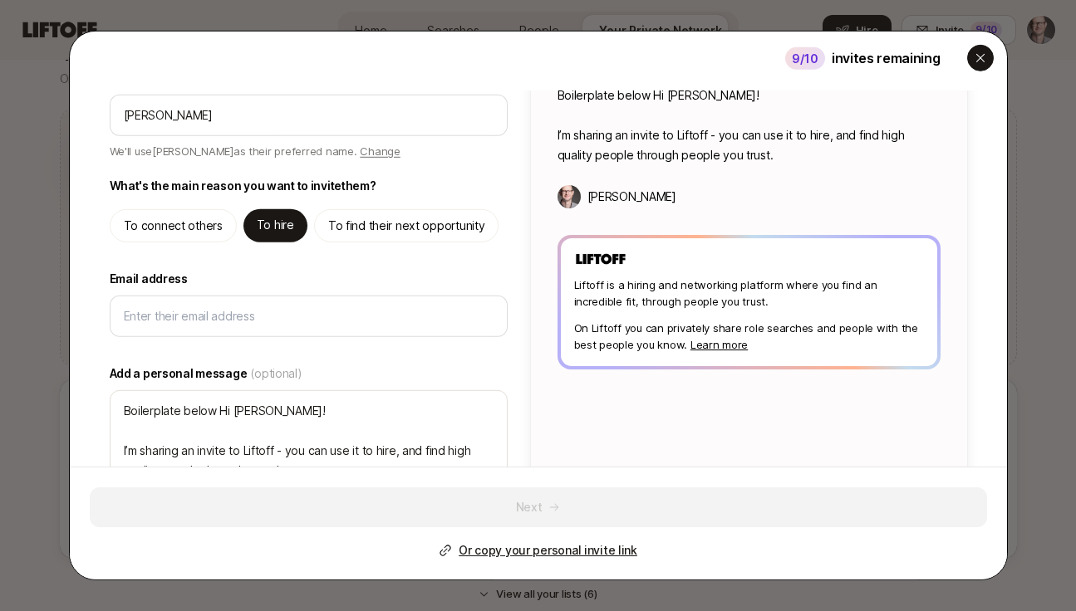
click at [970, 61] on div "button" at bounding box center [980, 58] width 27 height 27
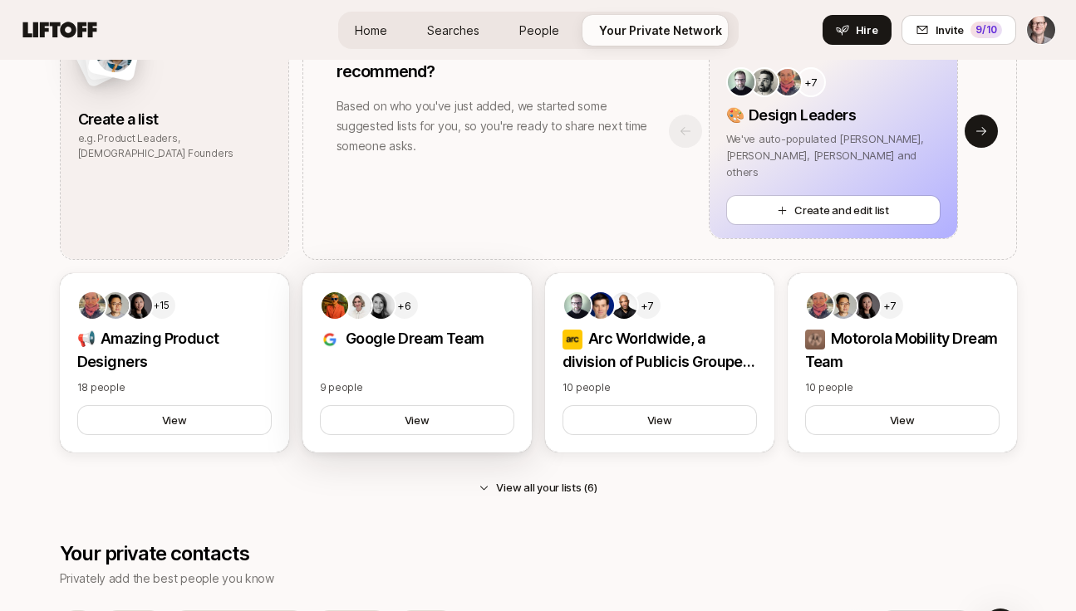
scroll to position [1609, 0]
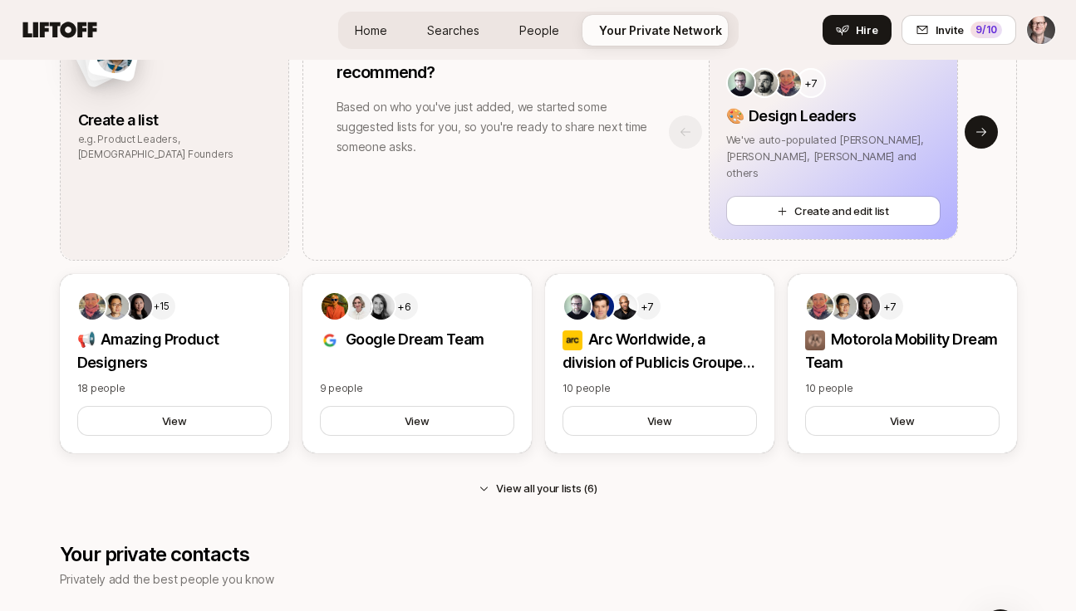
click at [552, 487] on button "View all your lists (6)" at bounding box center [537, 489] width 145 height 30
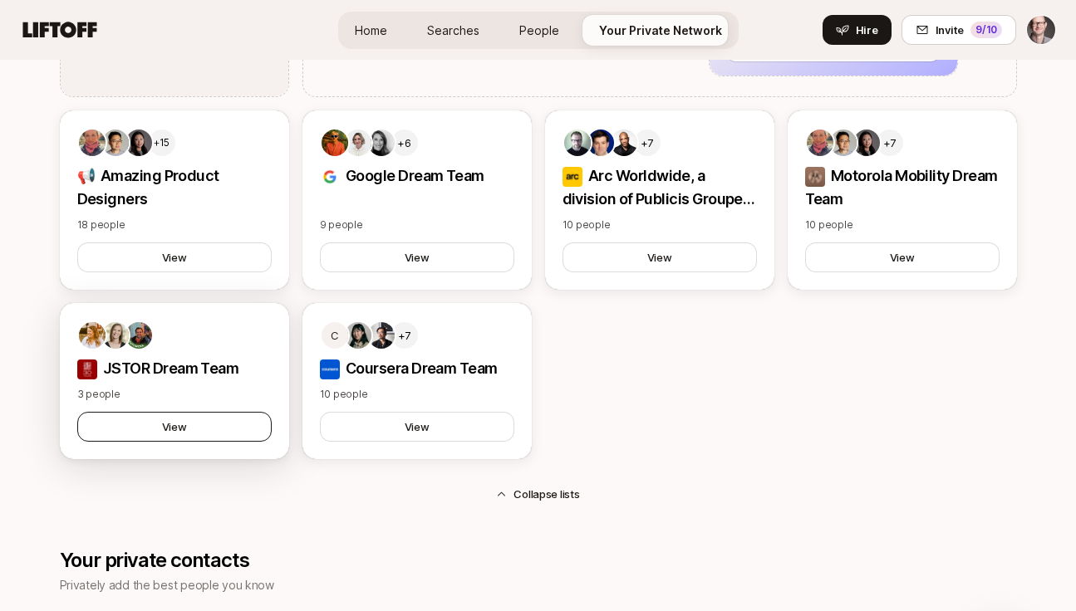
scroll to position [1782, 0]
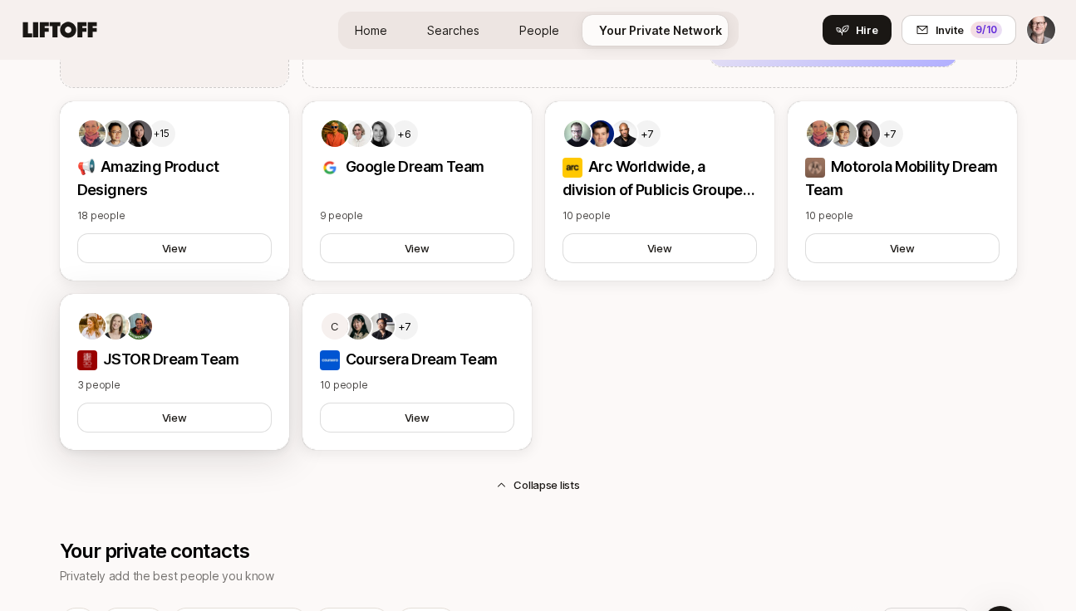
click at [179, 361] on p "JSTOR Dream Team" at bounding box center [174, 359] width 194 height 23
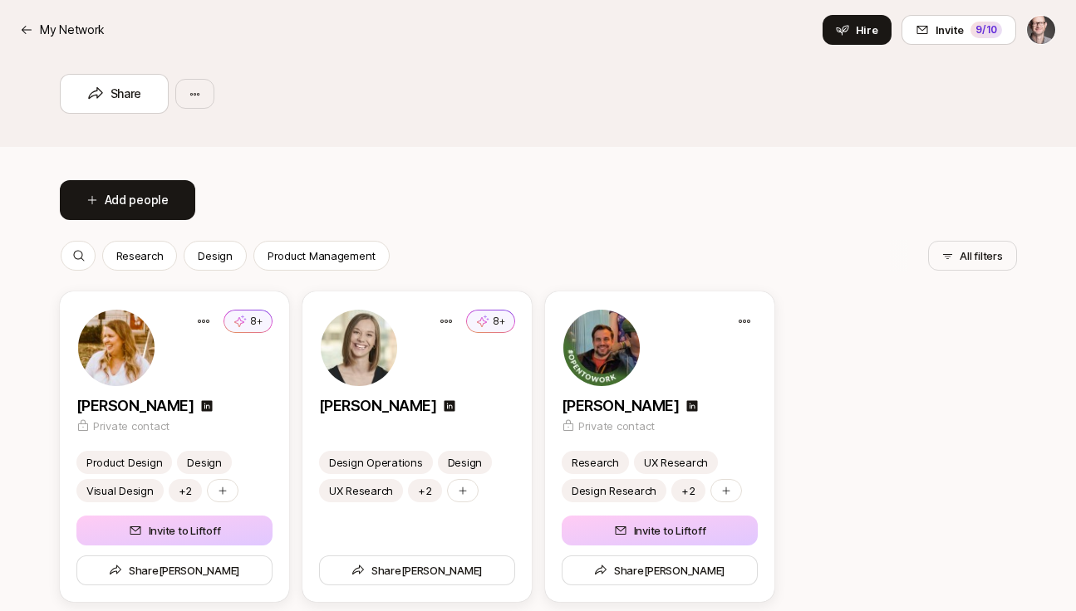
scroll to position [179, 0]
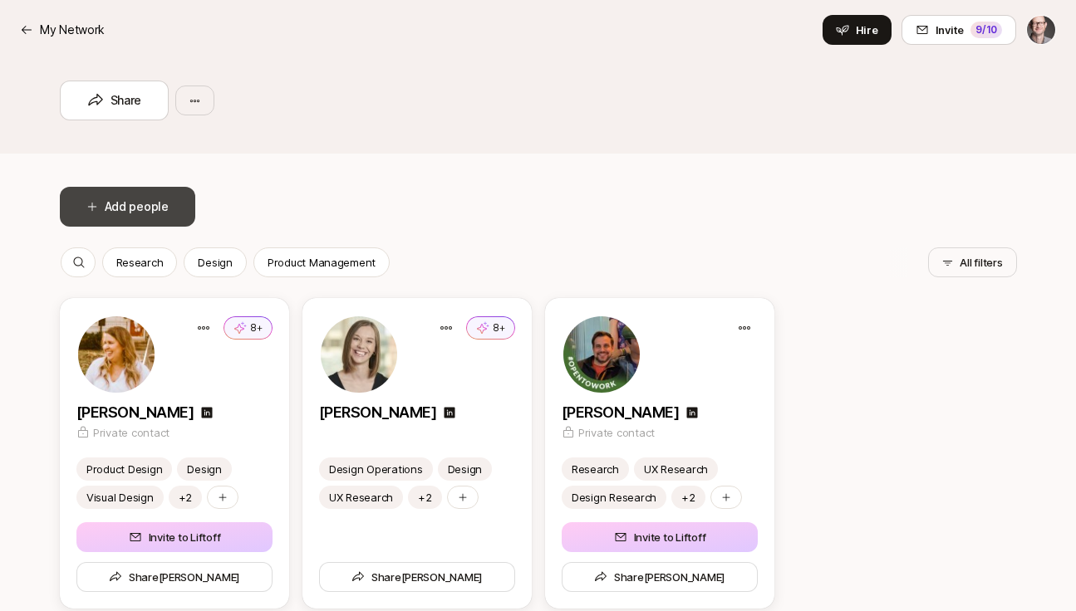
click at [123, 199] on button "Add people" at bounding box center [127, 207] width 135 height 40
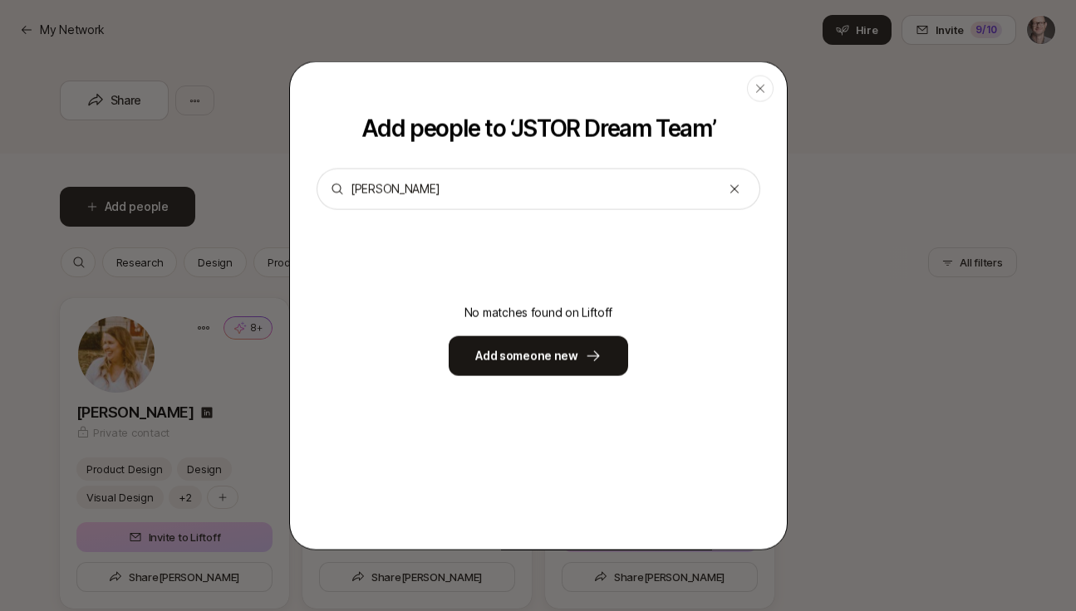
drag, startPoint x: 433, startPoint y: 187, endPoint x: 303, endPoint y: 185, distance: 129.6
click at [300, 187] on div "Add people to ‘ JSTOR Dream Team ’ [PERSON_NAME]" at bounding box center [538, 162] width 497 height 95
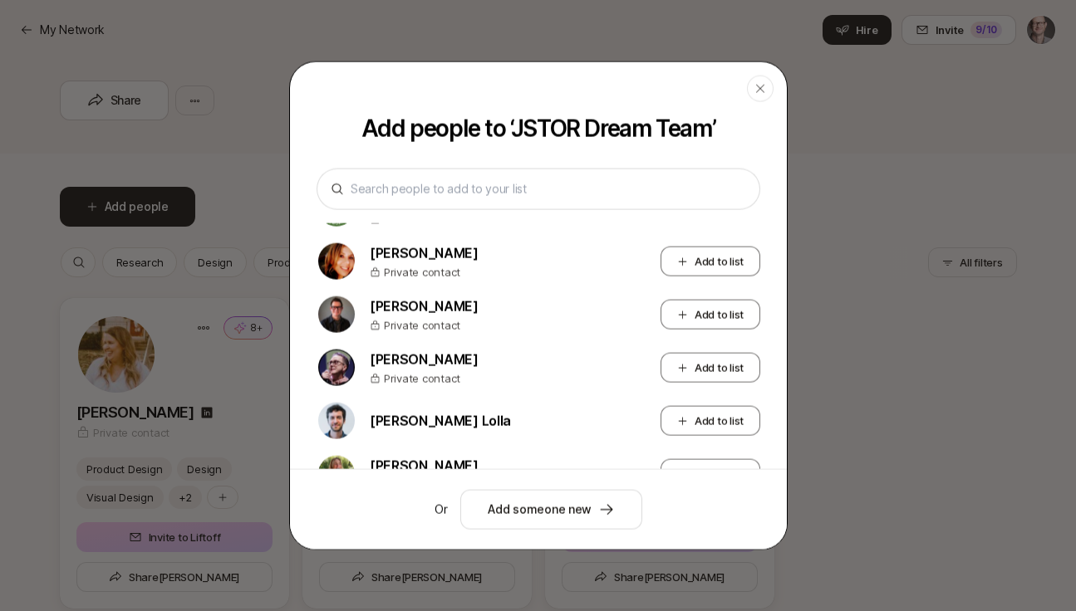
scroll to position [1837, 0]
click at [558, 512] on button "Add someone new" at bounding box center [551, 509] width 182 height 40
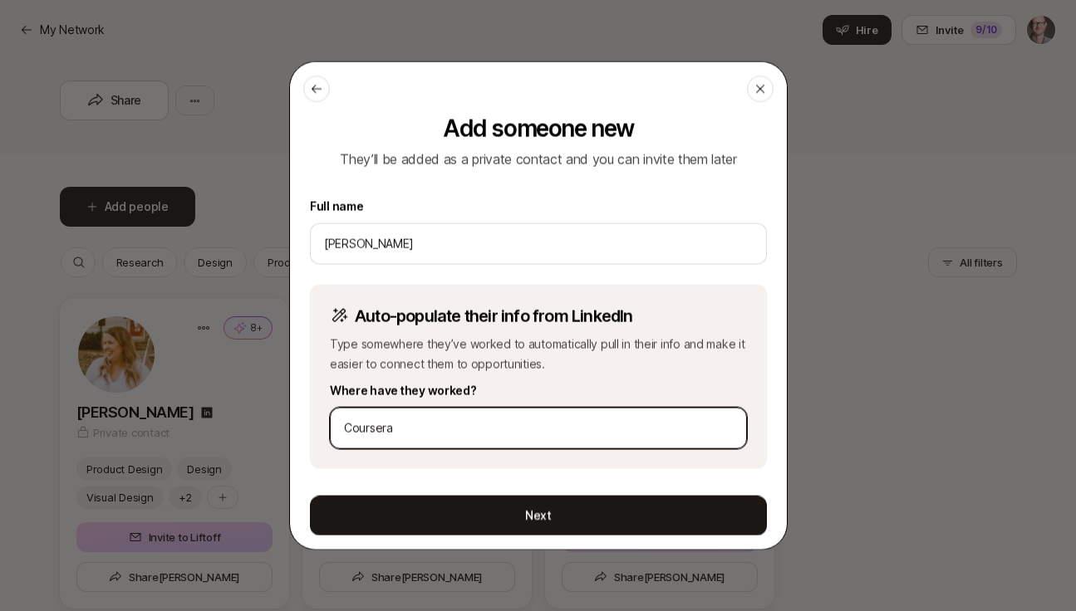
scroll to position [1, 0]
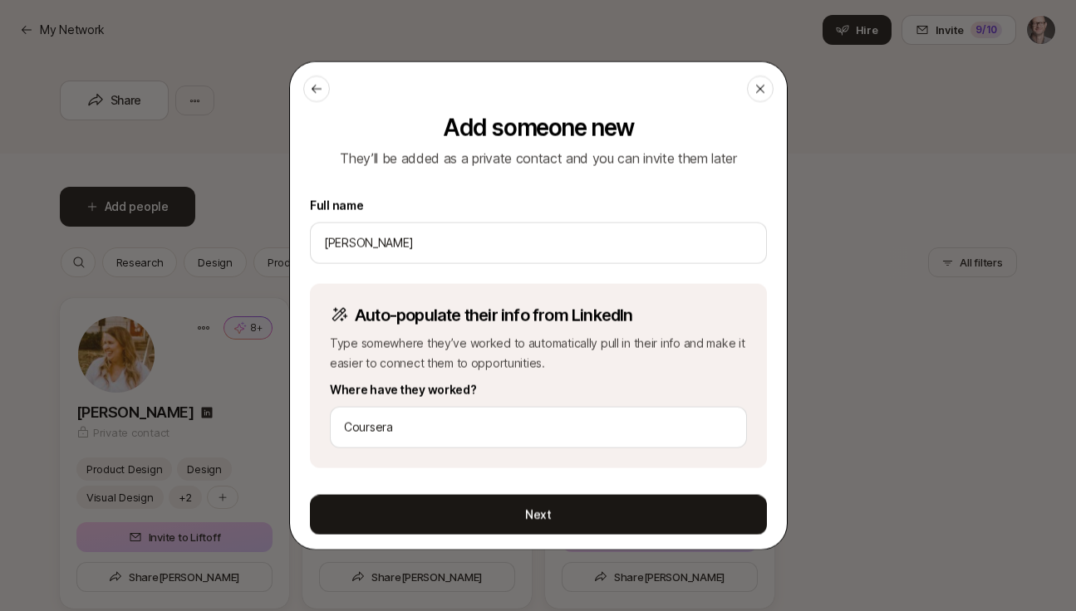
click at [547, 509] on button "Next" at bounding box center [538, 515] width 457 height 40
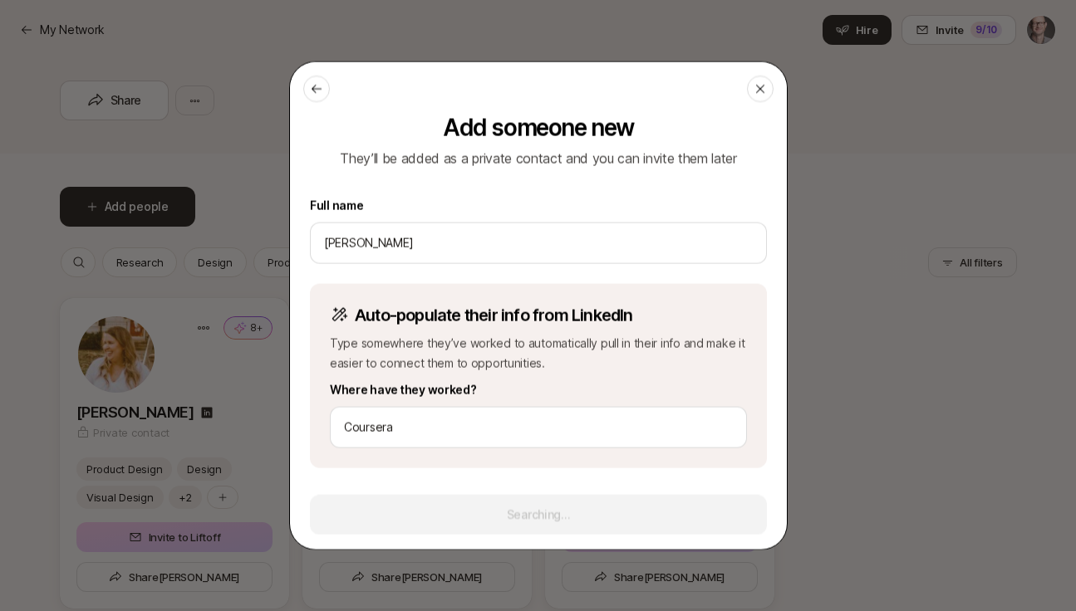
scroll to position [0, 0]
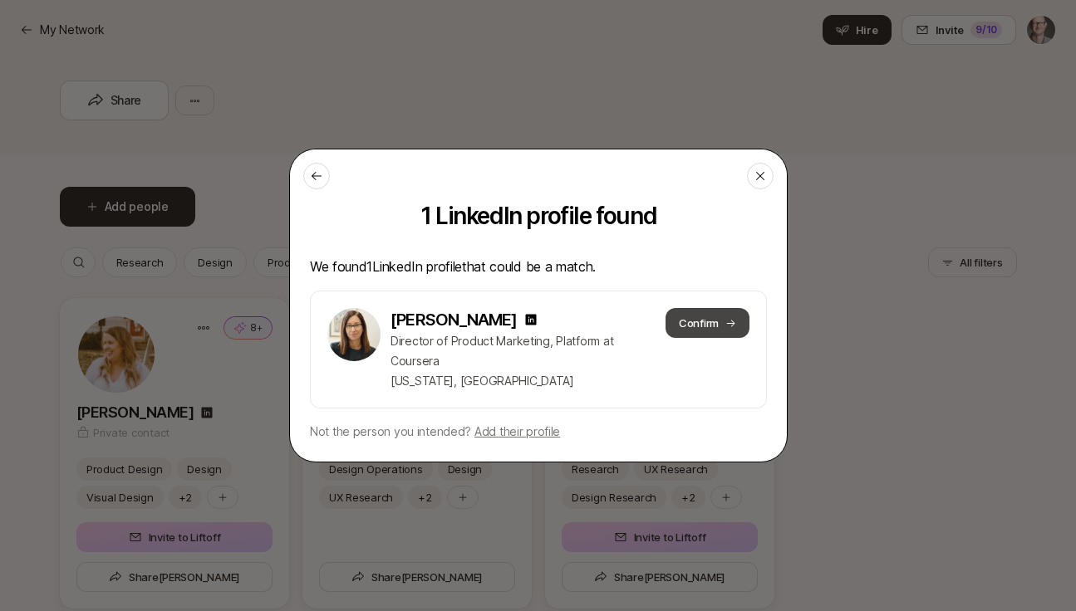
click at [715, 324] on button "Confirm" at bounding box center [707, 323] width 84 height 30
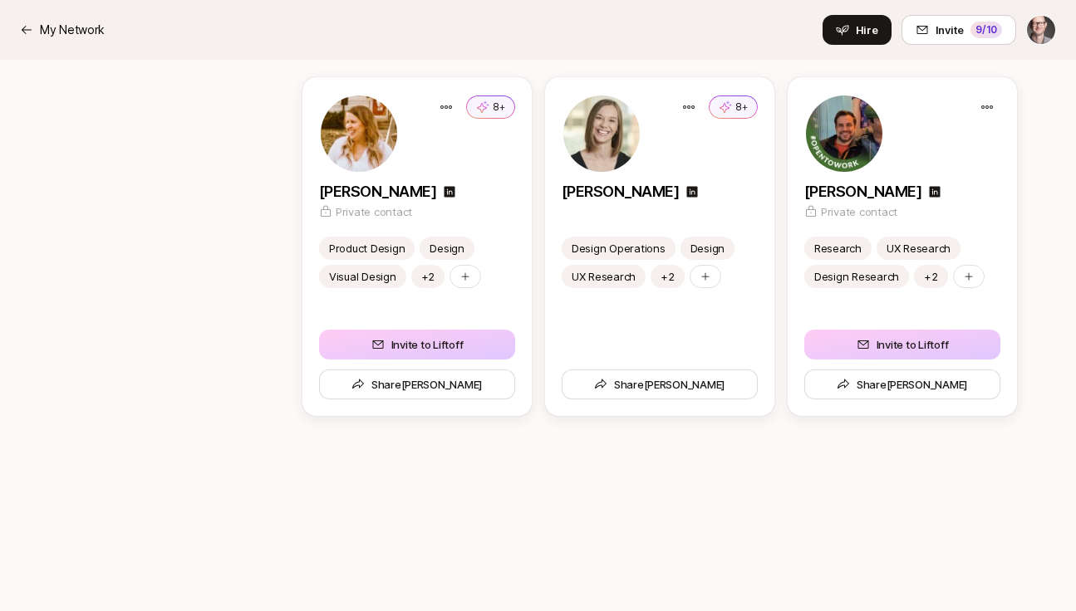
scroll to position [394, 0]
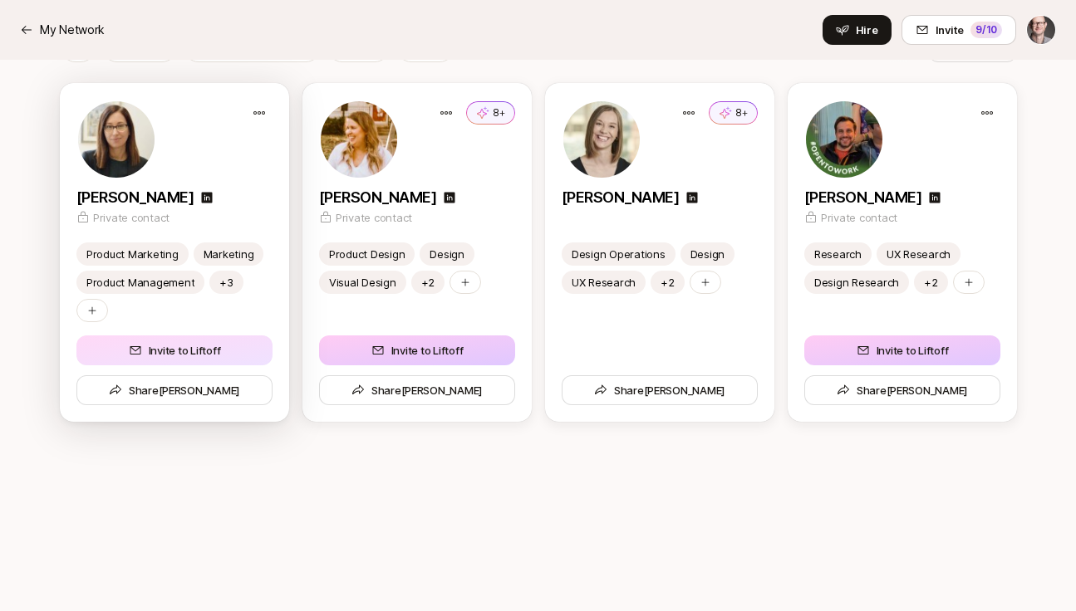
click at [150, 348] on button "Invite to Liftoff" at bounding box center [174, 351] width 196 height 30
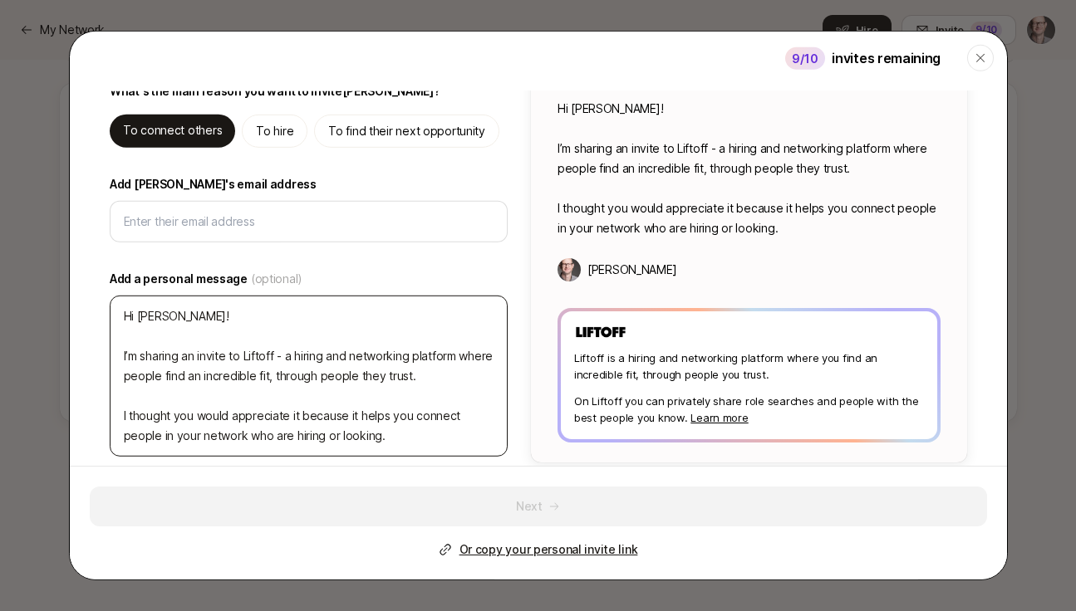
scroll to position [106, 0]
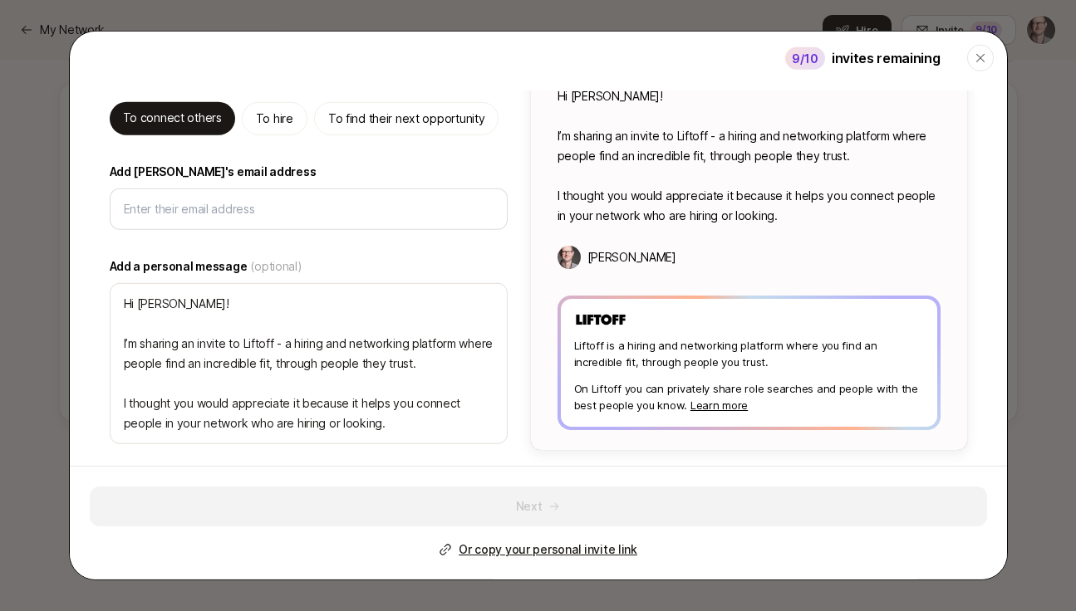
click at [268, 110] on p "To hire" at bounding box center [274, 118] width 37 height 20
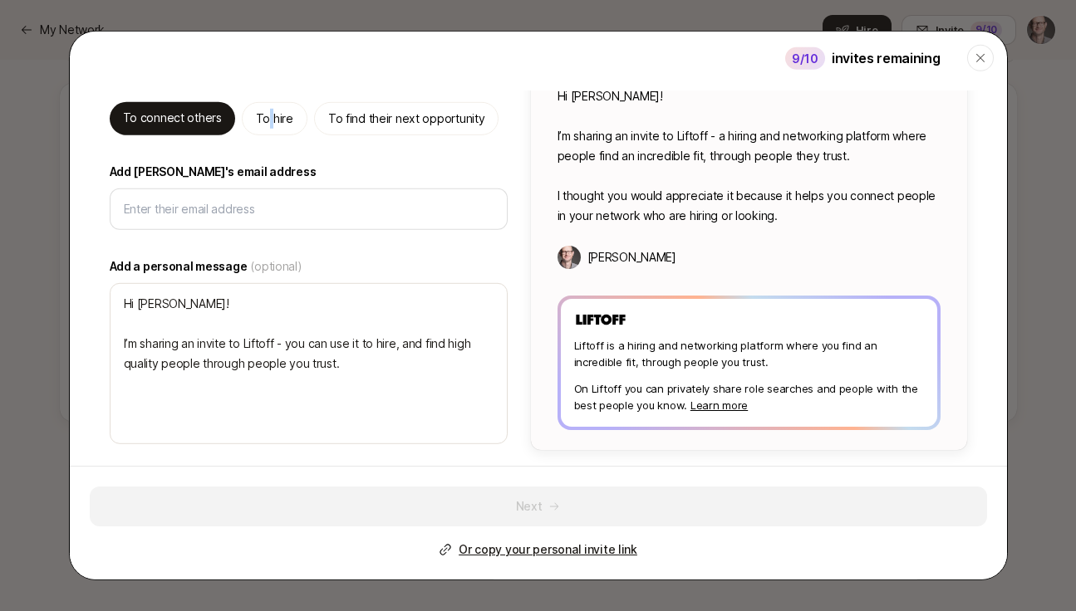
scroll to position [50, 0]
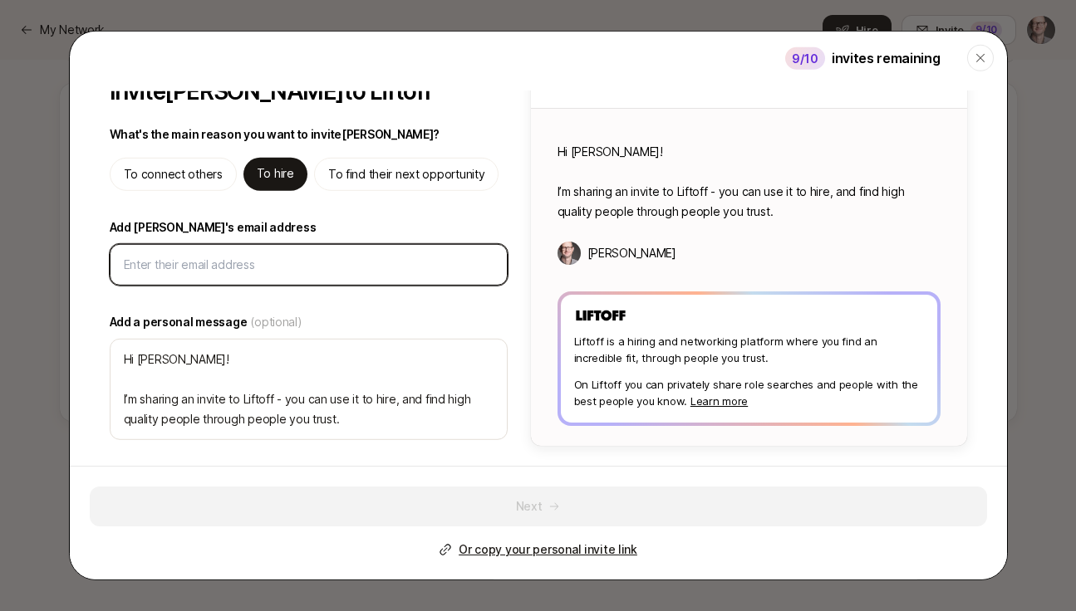
click at [201, 265] on input "Add [PERSON_NAME]'s email address" at bounding box center [309, 264] width 370 height 20
paste input "[EMAIL_ADDRESS][DOMAIN_NAME]"
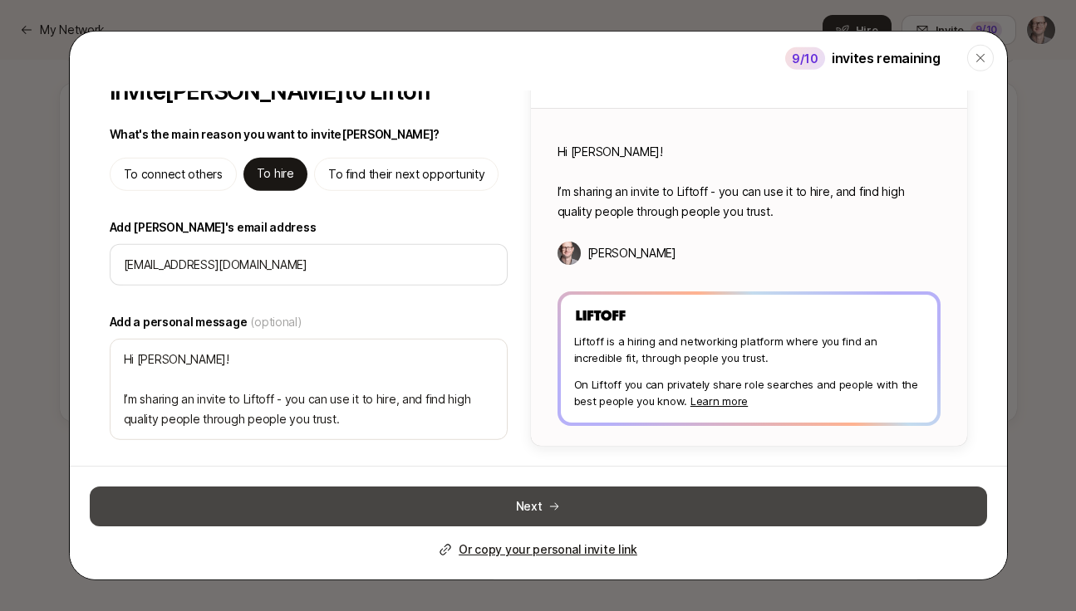
click at [542, 511] on button "Next" at bounding box center [538, 507] width 897 height 40
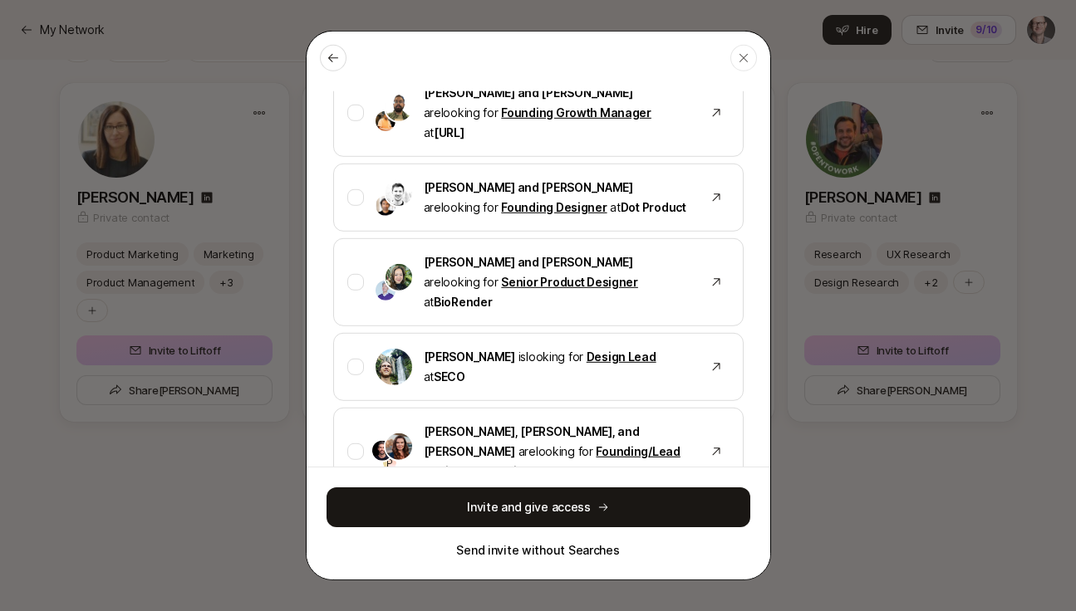
scroll to position [1795, 0]
click at [562, 549] on p "Send invite without Searches" at bounding box center [537, 550] width 163 height 20
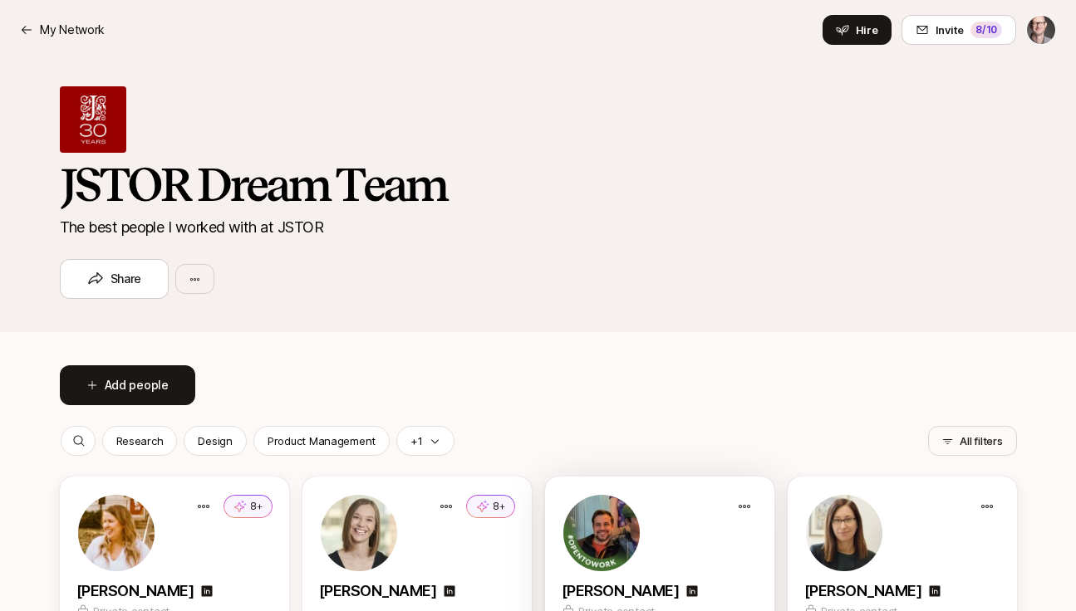
scroll to position [0, 0]
click at [33, 31] on div "My Network" at bounding box center [62, 30] width 85 height 20
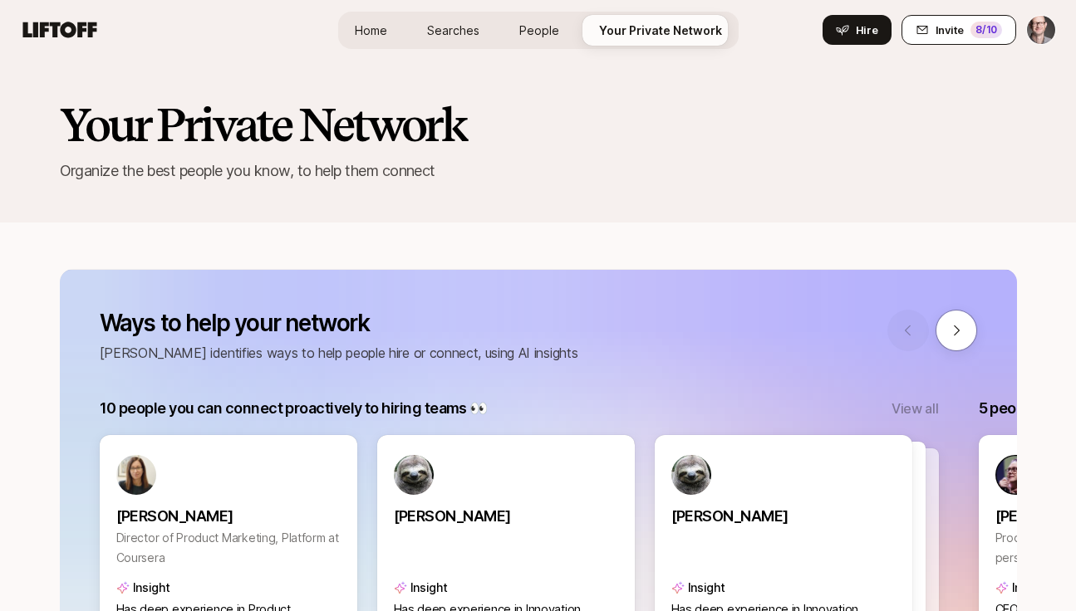
click at [975, 34] on div "8 /10" at bounding box center [986, 30] width 32 height 17
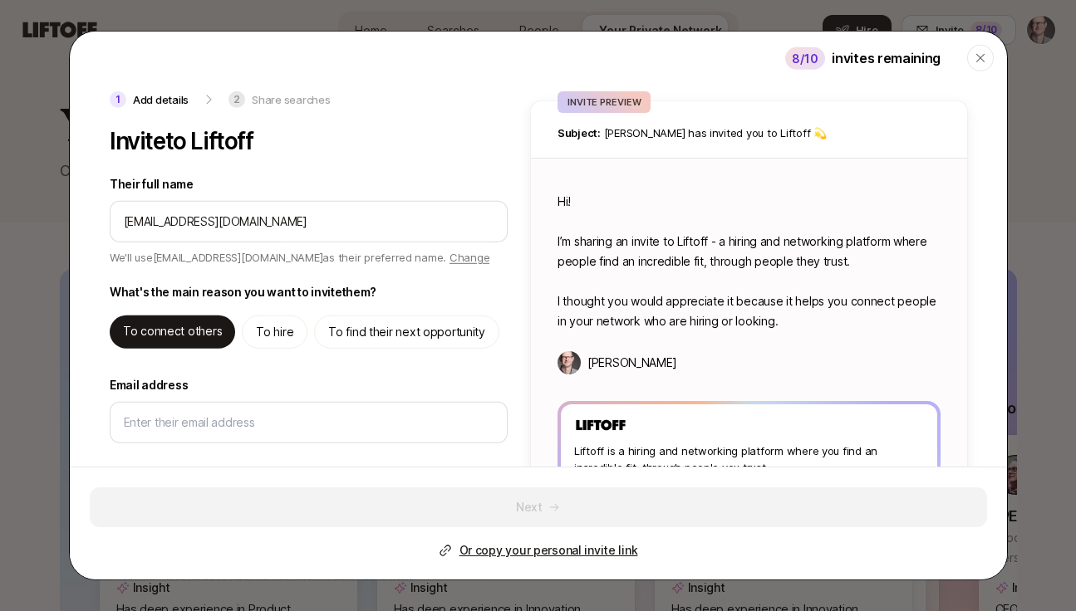
drag, startPoint x: 262, startPoint y: 214, endPoint x: 79, endPoint y: 206, distance: 182.9
click at [79, 206] on div "1 Add details 2 Share searches Invite to Liftoff Their full name We'll use [EMA…" at bounding box center [538, 374] width 937 height 567
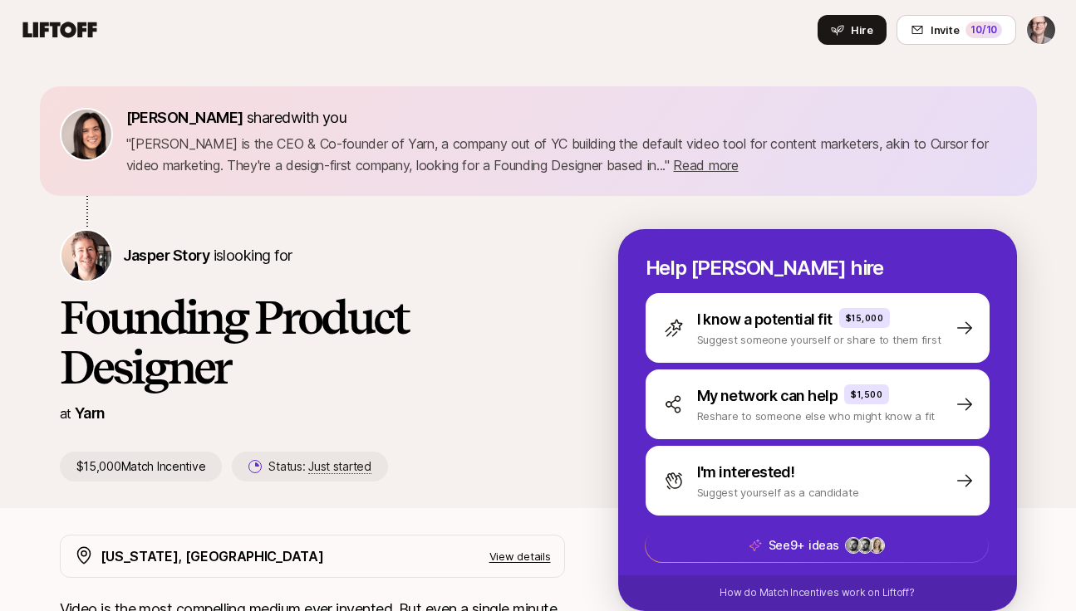
click at [66, 20] on icon at bounding box center [60, 29] width 80 height 23
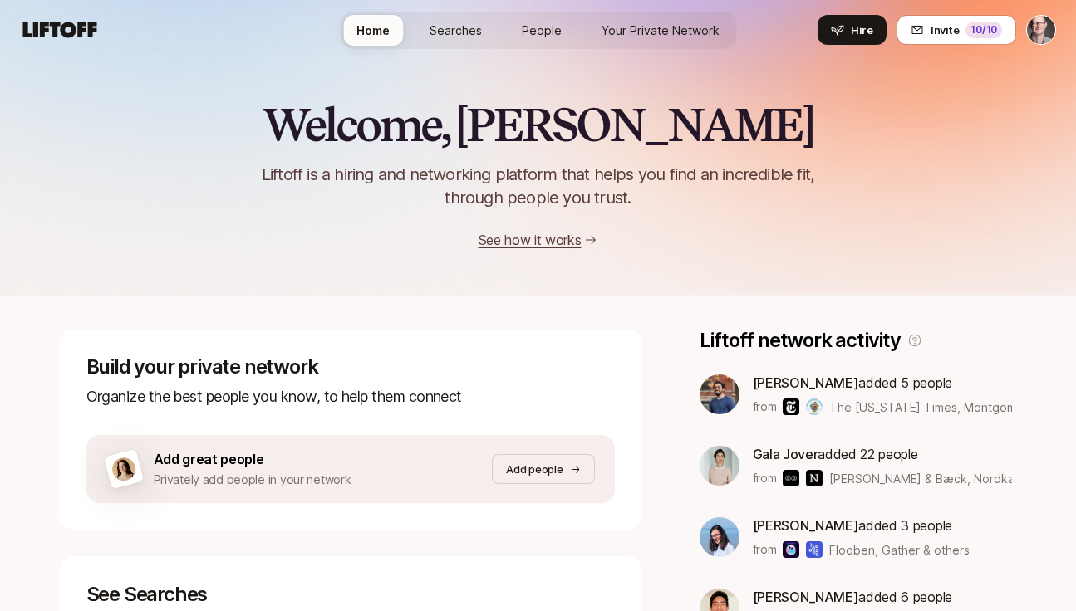
click at [665, 30] on span "Your Private Network" at bounding box center [660, 30] width 118 height 17
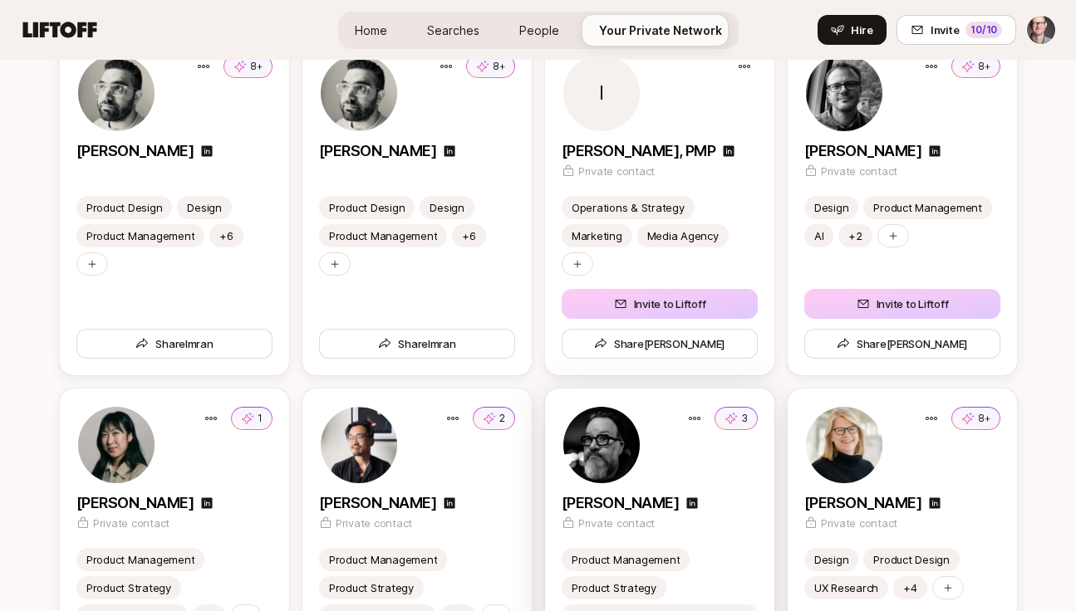
scroll to position [3306, 0]
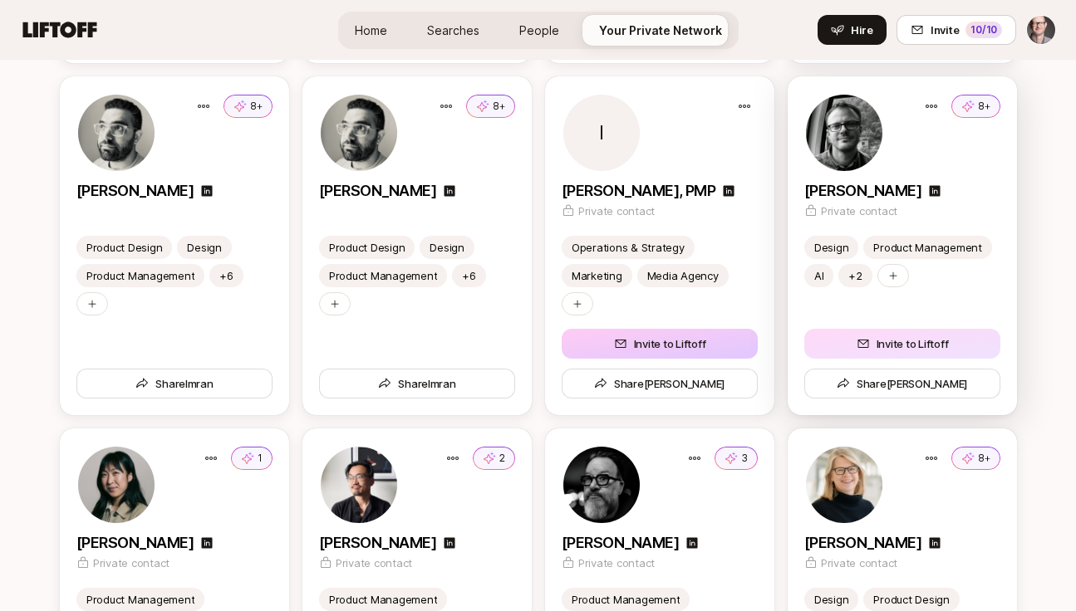
click at [879, 337] on button "Invite to Liftoff" at bounding box center [902, 344] width 196 height 30
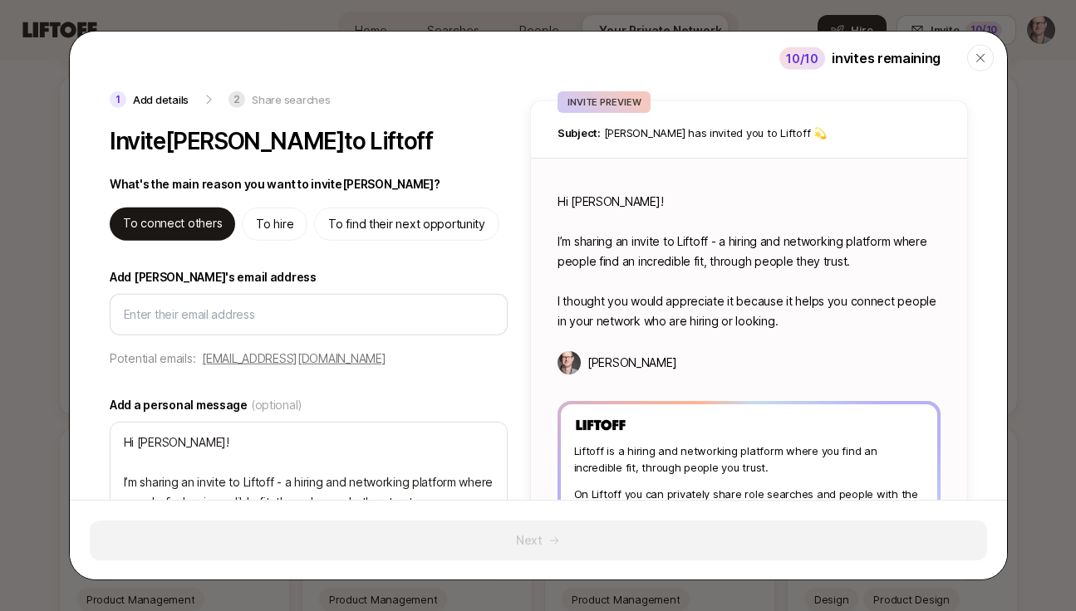
type textarea "x"
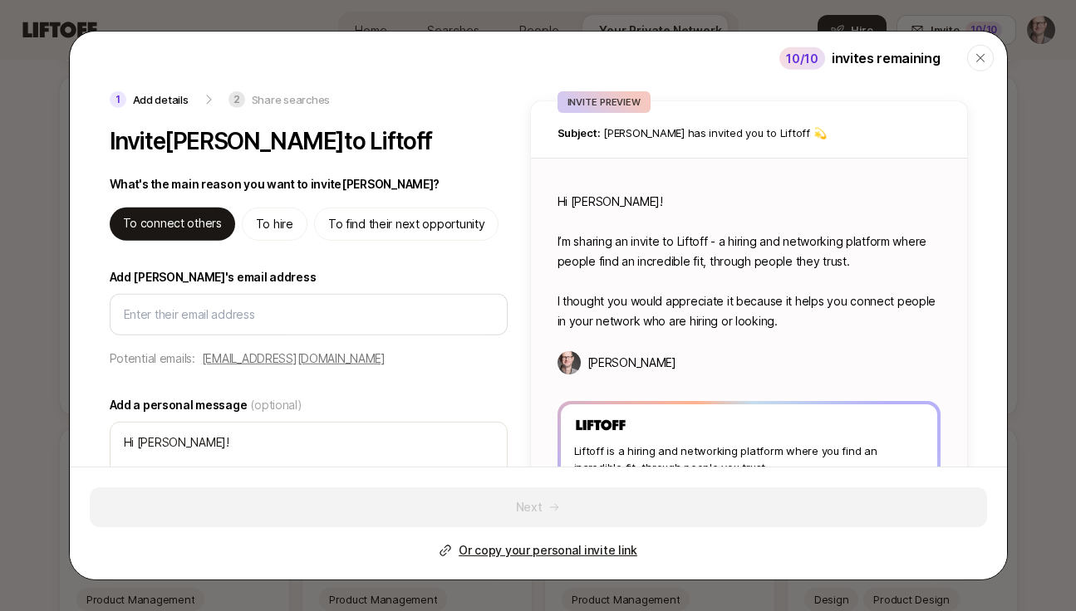
type input "Carnelian@gmail.com"
type textarea "x"
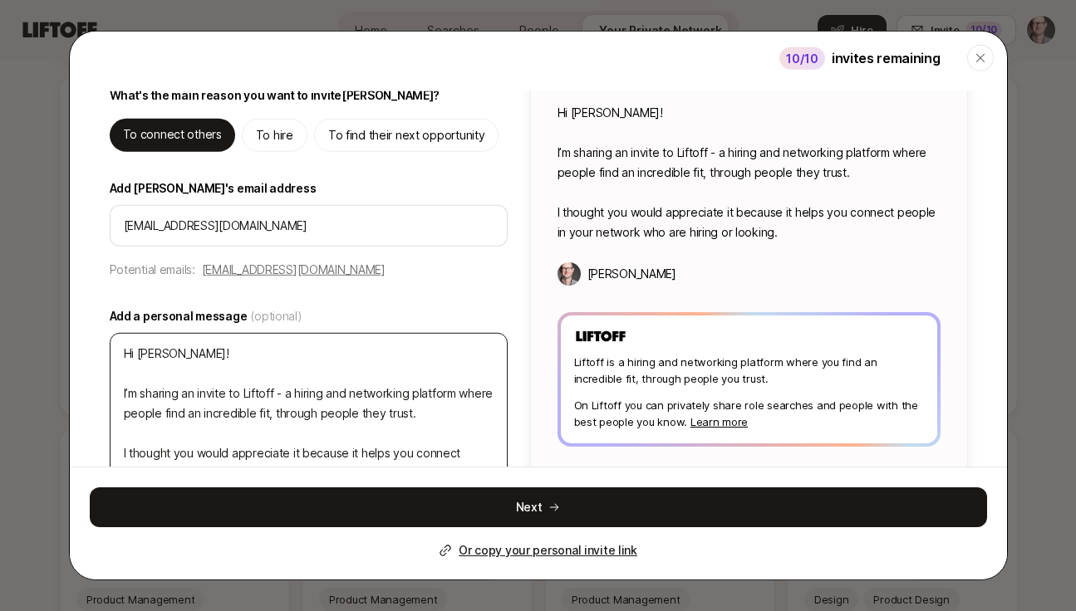
scroll to position [91, 0]
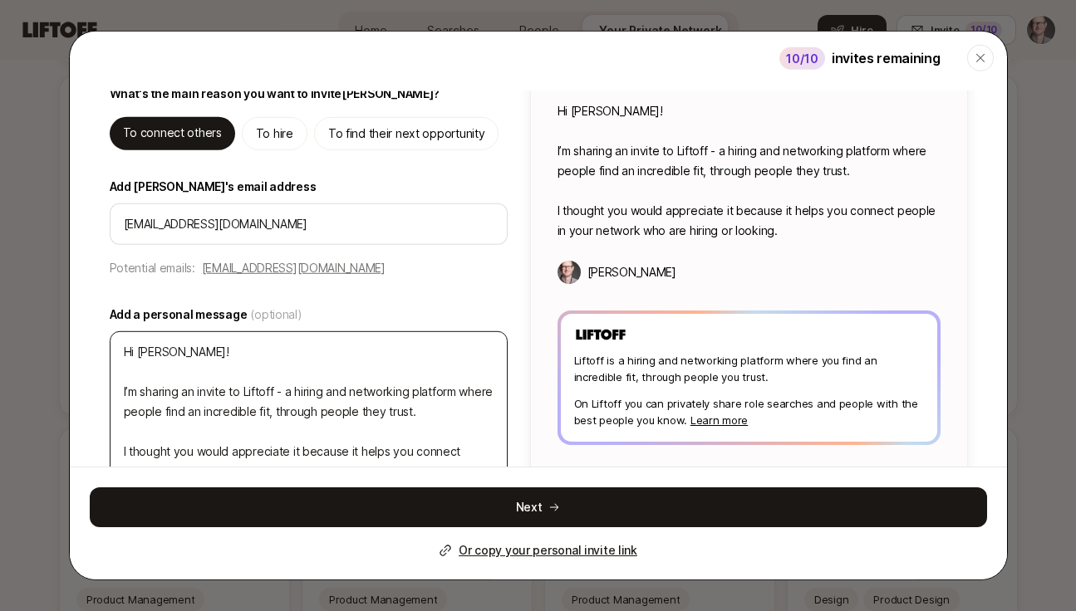
type input "Carnelian@gmail.com"
click at [207, 353] on textarea "Hi Jeff! I’m sharing an invite to Liftoff - a hiring and networking platform wh…" at bounding box center [309, 411] width 398 height 161
type textarea "Hi Jeff! I’m sharing an invite to Liftoff - a hiring and networking platform wh…"
type textarea "x"
type textarea "Hi Jeff! b I’m sharing an invite to Liftoff - a hiring and networking platform …"
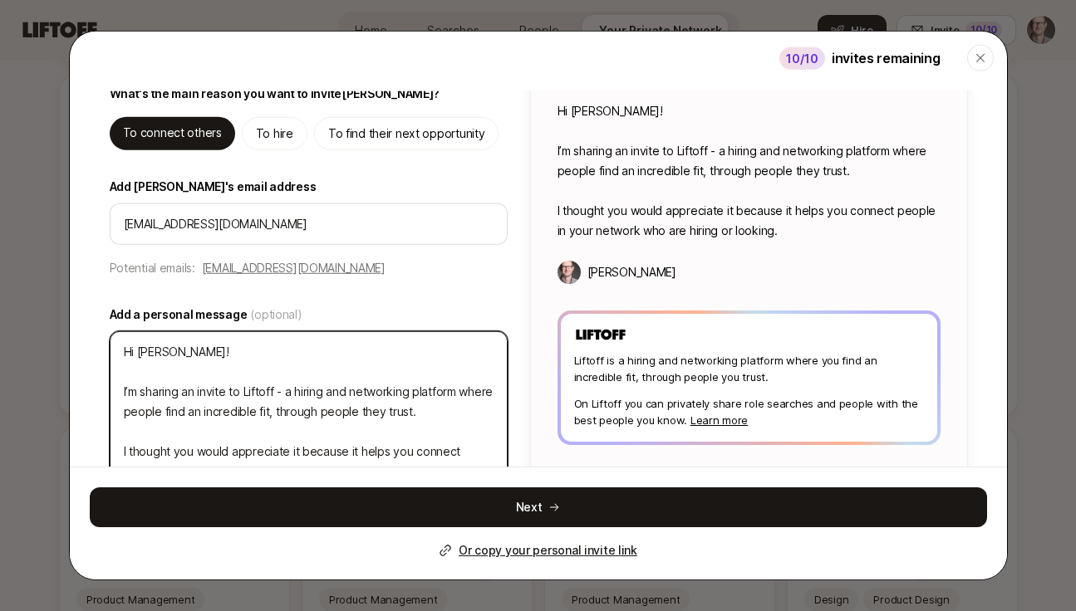
type textarea "x"
type textarea "Hi Jeff! bo I’m sharing an invite to Liftoff - a hiring and networking platform…"
type textarea "x"
type textarea "Hi Jeff! boi I’m sharing an invite to Liftoff - a hiring and networking platfor…"
type textarea "x"
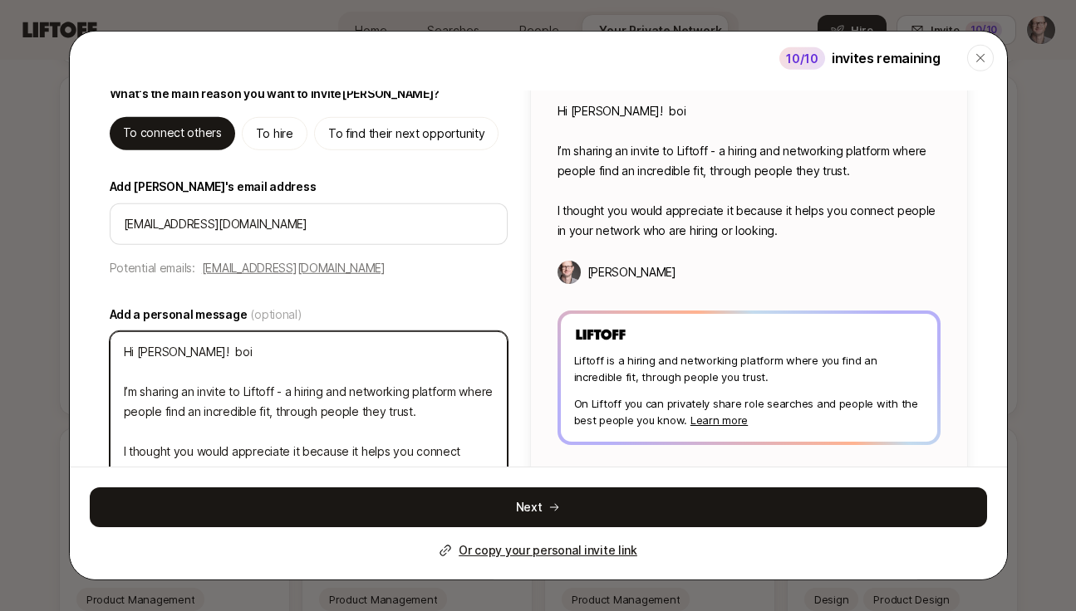
type textarea "Hi Jeff! boil I’m sharing an invite to Liftoff - a hiring and networking platfo…"
type textarea "x"
type textarea "Hi Jeff! boile I’m sharing an invite to Liftoff - a hiring and networking platf…"
type textarea "x"
type textarea "Hi Jeff! boiler I’m sharing an invite to Liftoff - a hiring and networking plat…"
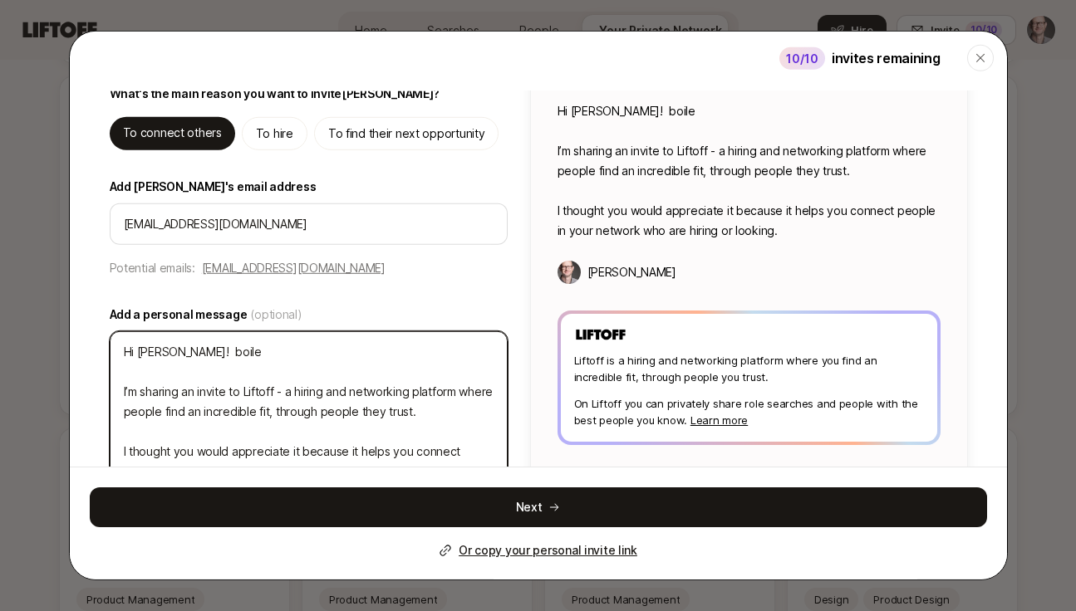
type textarea "x"
type textarea "Hi Jeff! boilerp I’m sharing an invite to Liftoff - a hiring and networking pla…"
type textarea "x"
type textarea "Hi Jeff! boilerpl I’m sharing an invite to Liftoff - a hiring and networking pl…"
type textarea "x"
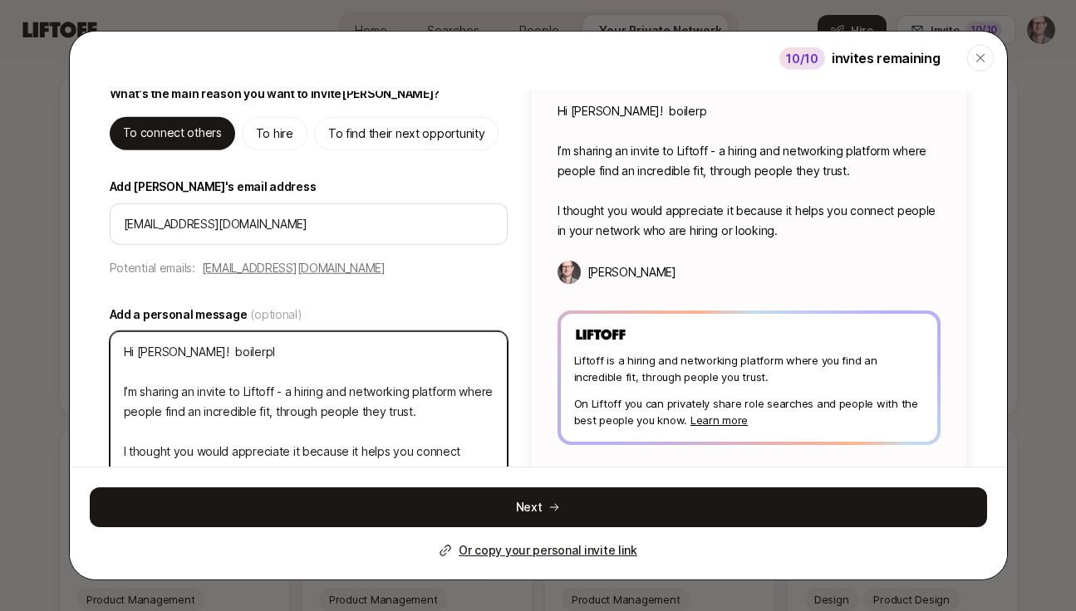
type textarea "Hi Jeff! boilerpla I’m sharing an invite to Liftoff - a hiring and networking p…"
type textarea "x"
type textarea "Hi Jeff! boilerplat I’m sharing an invite to Liftoff - a hiring and networking …"
type textarea "x"
type textarea "Hi Jeff! boilerplate I’m sharing an invite to Liftoff - a hiring and networking…"
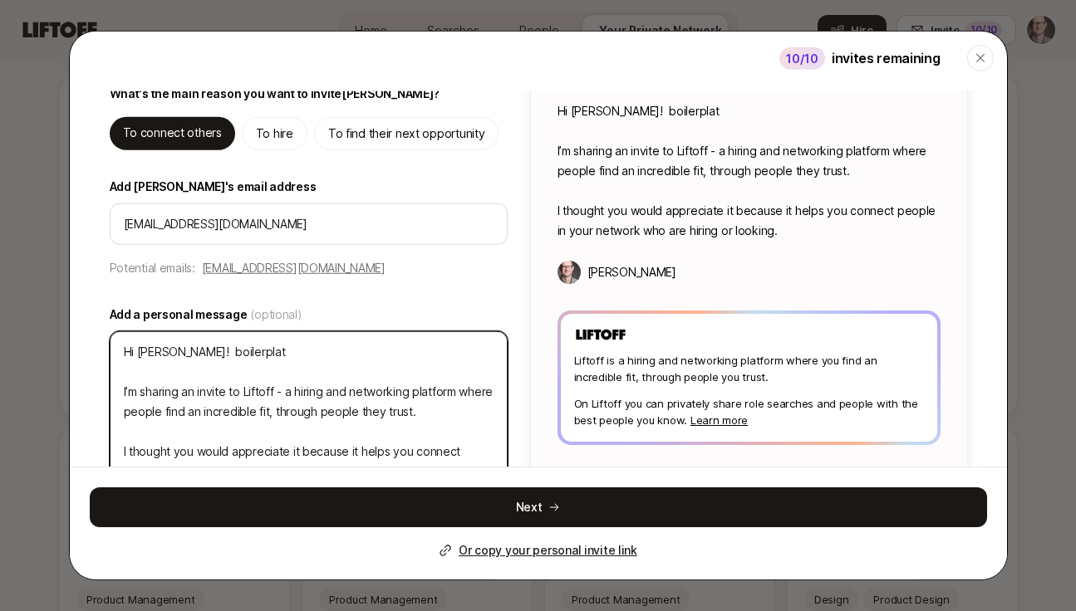
type textarea "x"
type textarea "Hi Jeff! boilerplate I’m sharing an invite to Liftoff - a hiring and networking…"
type textarea "x"
type textarea "Hi Jeff! boilerplate m I’m sharing an invite to Liftoff - a hiring and networki…"
type textarea "x"
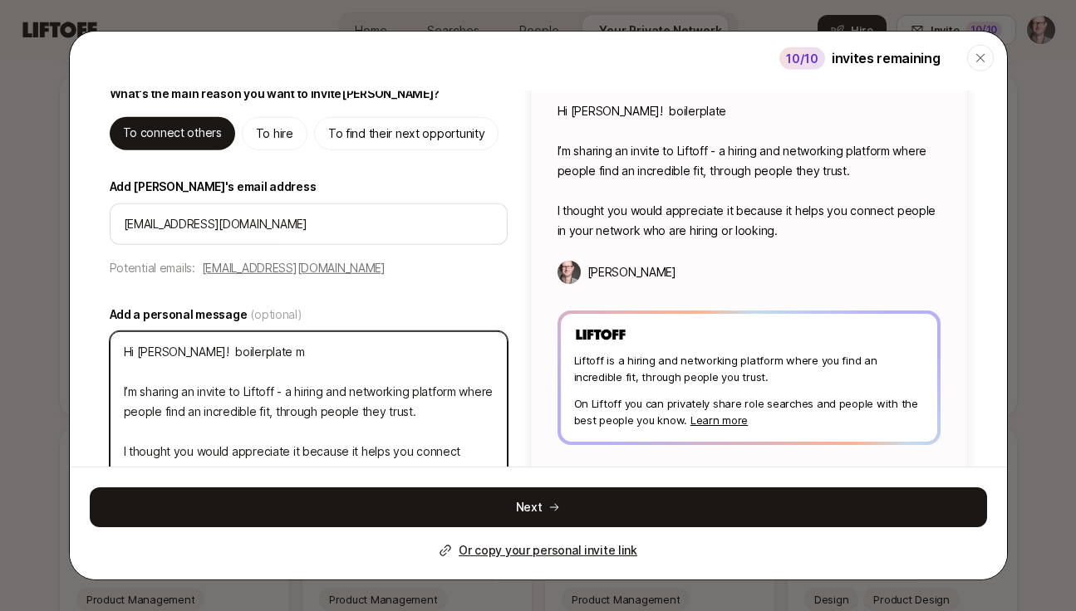
type textarea "Hi Jeff! boilerplate me I’m sharing an invite to Liftoff - a hiring and network…"
type textarea "x"
type textarea "Hi Jeff! boilerplate mes I’m sharing an invite to Liftoff - a hiring and networ…"
type textarea "x"
type textarea "Hi Jeff! boilerplate mesa I’m sharing an invite to Liftoff - a hiring and netwo…"
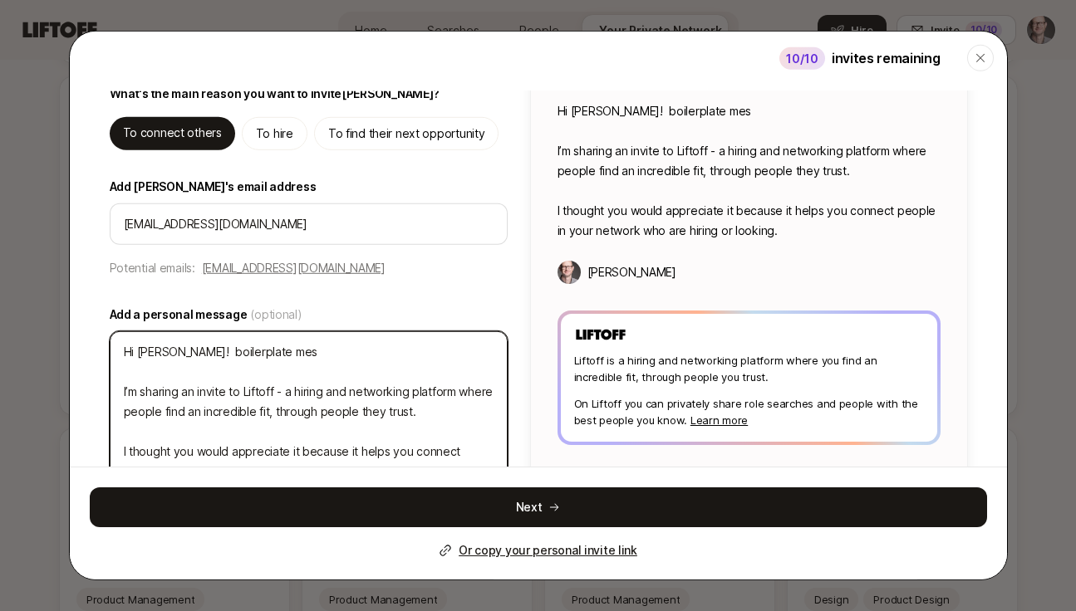
type textarea "x"
type textarea "Hi Jeff! boilerplate mesag I’m sharing an invite to Liftoff - a hiring and netw…"
type textarea "x"
type textarea "Hi Jeff! boilerplate mesage I’m sharing an invite to Liftoff - a hiring and net…"
type textarea "x"
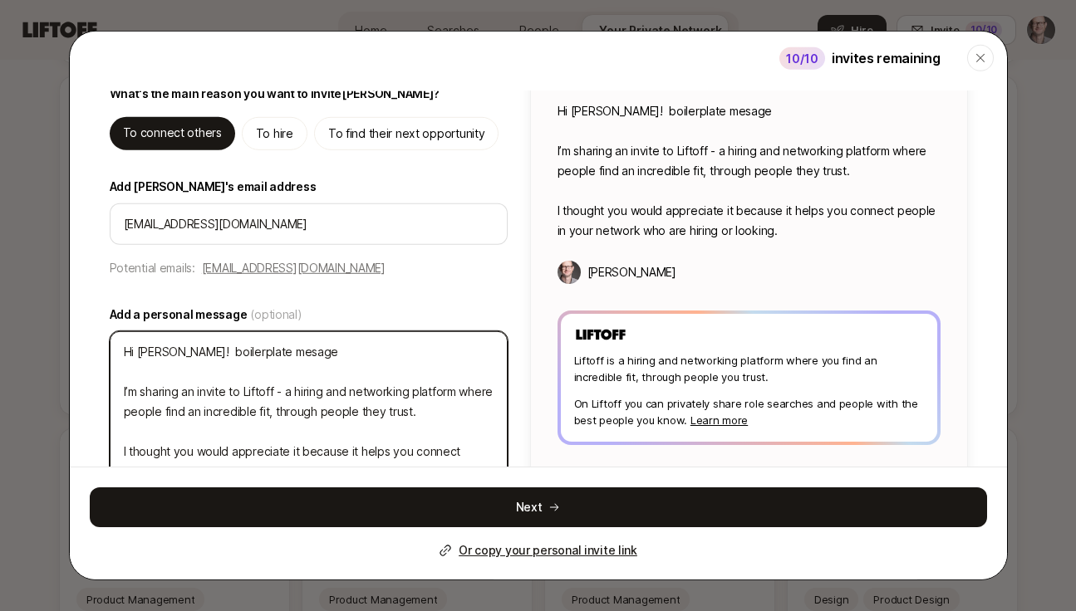
type textarea "Hi Jeff! boilerplate message I’m sharing an invite to Liftoff - a hiring and ne…"
type textarea "x"
type textarea "Hi Jeff! boilerplate message b I’m sharing an invite to Liftoff - a hiring and …"
type textarea "x"
type textarea "Hi Jeff! boilerplate message be I’m sharing an invite to Liftoff - a hiring and…"
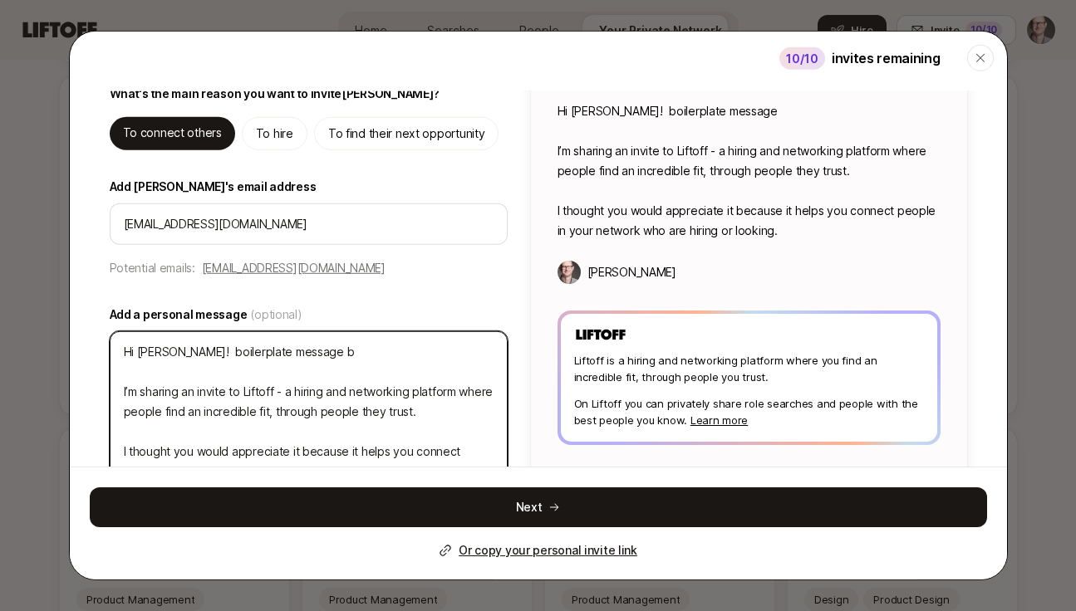
type textarea "x"
type textarea "Hi Jeff! boilerplate message bel I’m sharing an invite to Liftoff - a hiring an…"
type textarea "x"
type textarea "Hi Jeff! boilerplate message belo I’m sharing an invite to Liftoff - a hiring a…"
type textarea "x"
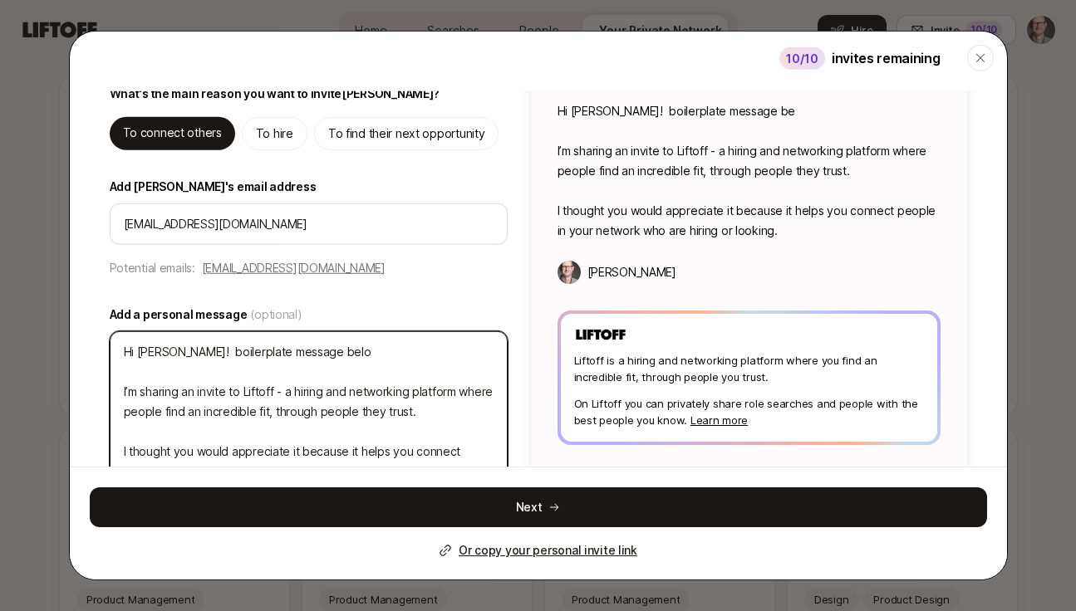
type textarea "Hi Jeff! boilerplate message below I’m sharing an invite to Liftoff - a hiring …"
type textarea "x"
type textarea "Hi Jeff! boilerplate message below. I’m sharing an invite to Liftoff - a hiring…"
type textarea "x"
type textarea "Hi Jeff! boilerplate message below. I’m sharing an invite to Liftoff - a hiring…"
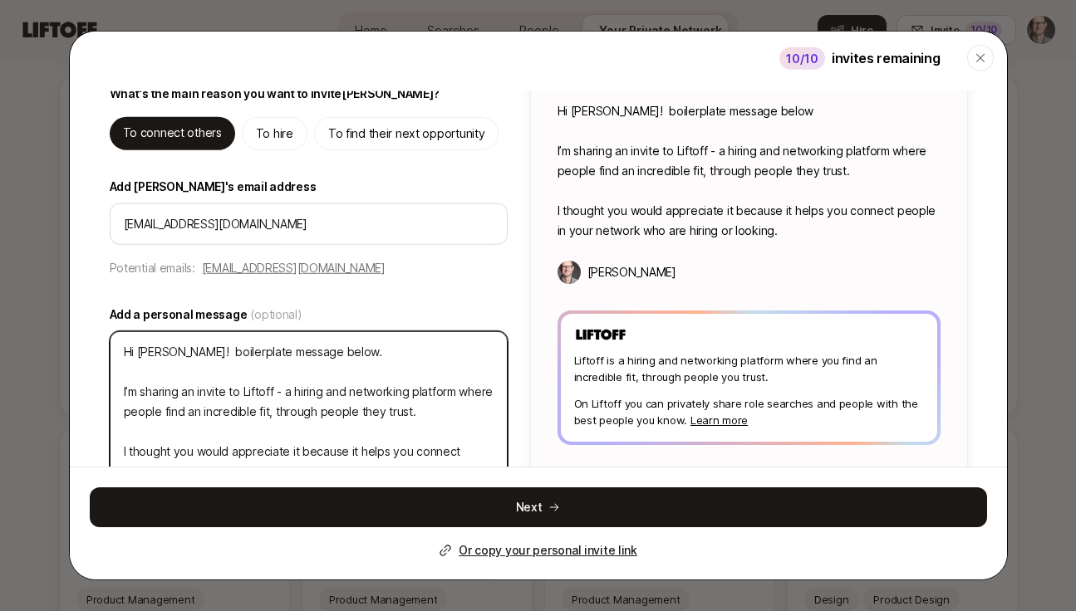
type textarea "x"
type textarea "Hi Jeff! boilerplate message below. I’m sharing an invite to Liftoff - a hiring…"
type textarea "x"
type textarea "Hi Jeff! boilerplate message below. G I’m sharing an invite to Liftoff - a hiri…"
type textarea "x"
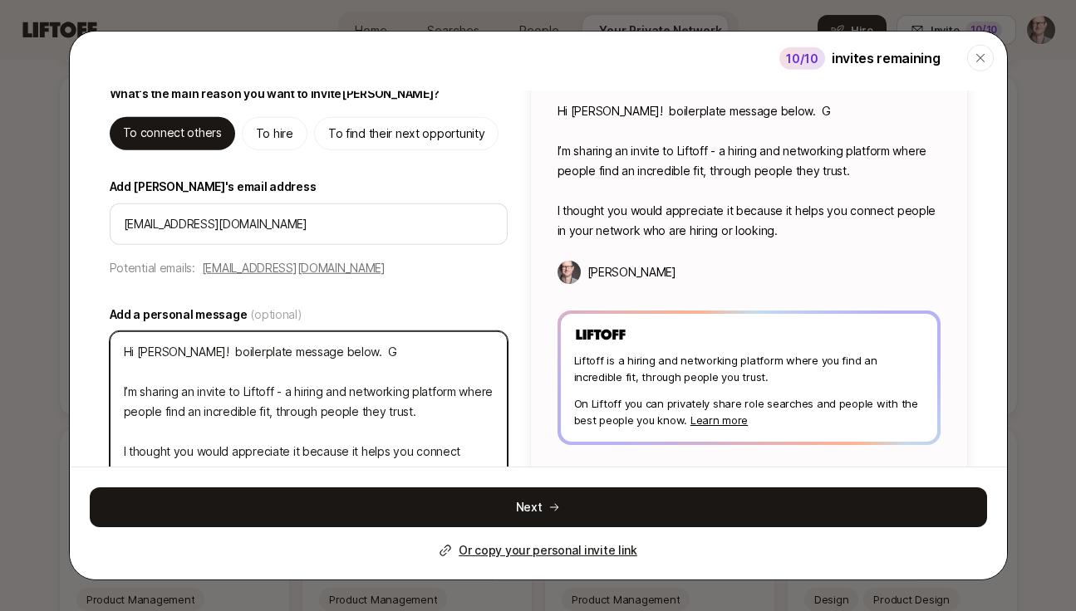
type textarea "Hi Jeff! boilerplate message below. Gi I’m sharing an invite to Liftoff - a hir…"
type textarea "x"
type textarea "Hi Jeff! boilerplate message below. Giv I’m sharing an invite to Liftoff - a hi…"
type textarea "x"
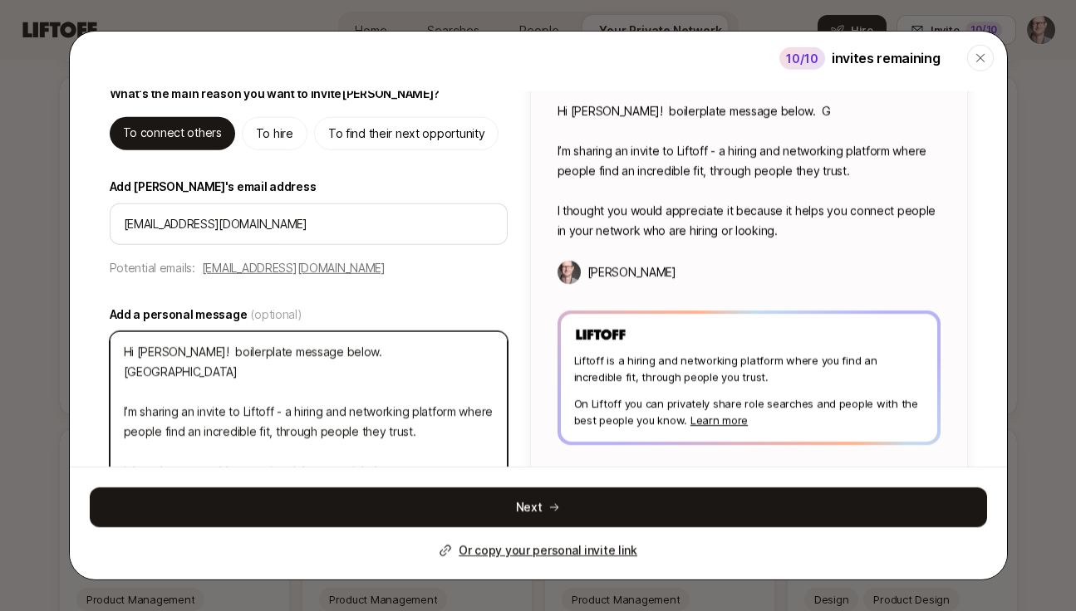
type textarea "Hi Jeff! boilerplate message below. Give I’m sharing an invite to Liftoff - a h…"
type textarea "x"
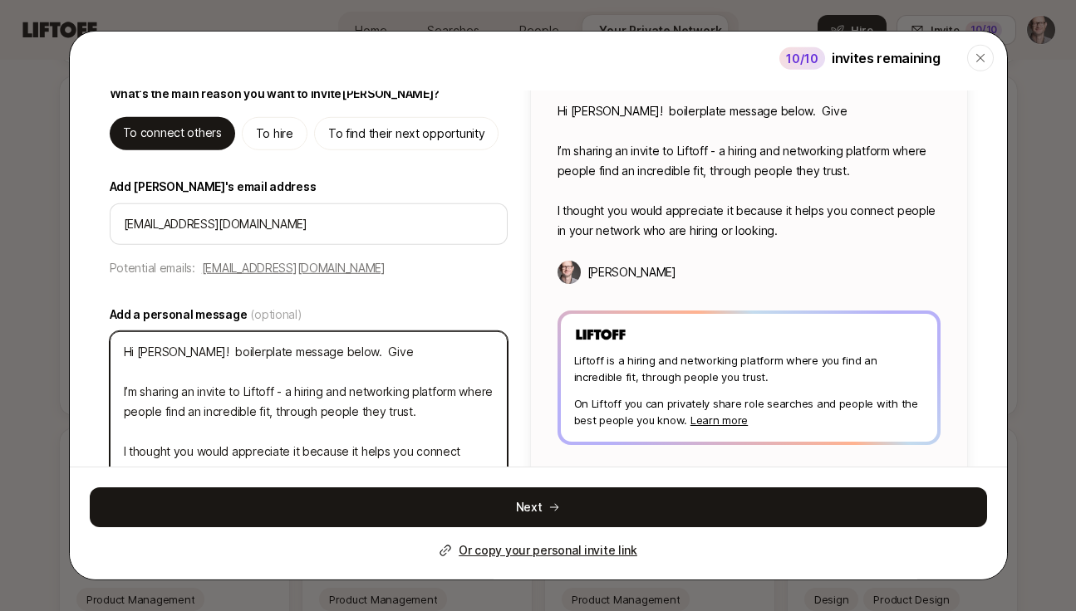
type textarea "Hi Jeff! boilerplate message below. Give I’m sharing an invite to Liftoff - a h…"
type textarea "x"
type textarea "Hi Jeff! boilerplate message below. Give t I’m sharing an invite to Liftoff - a…"
type textarea "x"
type textarea "Hi Jeff! boilerplate message below. Give ti I’m sharing an invite to Liftoff - …"
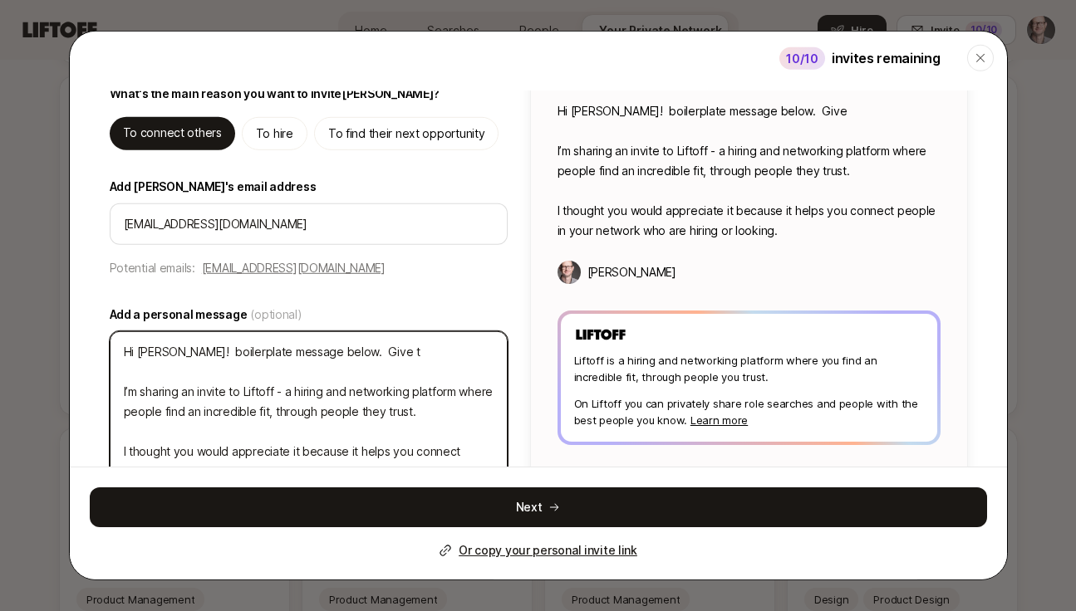
type textarea "x"
type textarea "Hi Jeff! boilerplate message below. Give ti I’m sharing an invite to Liftoff - …"
type textarea "x"
type textarea "Hi Jeff! boilerplate message below. Give ti a I’m sharing an invite to Liftoff …"
type textarea "x"
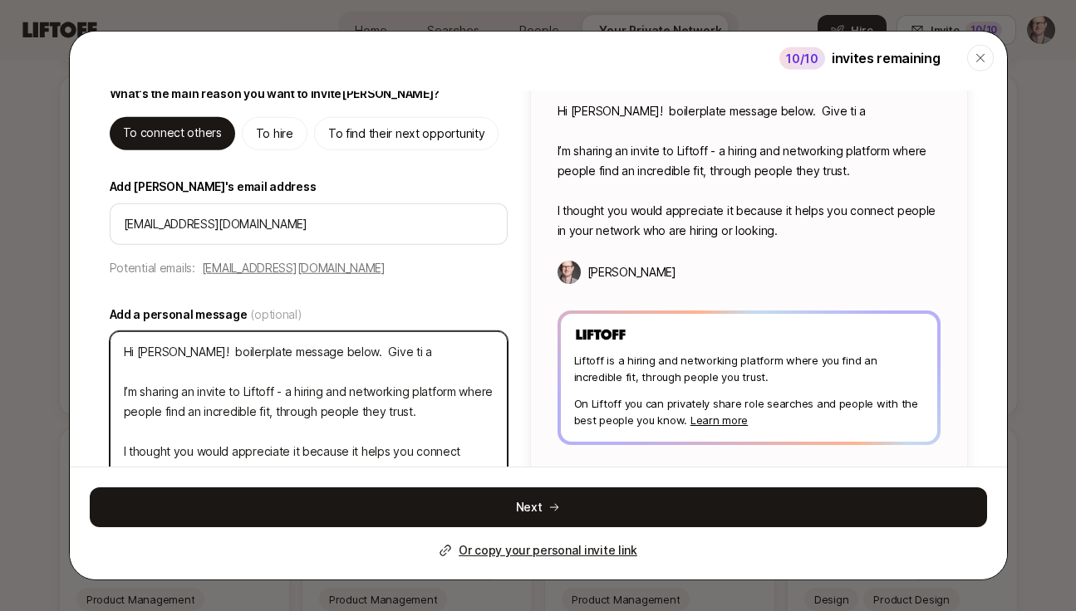
type textarea "Hi Jeff! boilerplate message below. Give ti a I’m sharing an invite to Liftoff …"
type textarea "x"
type textarea "Hi Jeff! boilerplate message below. Give ti a w I’m sharing an invite to Liftof…"
type textarea "x"
type textarea "Hi Jeff! boilerplate message below. Give ti a I’m sharing an invite to Liftoff …"
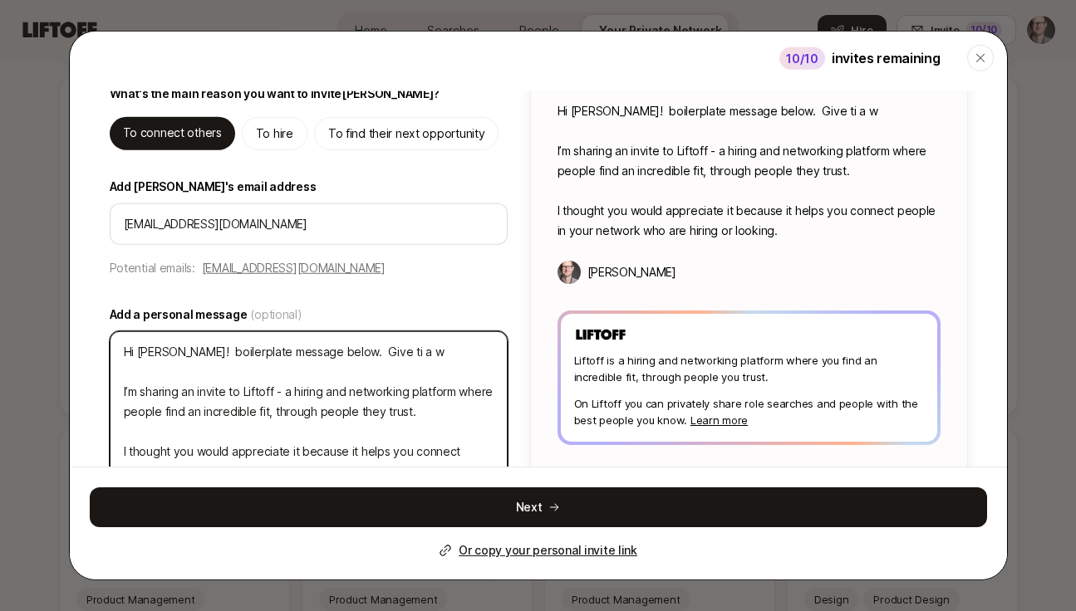
type textarea "x"
type textarea "Hi Jeff! boilerplate message below. Give ti a I’m sharing an invite to Liftoff …"
type textarea "x"
type textarea "Hi Jeff! boilerplate message below. Give ti I’m sharing an invite to Liftoff - …"
type textarea "x"
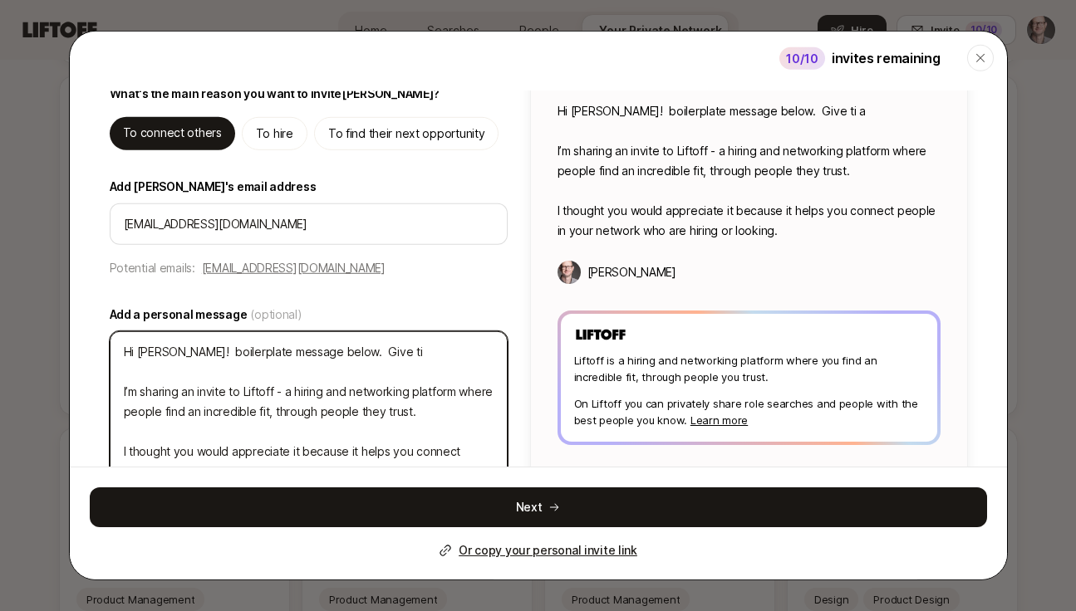
type textarea "Hi Jeff! boilerplate message below. Give ti I’m sharing an invite to Liftoff - …"
type textarea "x"
type textarea "Hi Jeff! boilerplate message below. Give t I’m sharing an invite to Liftoff - a…"
type textarea "x"
type textarea "Hi Jeff! boilerplate message below. Give I’m sharing an invite to Liftoff - a h…"
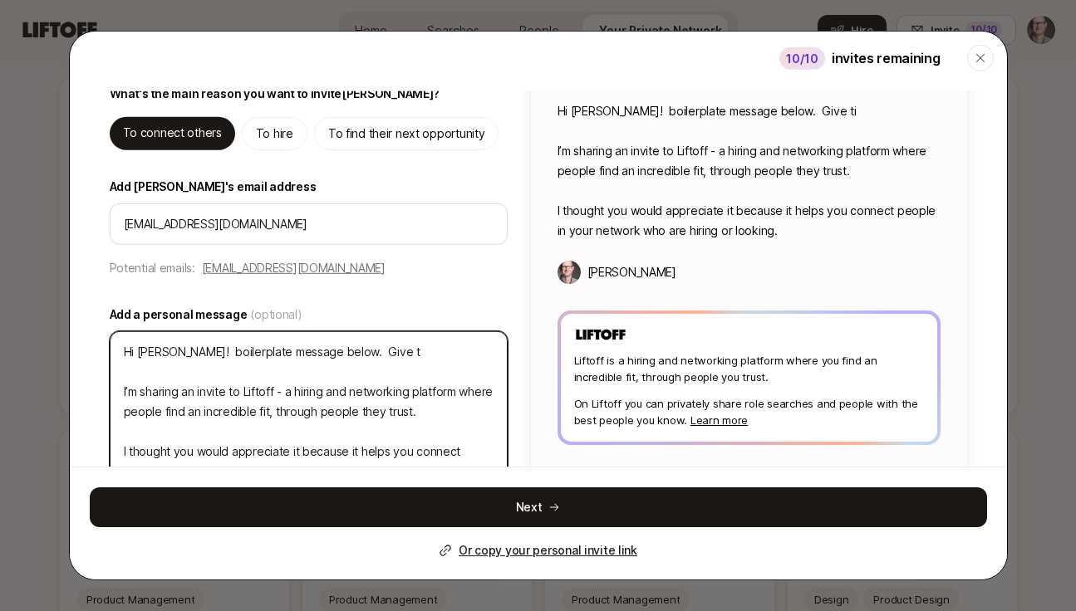
type textarea "x"
type textarea "Hi Jeff! boilerplate message below. Give i I’m sharing an invite to Liftoff - a…"
type textarea "x"
type textarea "Hi Jeff! boilerplate message below. Give it I’m sharing an invite to Liftoff - …"
type textarea "x"
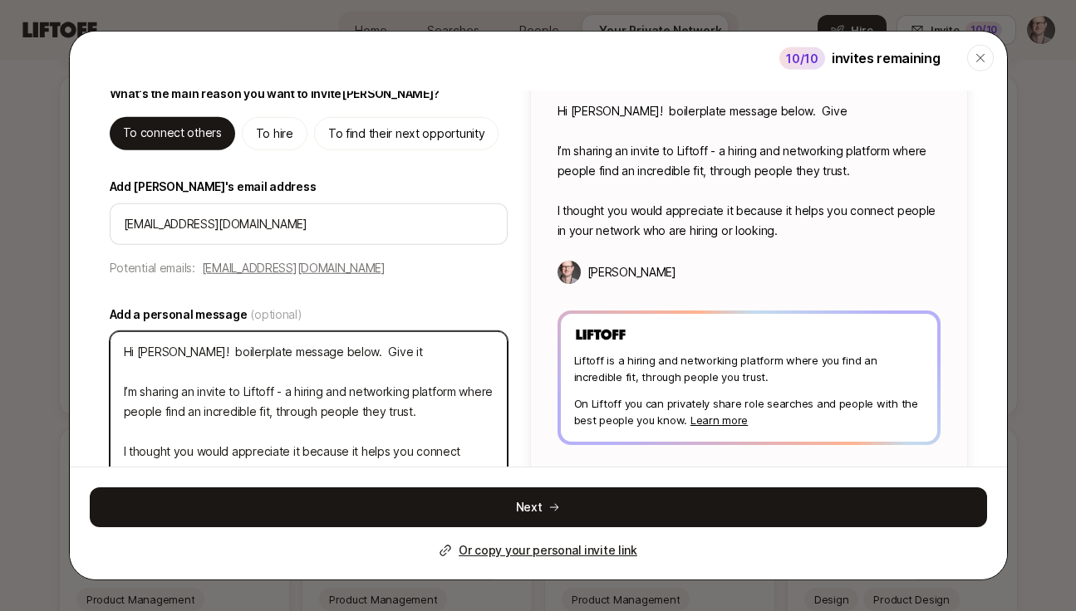
type textarea "Hi Jeff! boilerplate message below. Give it I’m sharing an invite to Liftoff - …"
type textarea "x"
type textarea "Hi Jeff! boilerplate message below. Give it a I’m sharing an invite to Liftoff …"
type textarea "x"
type textarea "Hi Jeff! boilerplate message below. Give it a I’m sharing an invite to Liftoff …"
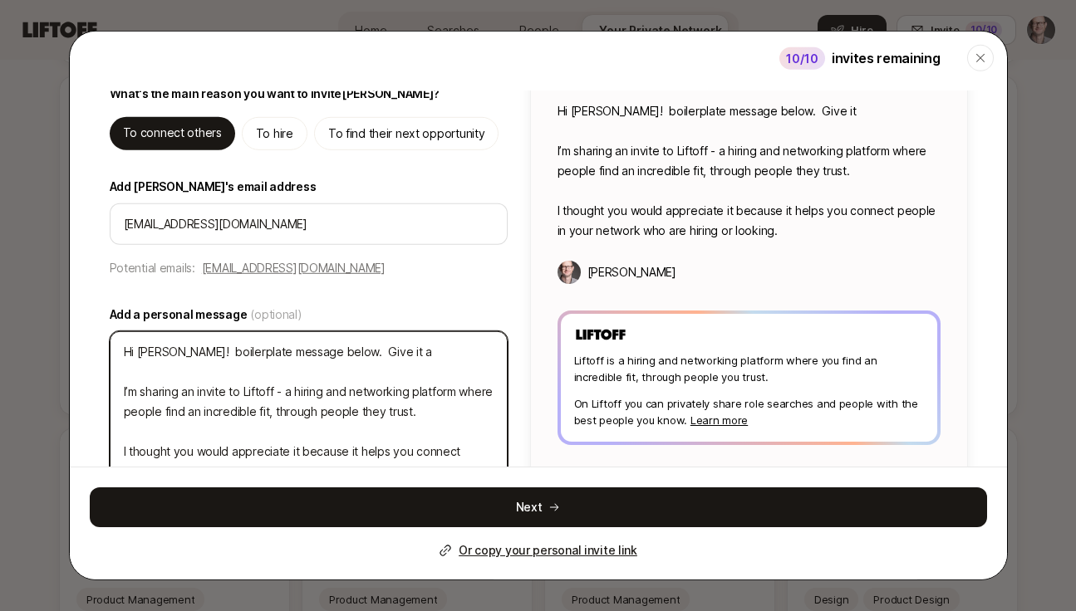
type textarea "x"
type textarea "Hi Jeff! boilerplate message below. Give it a w I’m sharing an invite to Liftof…"
type textarea "x"
type textarea "Hi Jeff! boilerplate message below. Give it a wh I’m sharing an invite to Lifto…"
type textarea "x"
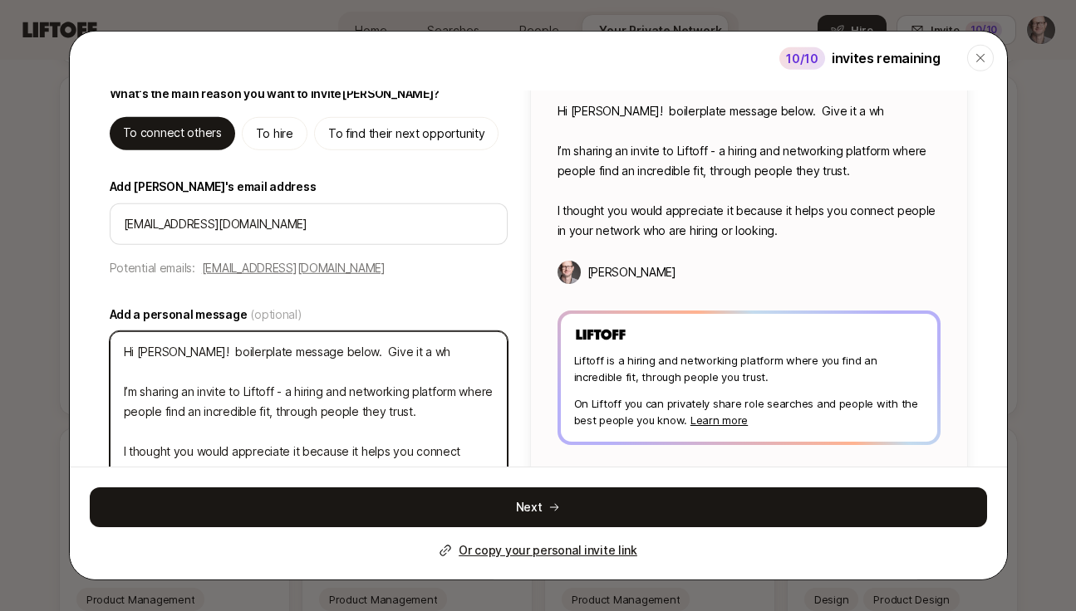
type textarea "Hi Jeff! boilerplate message below. Give it a whi I’m sharing an invite to Lift…"
type textarea "x"
type textarea "Hi Jeff! boilerplate message below. Give it a whir I’m sharing an invite to Lif…"
type textarea "x"
type textarea "Hi Jeff! boilerplate message below. Give it a whirl I’m sharing an invite to Li…"
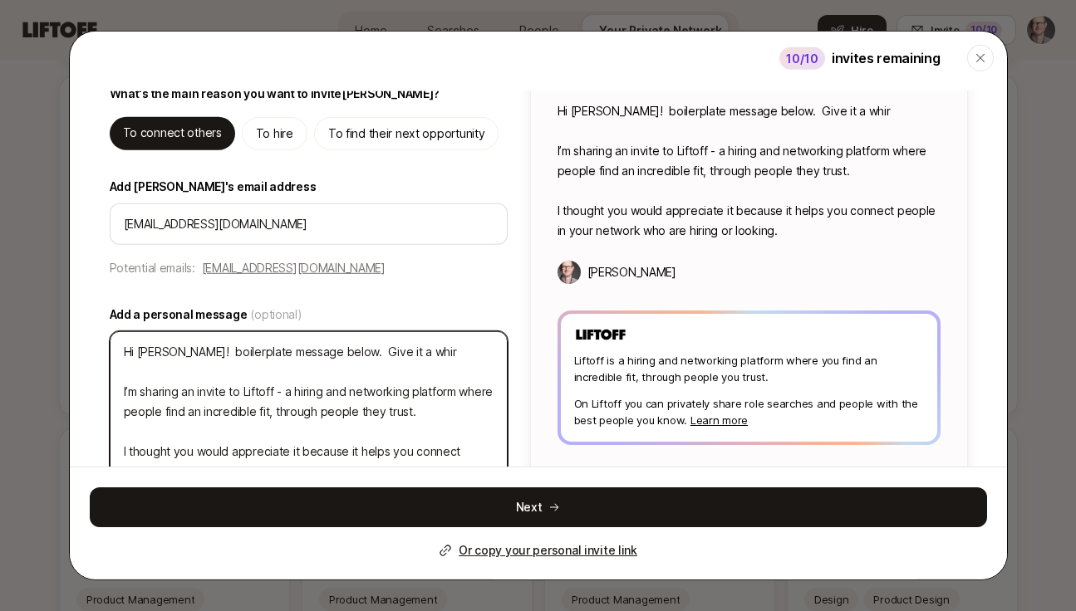
type textarea "x"
type textarea "Hi Jeff! boilerplate message below. Give it a whirl, I’m sharing an invite to L…"
type textarea "x"
type textarea "Hi Jeff! boilerplate message below. Give it a whirl, I’m sharing an invite to L…"
type textarea "x"
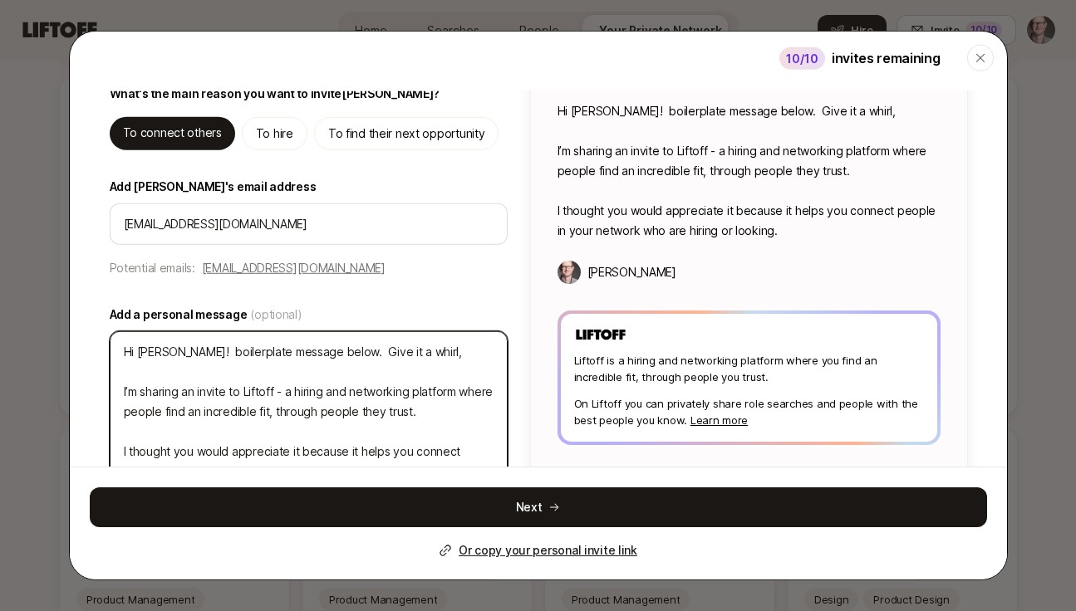
type textarea "Hi Jeff! boilerplate message below. Give it a whirl, I I’m sharing an invite to…"
type textarea "x"
type textarea "Hi Jeff! boilerplate message below. Give it a whirl, I' I’m sharing an invite t…"
type textarea "x"
type textarea "Hi Jeff! boilerplate message below. Give it a whirl, I'm I’m sharing an invite …"
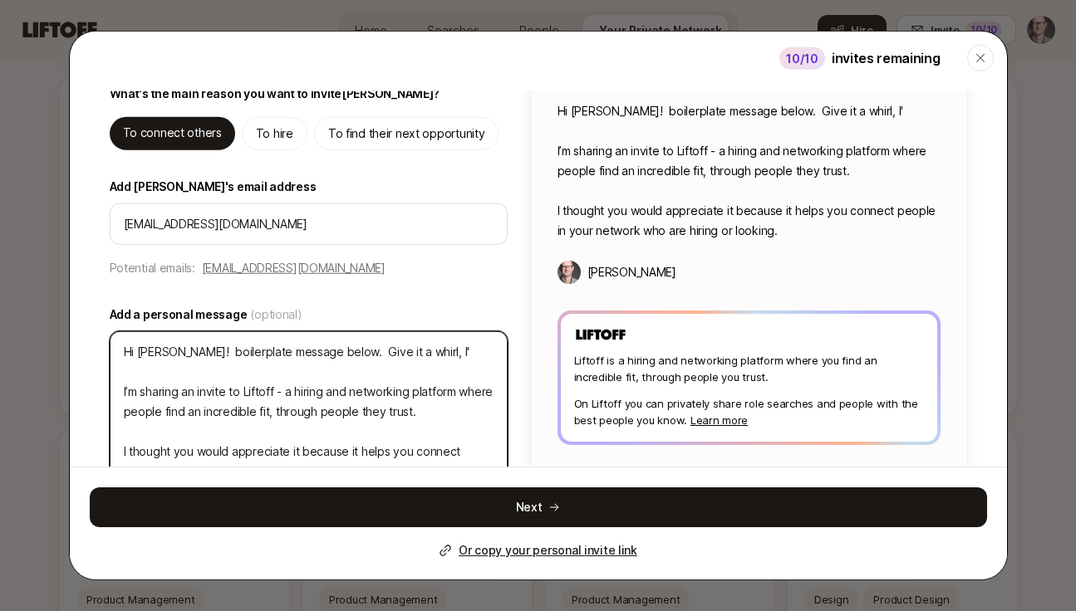
type textarea "x"
type textarea "Hi Jeff! boilerplate message below. Give it a whirl, I'm I’m sharing an invite …"
type textarea "x"
type textarea "Hi Jeff! boilerplate message below. Give it a whirl, I'm h I’m sharing an invit…"
type textarea "x"
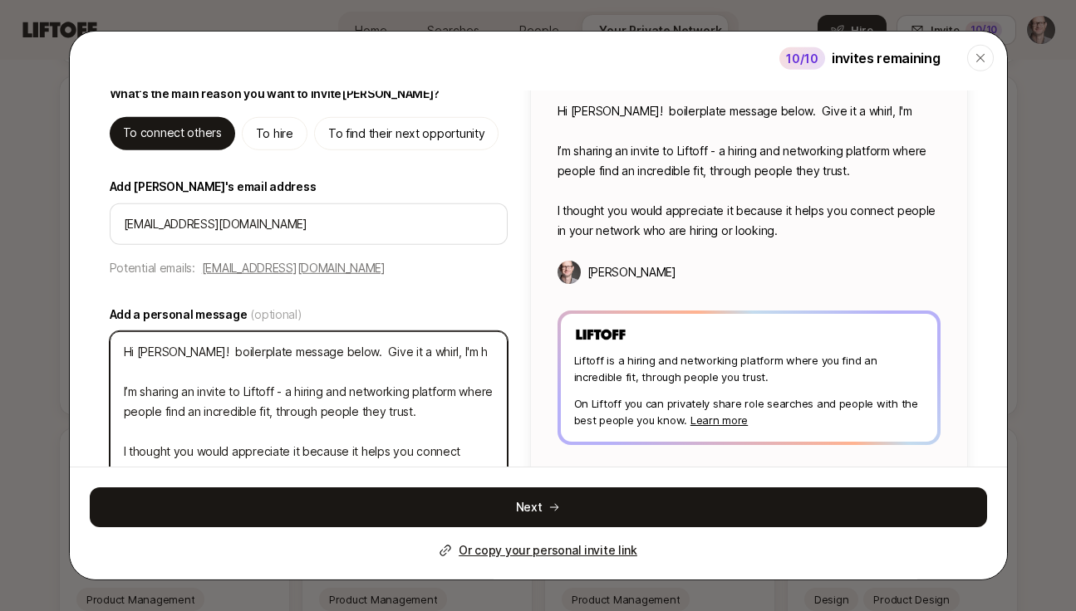
type textarea "Hi Jeff! boilerplate message below. Give it a whirl, I'm he I’m sharing an invi…"
type textarea "x"
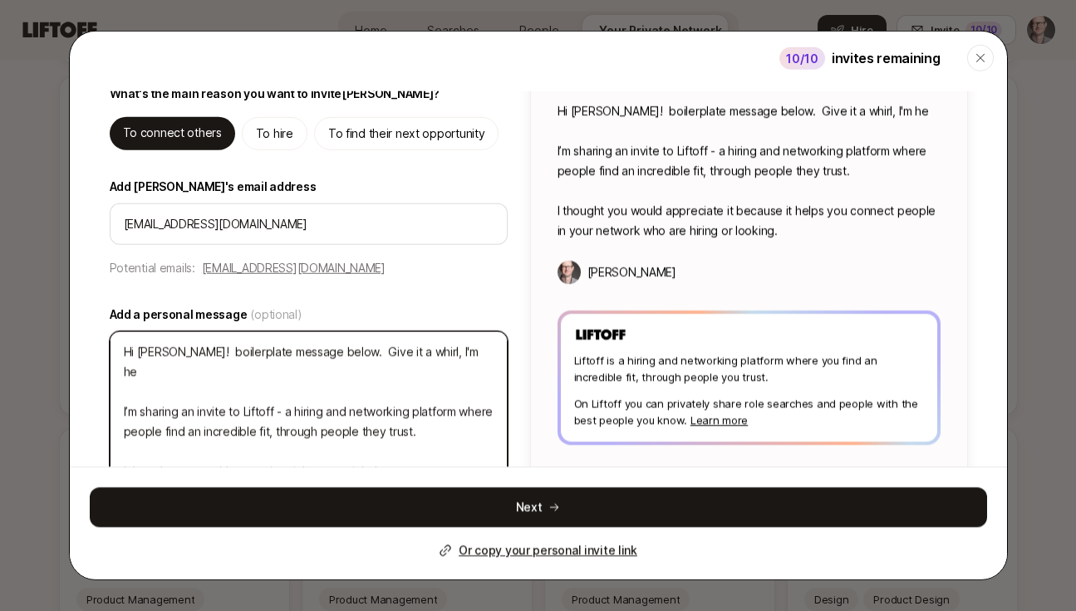
type textarea "Hi Jeff! boilerplate message below. Give it a whirl, I'm hel I’m sharing an inv…"
type textarea "x"
type textarea "Hi Jeff! boilerplate message below. Give it a whirl, I'm help I’m sharing an in…"
type textarea "x"
type textarea "Hi Jeff! boilerplate message below. Give it a whirl, I'm helpi I’m sharing an i…"
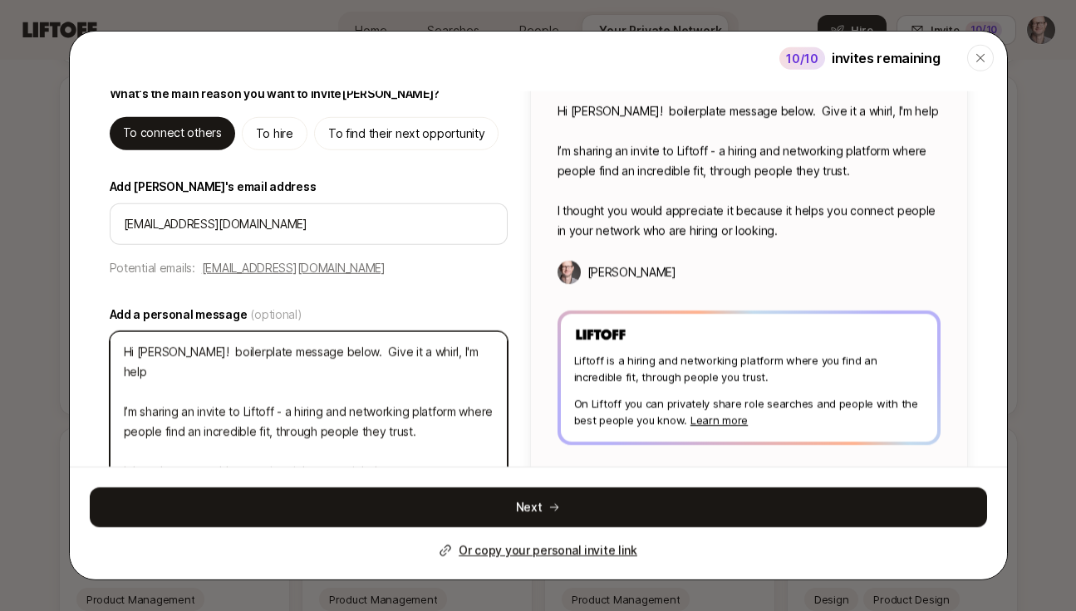
type textarea "x"
type textarea "Hi Jeff! boilerplate message below. Give it a whirl, I'm helpin I’m sharing an …"
type textarea "x"
type textarea "Hi Jeff! boilerplate message below. Give it a whirl, I'm helping I’m sharing an…"
type textarea "x"
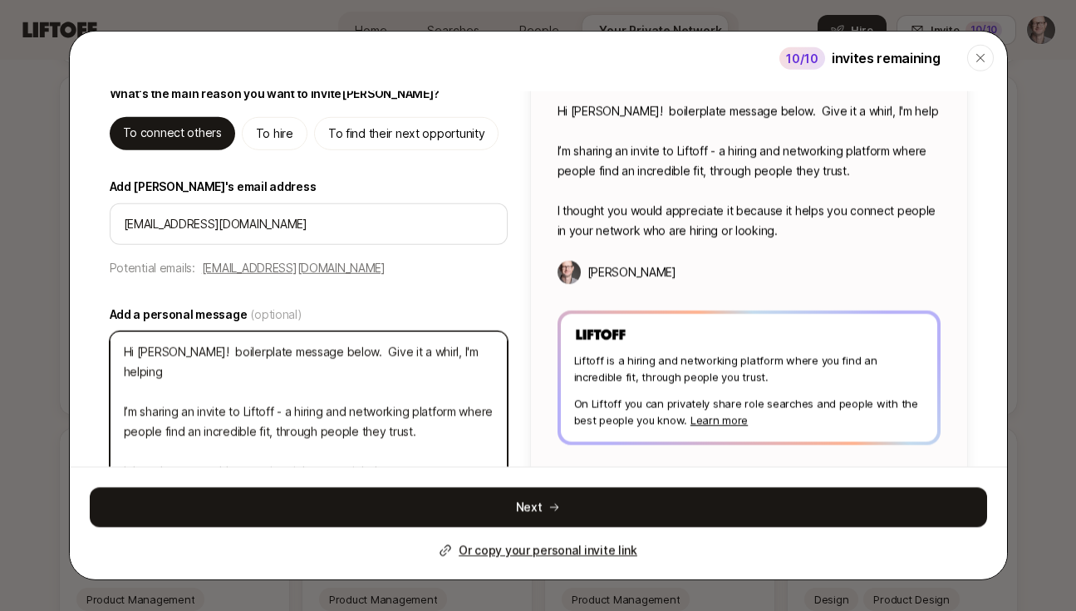
type textarea "Hi Jeff! boilerplate message below. Give it a whirl, I'm helping I’m sharing an…"
type textarea "x"
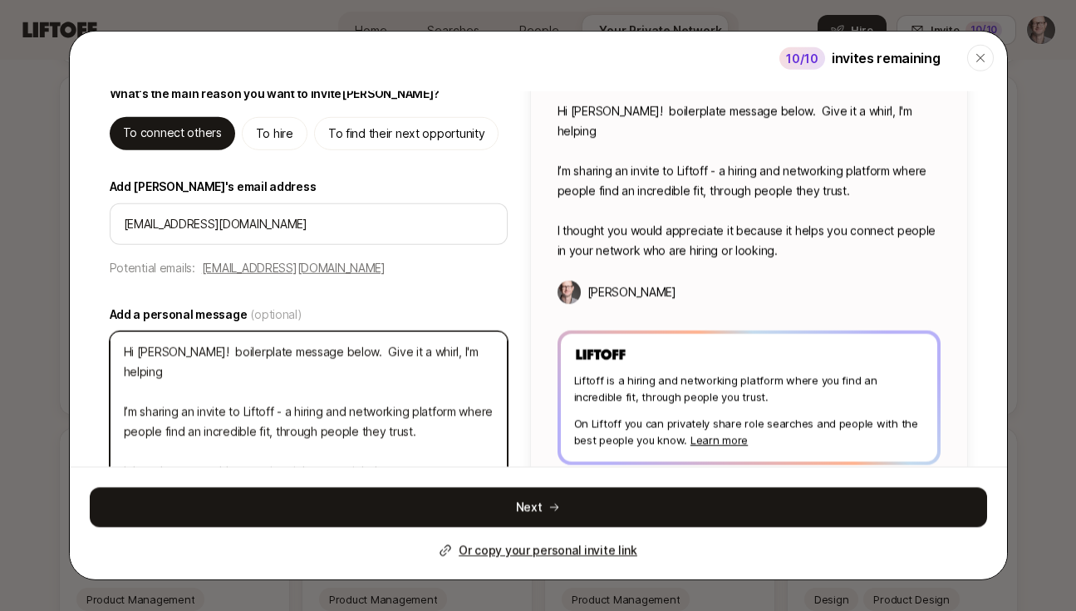
type textarea "Hi Jeff! boilerplate message below. Give it a whirl, I'm helping w I’m sharing …"
type textarea "x"
type textarea "Hi Jeff! boilerplate message below. Give it a whirl, I'm helping w/ I’m sharing…"
type textarea "x"
type textarea "Hi Jeff! boilerplate message below. Give it a whirl, I'm helping w/ I’m sharing…"
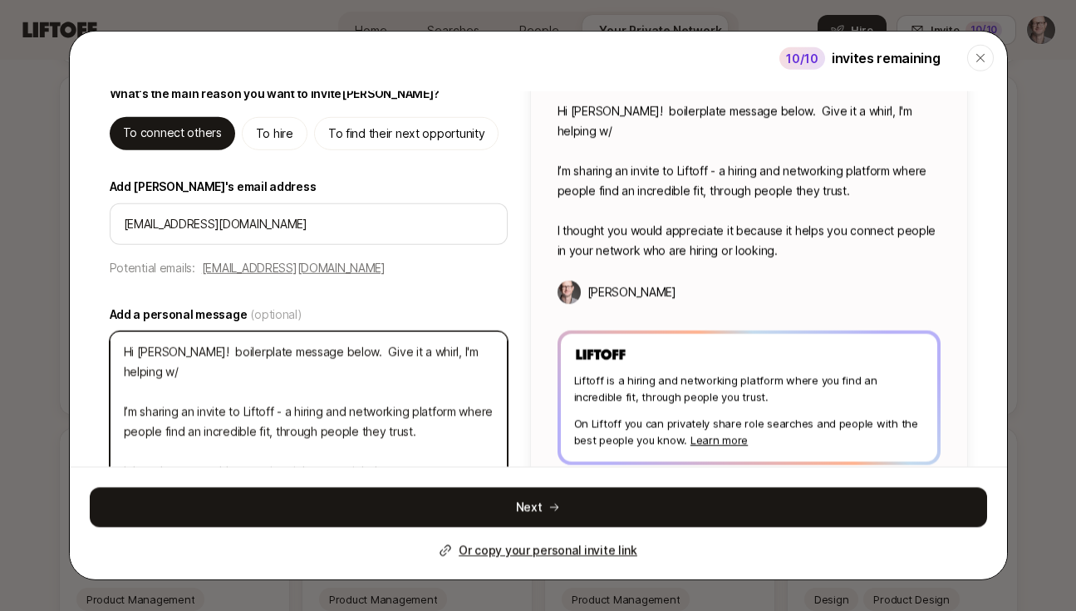
type textarea "x"
type textarea "Hi Jeff! boilerplate message below. Give it a whirl, I'm helping w/ t I’m shari…"
type textarea "x"
type textarea "Hi Jeff! boilerplate message below. Give it a whirl, I'm helping w/ th I’m shar…"
type textarea "x"
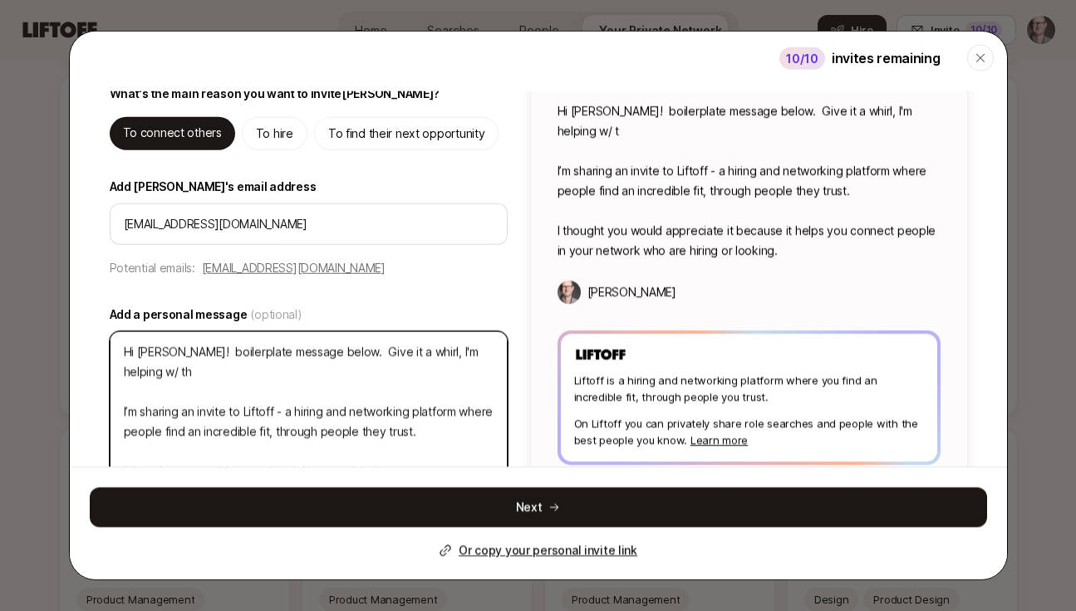
type textarea "Hi Jeff! boilerplate message below. Give it a whirl, I'm helping w/ the I’m sha…"
type textarea "x"
type textarea "Hi Jeff! boilerplate message below. Give it a whirl, I'm helping w/ the I’m sha…"
type textarea "x"
type textarea "Hi Jeff! boilerplate message below. Give it a whirl, I'm helping w/ the o I’m s…"
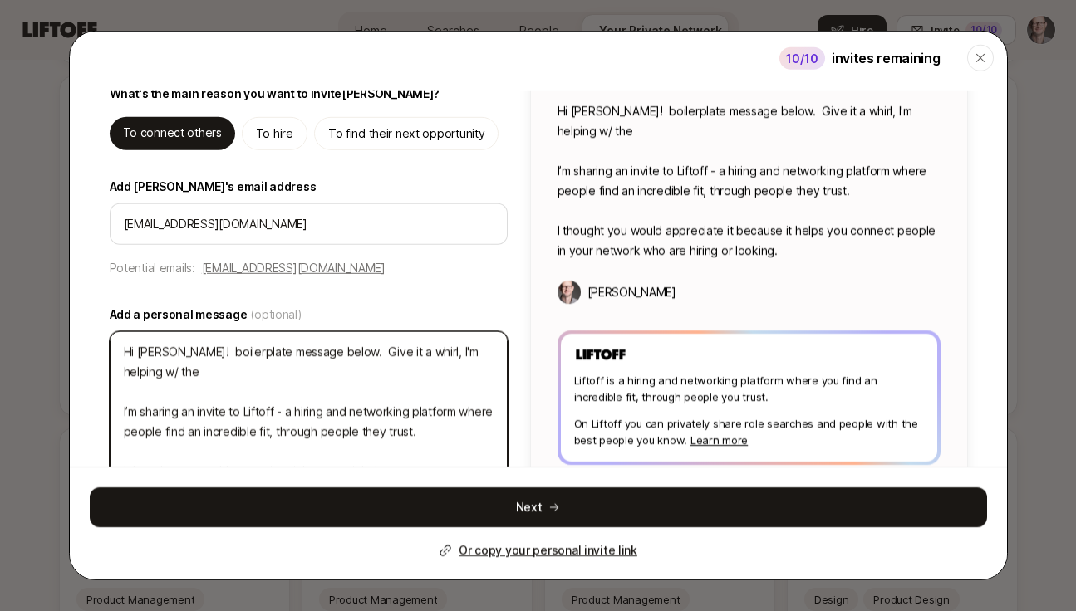
type textarea "x"
type textarea "Hi Jeff! boilerplate message below. Give it a whirl, I'm helping w/ the on I’m …"
type textarea "x"
type textarea "Hi Jeff! boilerplate message below. Give it a whirl, I'm helping w/ the ono I’m…"
type textarea "x"
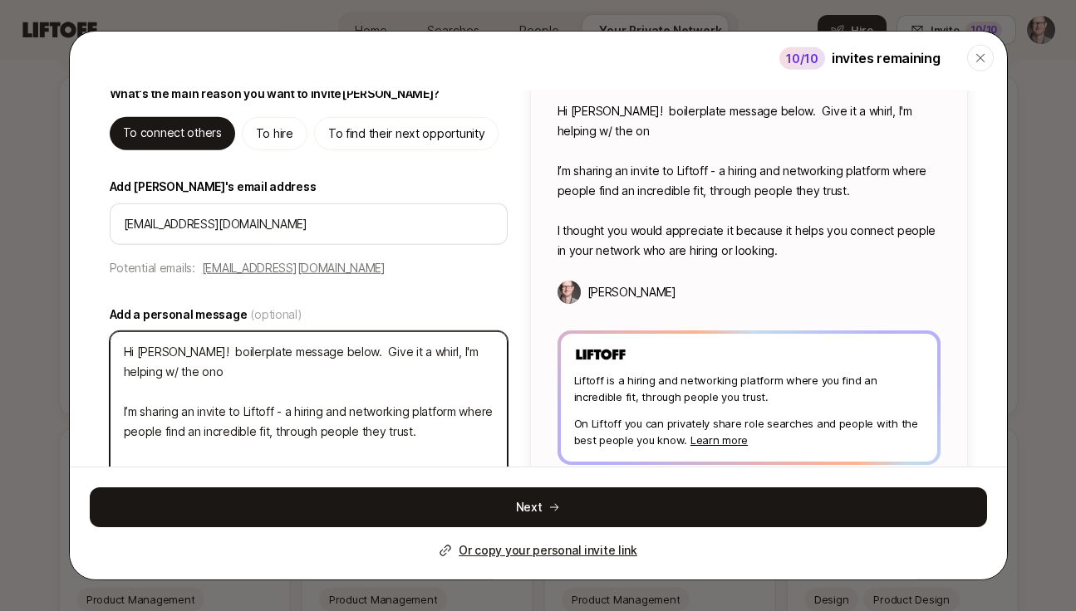
type textarea "Hi Jeff! boilerplate message below. Give it a whirl, I'm helping w/ the onob I’…"
type textarea "x"
type textarea "Hi Jeff! boilerplate message below. Give it a whirl, I'm helping w/ the ono I’m…"
type textarea "x"
type textarea "Hi Jeff! boilerplate message below. Give it a whirl, I'm helping w/ the on I’m …"
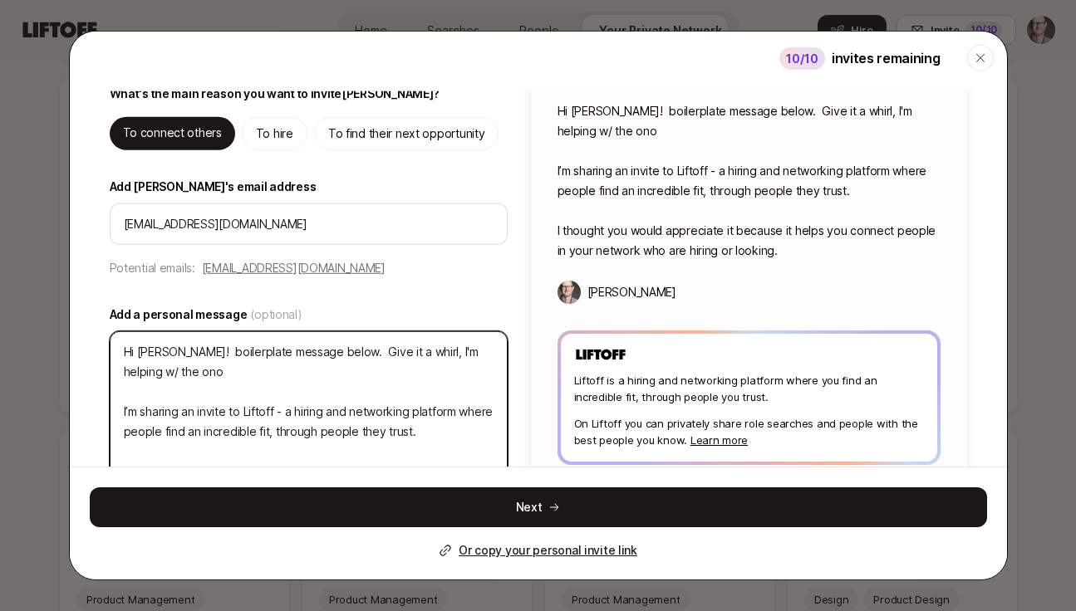
type textarea "x"
type textarea "Hi Jeff! boilerplate message below. Give it a whirl, I'm helping w/ the onb I’m…"
type textarea "x"
type textarea "Hi Jeff! boilerplate message below. Give it a whirl, I'm helping w/ the onbo I’…"
type textarea "x"
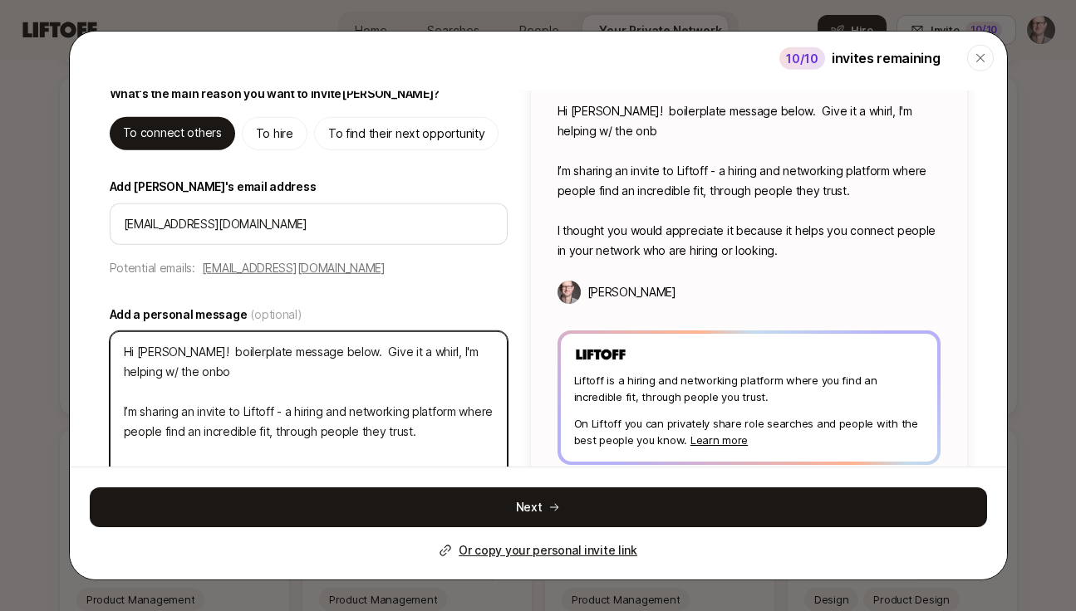
type textarea "Hi Jeff! boilerplate message below. Give it a whirl, I'm helping w/ the onboa I…"
type textarea "x"
type textarea "Hi Jeff! boilerplate message below. Give it a whirl, I'm helping w/ the onboar …"
type textarea "x"
type textarea "Hi Jeff! boilerplate message below. Give it a whirl, I'm helping w/ the onboard…"
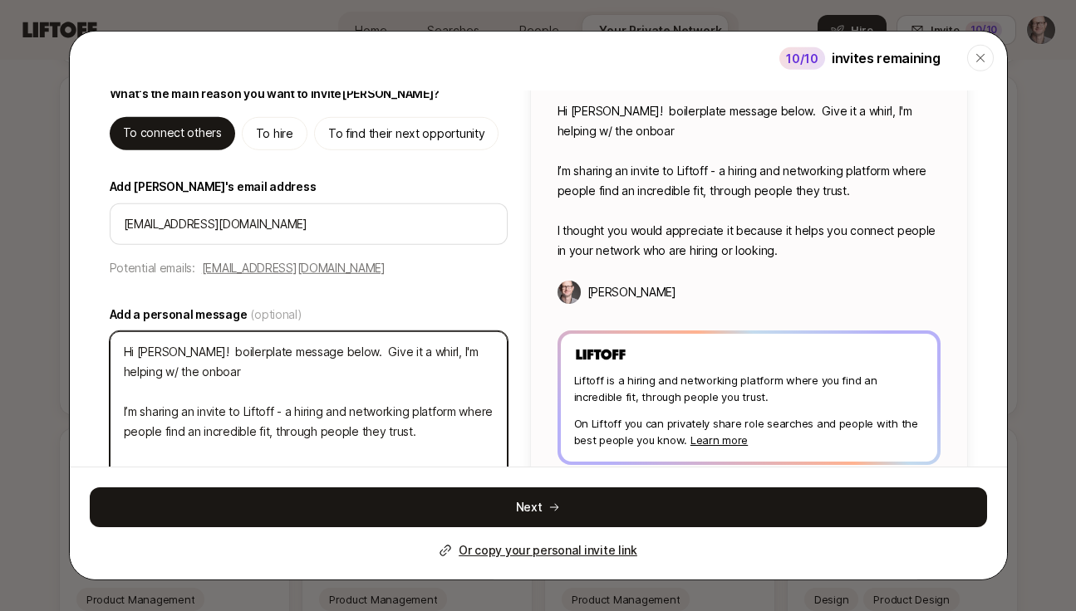
type textarea "x"
type textarea "Hi Jeff! boilerplate message below. Give it a whirl, I'm helping w/ the onboard…"
type textarea "x"
type textarea "Hi Jeff! boilerplate message below. Give it a whirl, I'm helping w/ the onboard…"
type textarea "x"
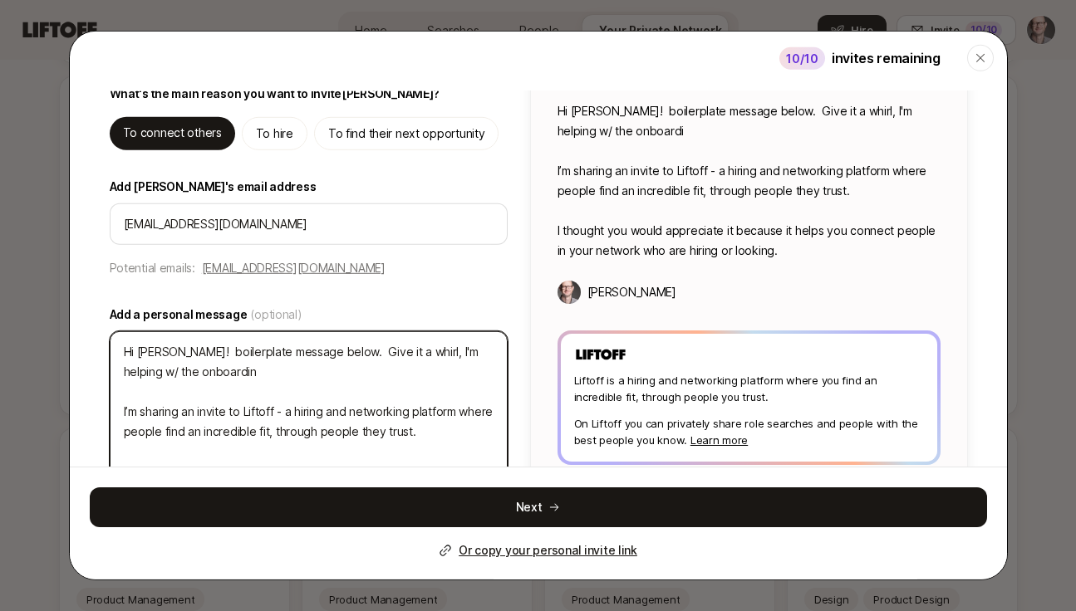
type textarea "Hi Jeff! boilerplate message below. Give it a whirl, I'm helping w/ the onboard…"
type textarea "x"
type textarea "Hi Jeff! boilerplate message below. Give it a whirl, I'm helping w/ the onboard…"
type textarea "x"
type textarea "Hi Jeff! boilerplate message below. Give it a whirl, I'm helping w/ the onboard…"
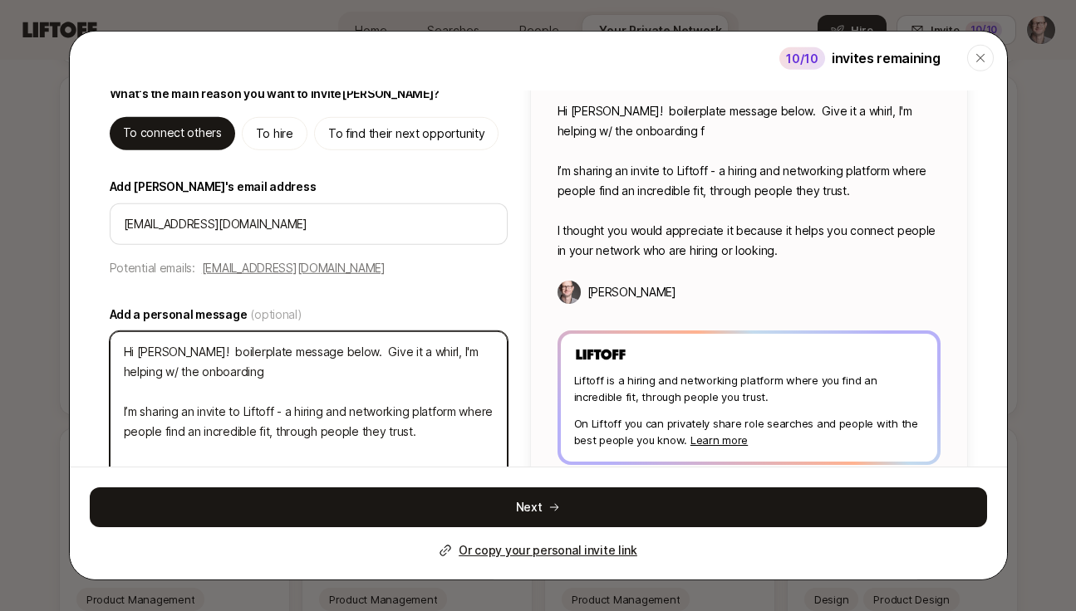
type textarea "x"
type textarea "Hi Jeff! boilerplate message below. Give it a whirl, I'm helping w/ the onboard…"
type textarea "x"
type textarea "Hi Jeff! boilerplate message below. Give it a whirl, I'm helping w/ the onboard…"
type textarea "x"
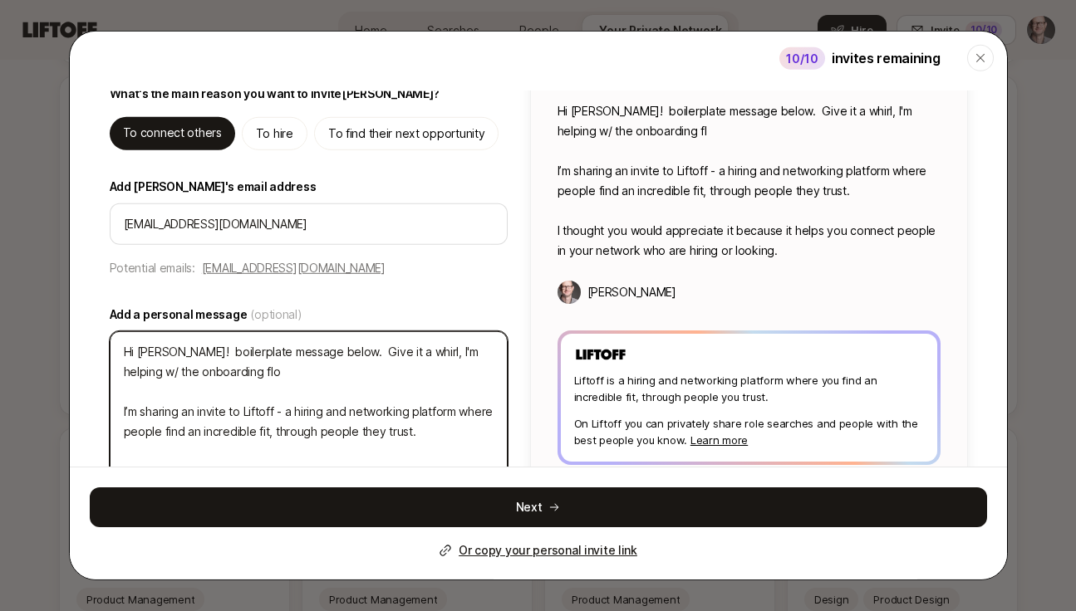
type textarea "Hi Jeff! boilerplate message below. Give it a whirl, I'm helping w/ the onboard…"
type textarea "x"
type textarea "Hi Jeff! boilerplate message below. Give it a whirl, I'm helping w/ the onboard…"
type textarea "x"
type textarea "Hi Jeff! boilerplate message below. Give it a whirl, I'm helping w/ the onboard…"
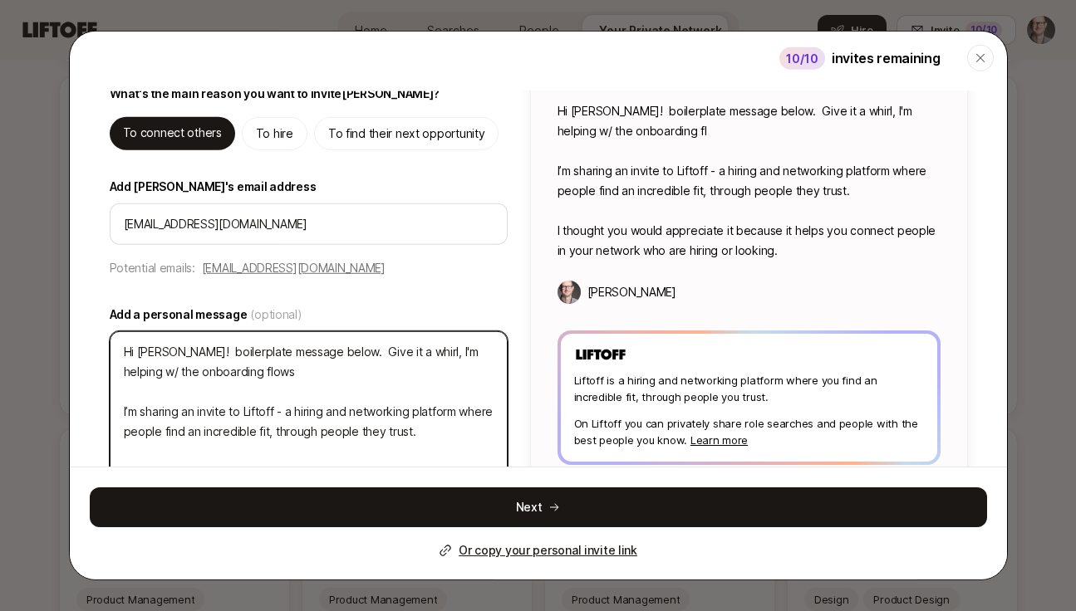
type textarea "x"
type textarea "Hi Jeff! boilerplate message below. Give it a whirl, I'm helping w/ the onboard…"
type textarea "x"
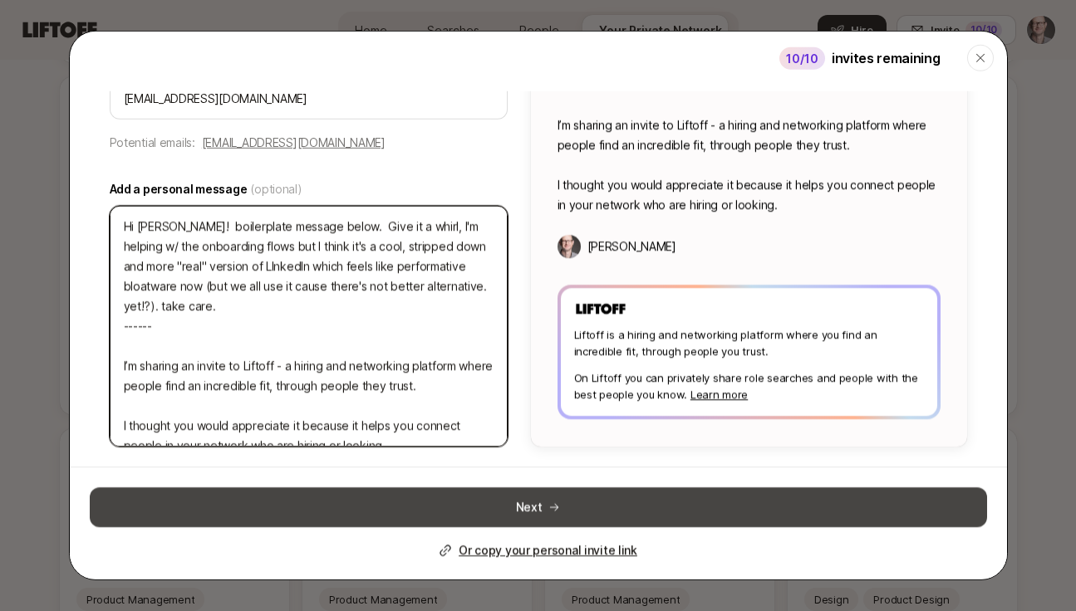
scroll to position [216, 0]
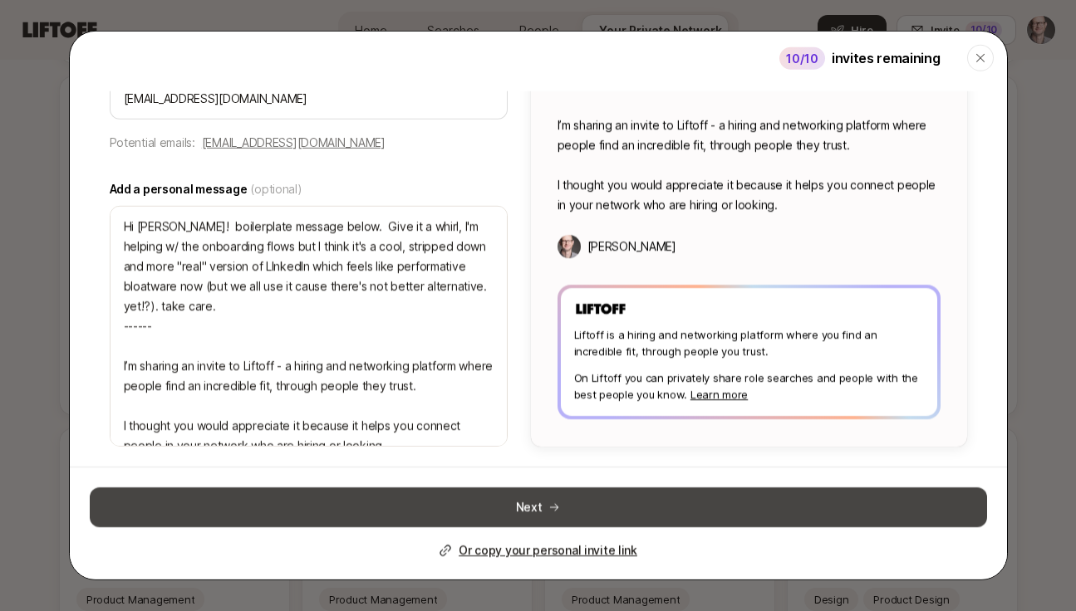
click at [547, 503] on button "Next" at bounding box center [538, 507] width 897 height 40
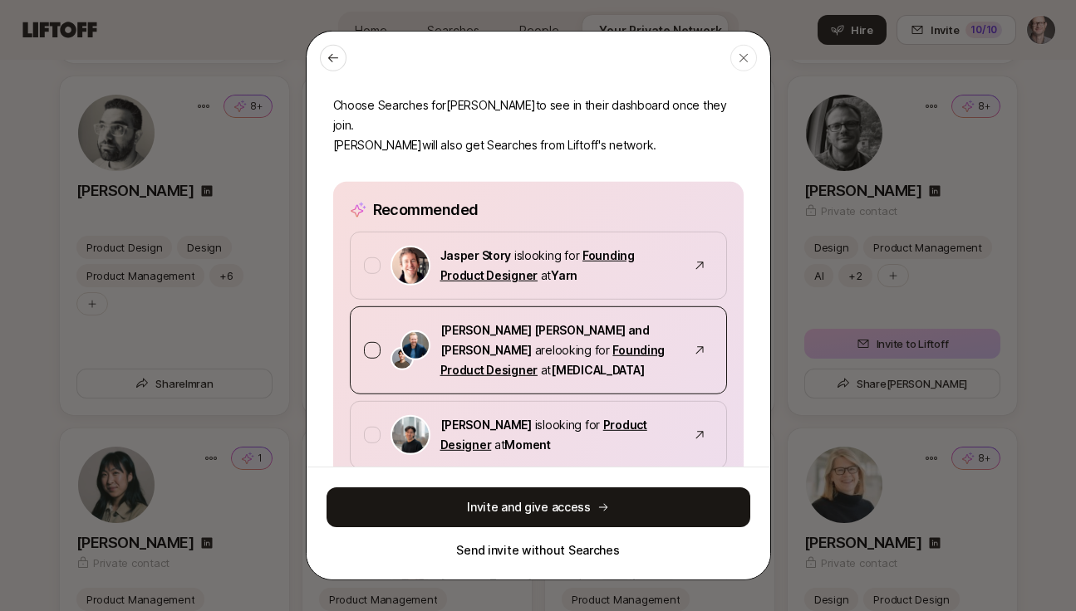
scroll to position [93, 0]
click at [361, 305] on div "Sagan Schultz and David Deng are looking for Founding Product Designer at SONATA" at bounding box center [538, 349] width 377 height 88
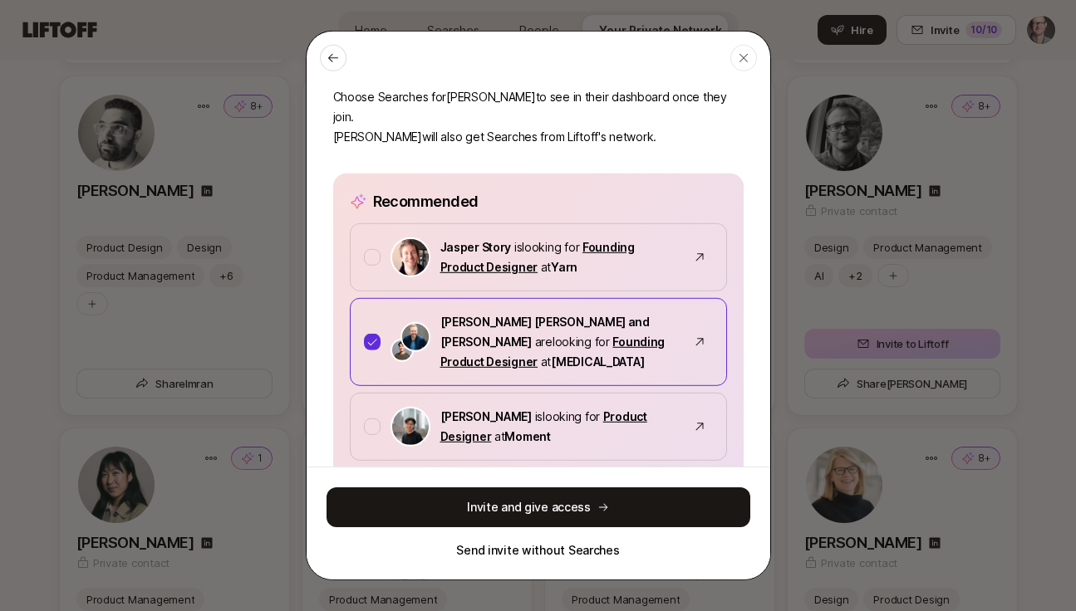
scroll to position [92, 0]
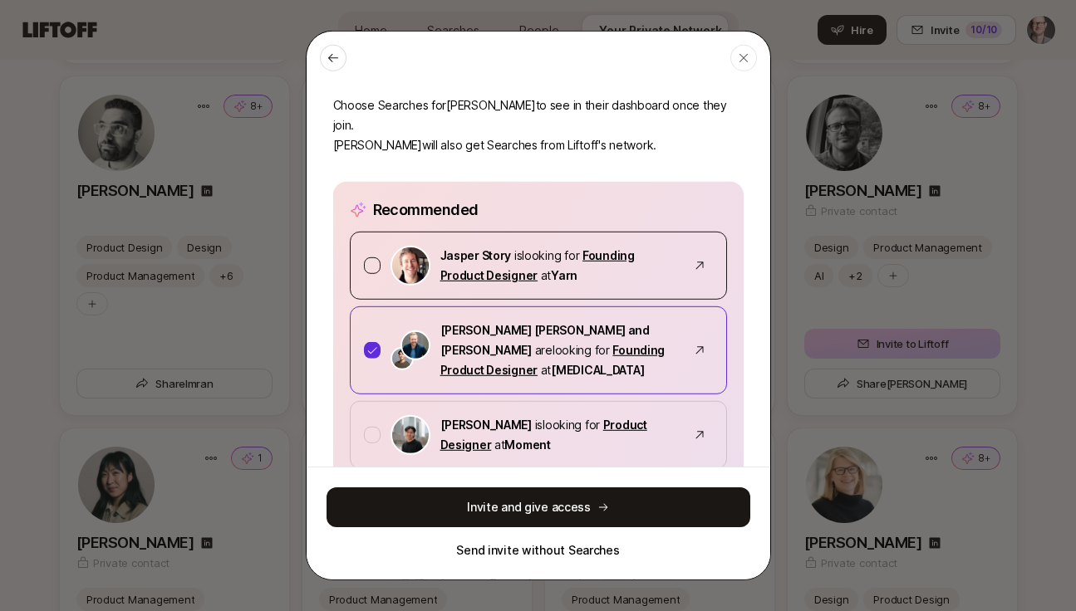
click at [369, 257] on div at bounding box center [372, 265] width 17 height 17
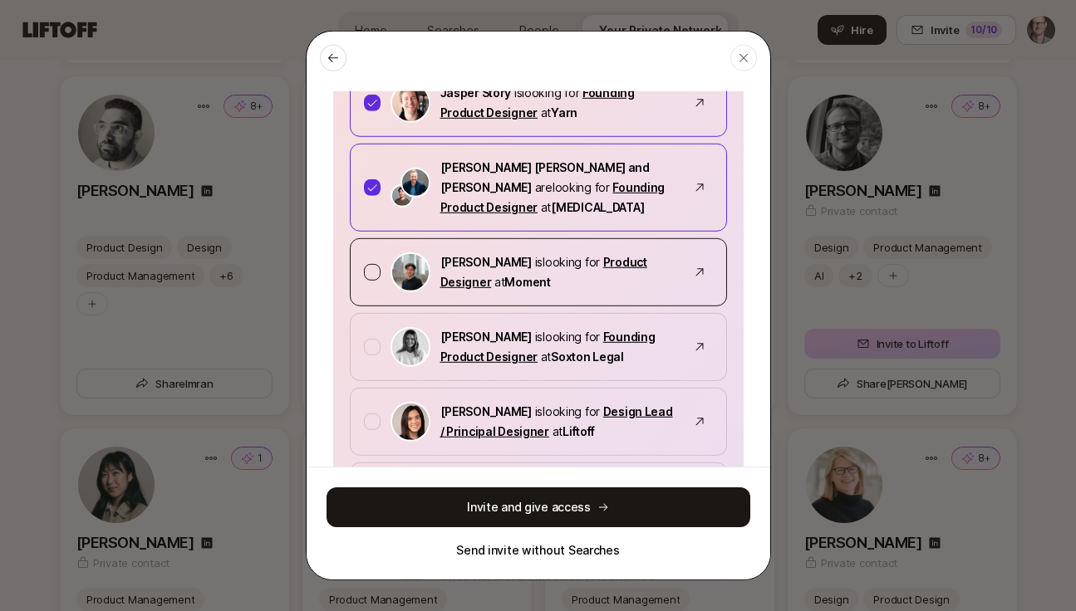
scroll to position [258, 0]
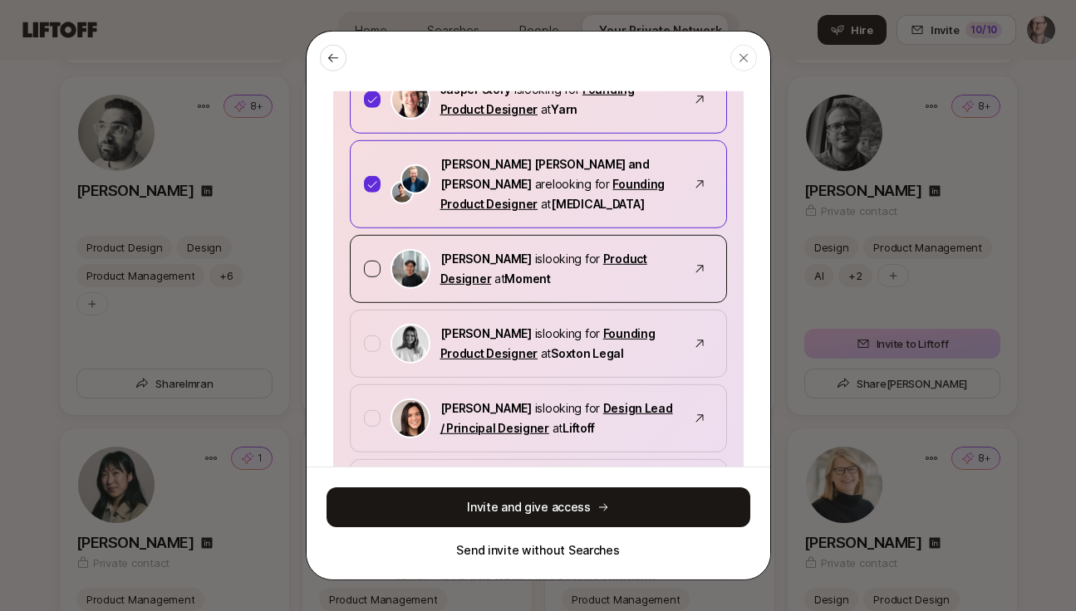
click at [375, 260] on div at bounding box center [372, 268] width 17 height 17
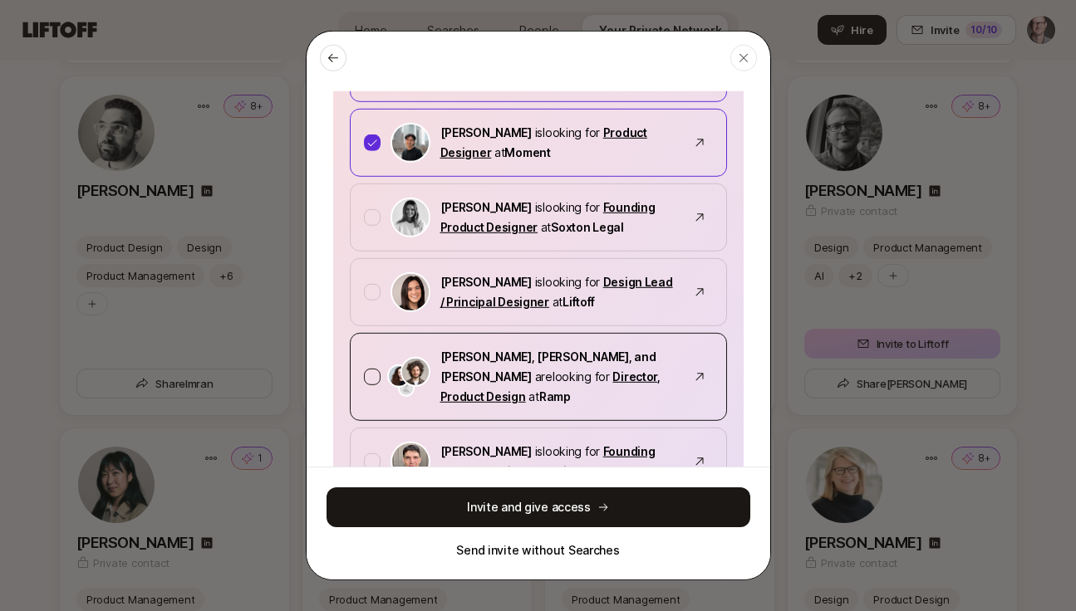
scroll to position [386, 0]
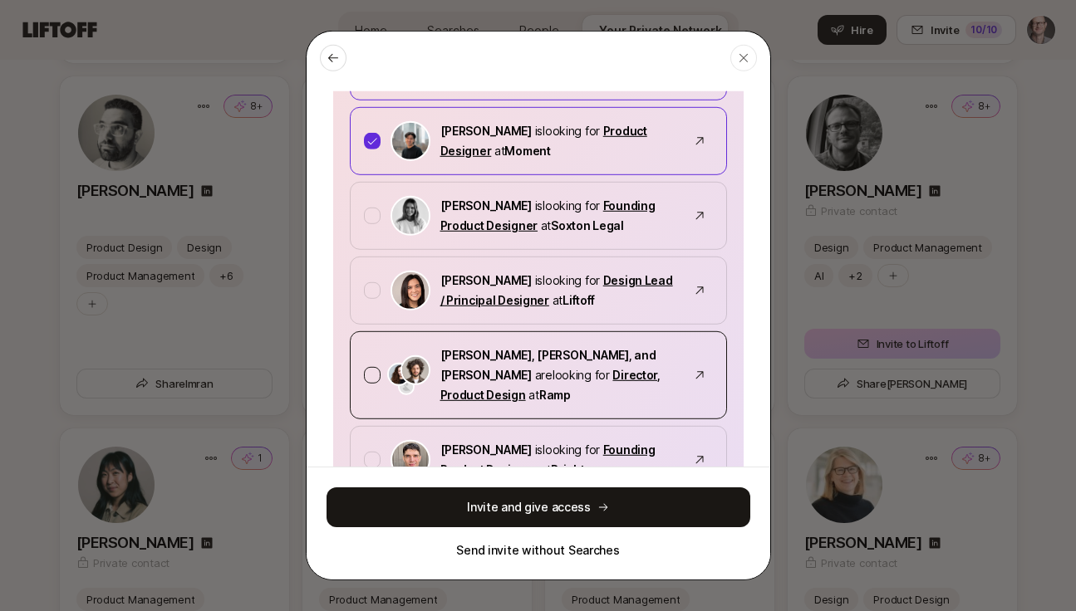
click at [367, 366] on div at bounding box center [372, 374] width 17 height 17
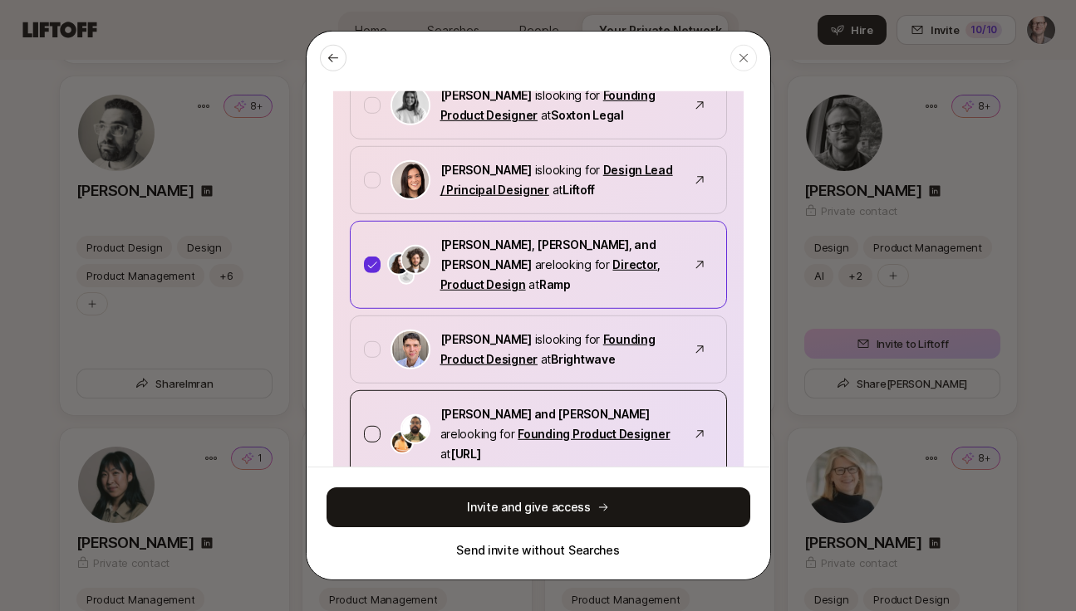
scroll to position [498, 0]
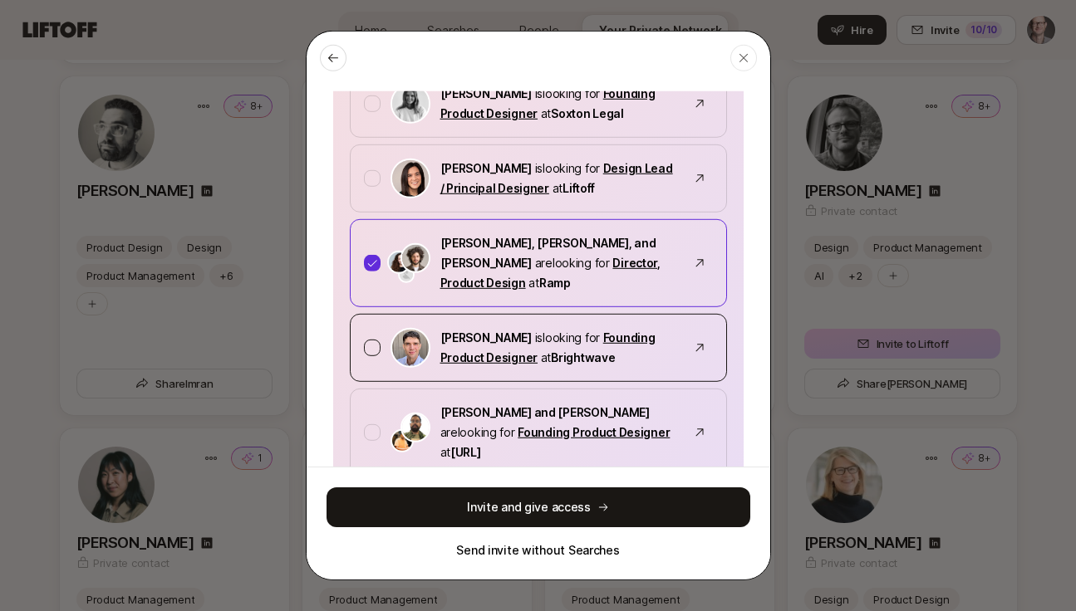
click at [372, 339] on div at bounding box center [372, 347] width 17 height 17
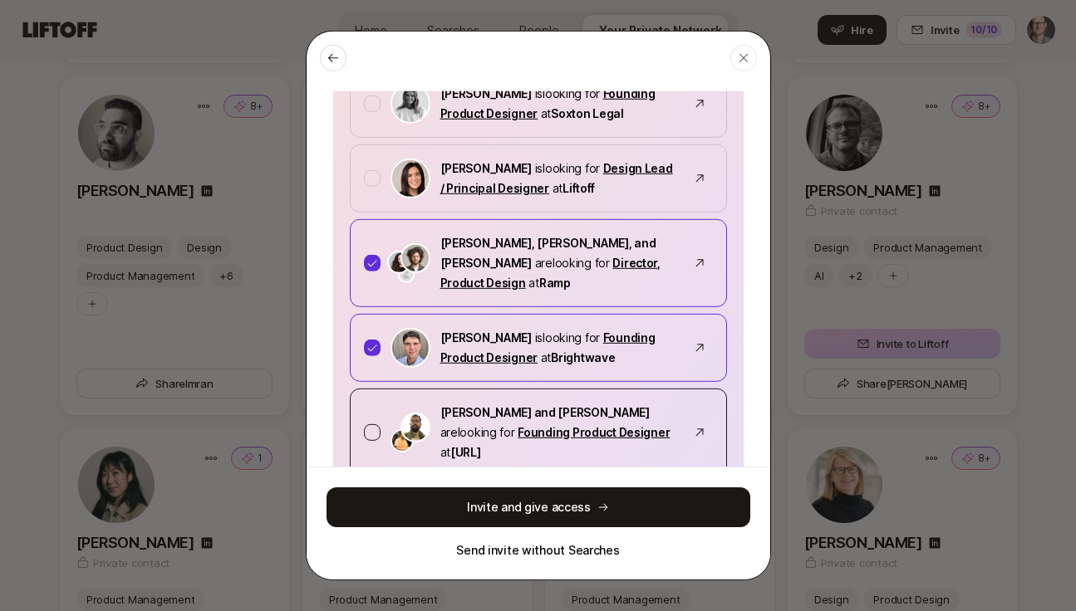
click at [366, 424] on div at bounding box center [372, 432] width 17 height 17
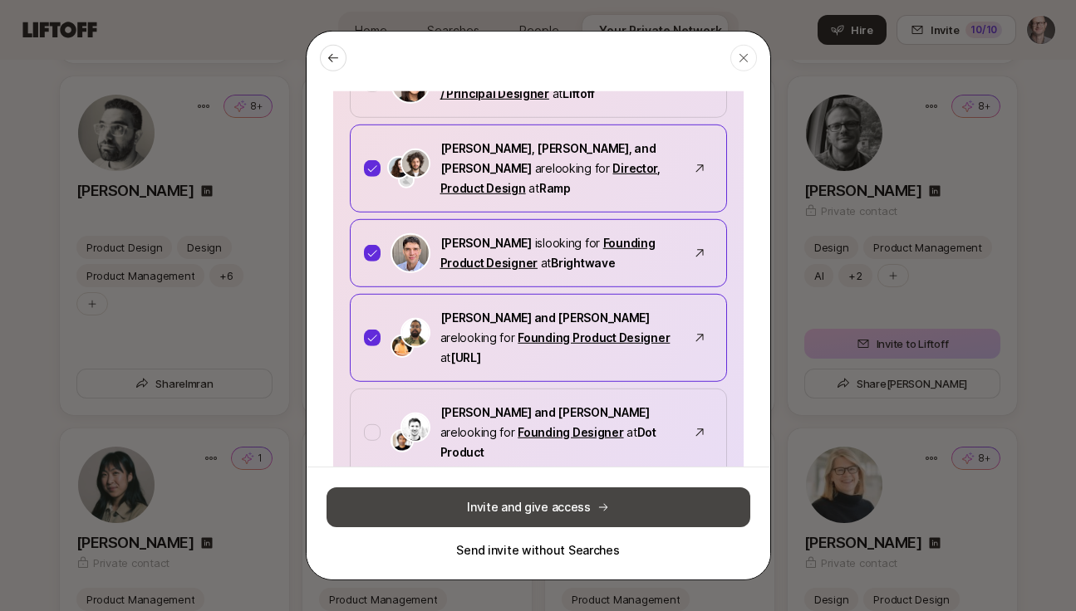
click at [570, 506] on button "Invite and give access" at bounding box center [539, 507] width 424 height 40
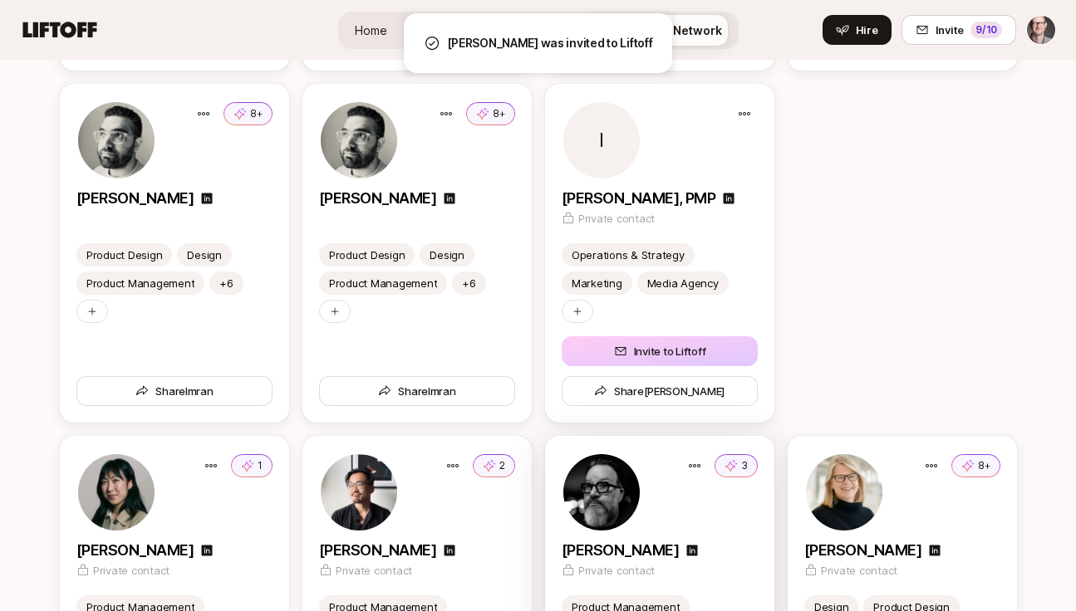
scroll to position [3299, 0]
